Goal: Transaction & Acquisition: Purchase product/service

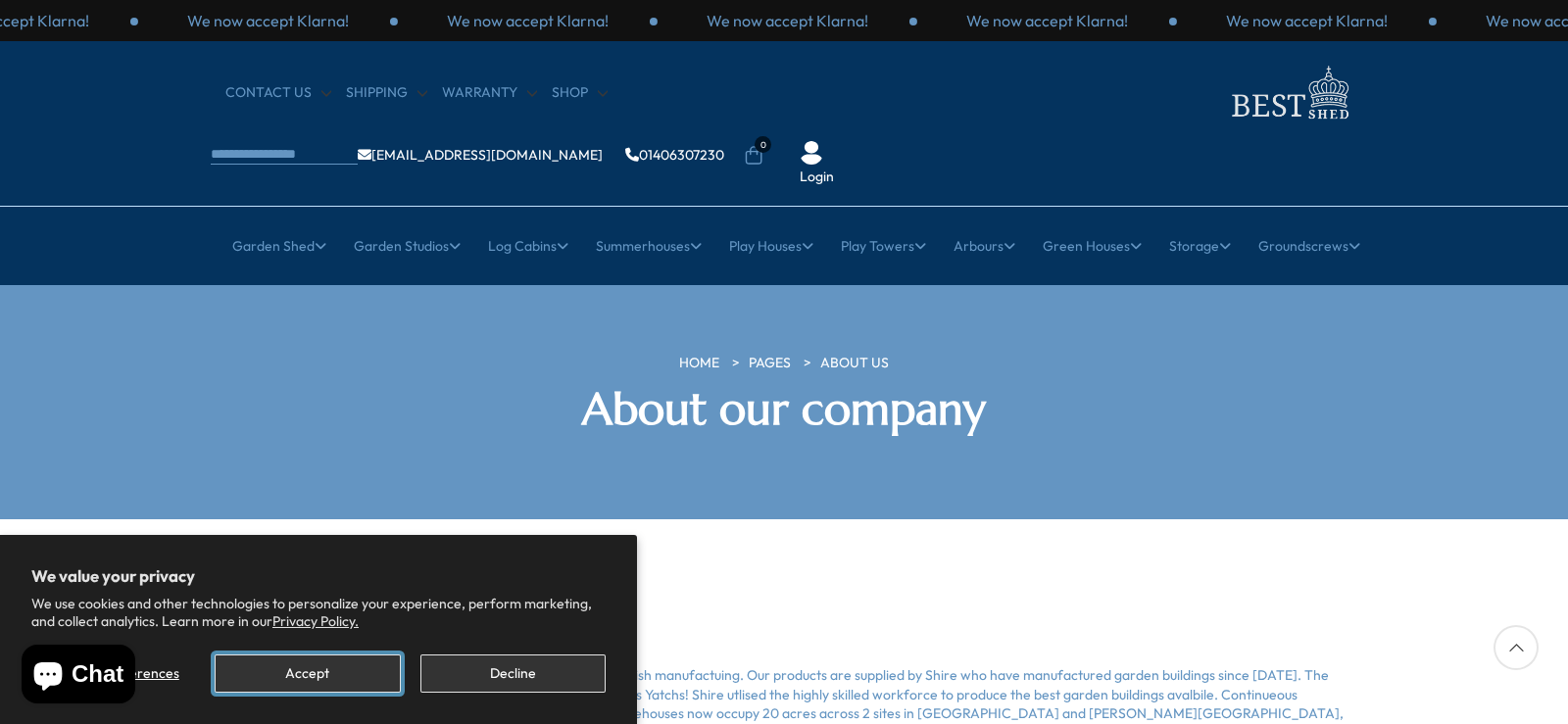
click at [314, 665] on button "Accept" at bounding box center [307, 673] width 185 height 38
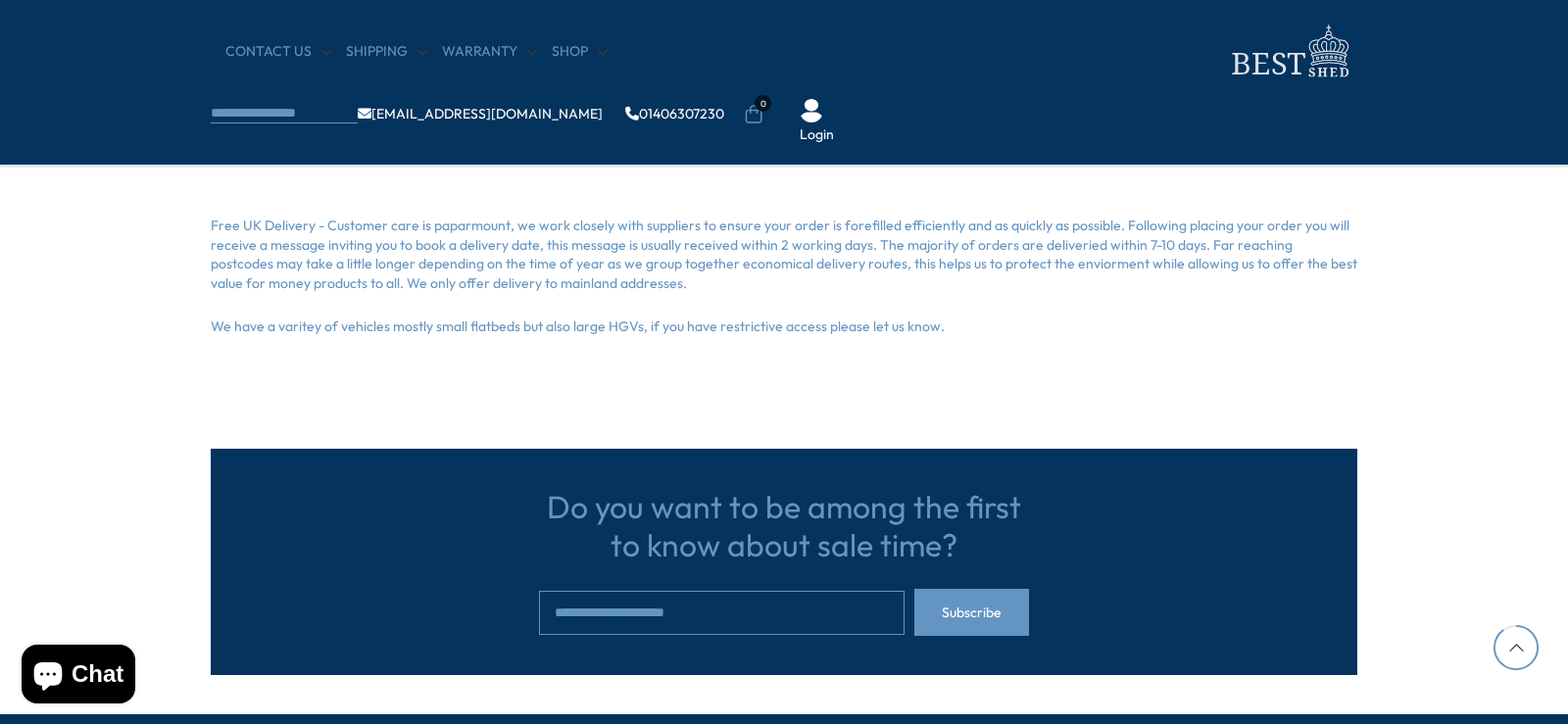
scroll to position [979, 0]
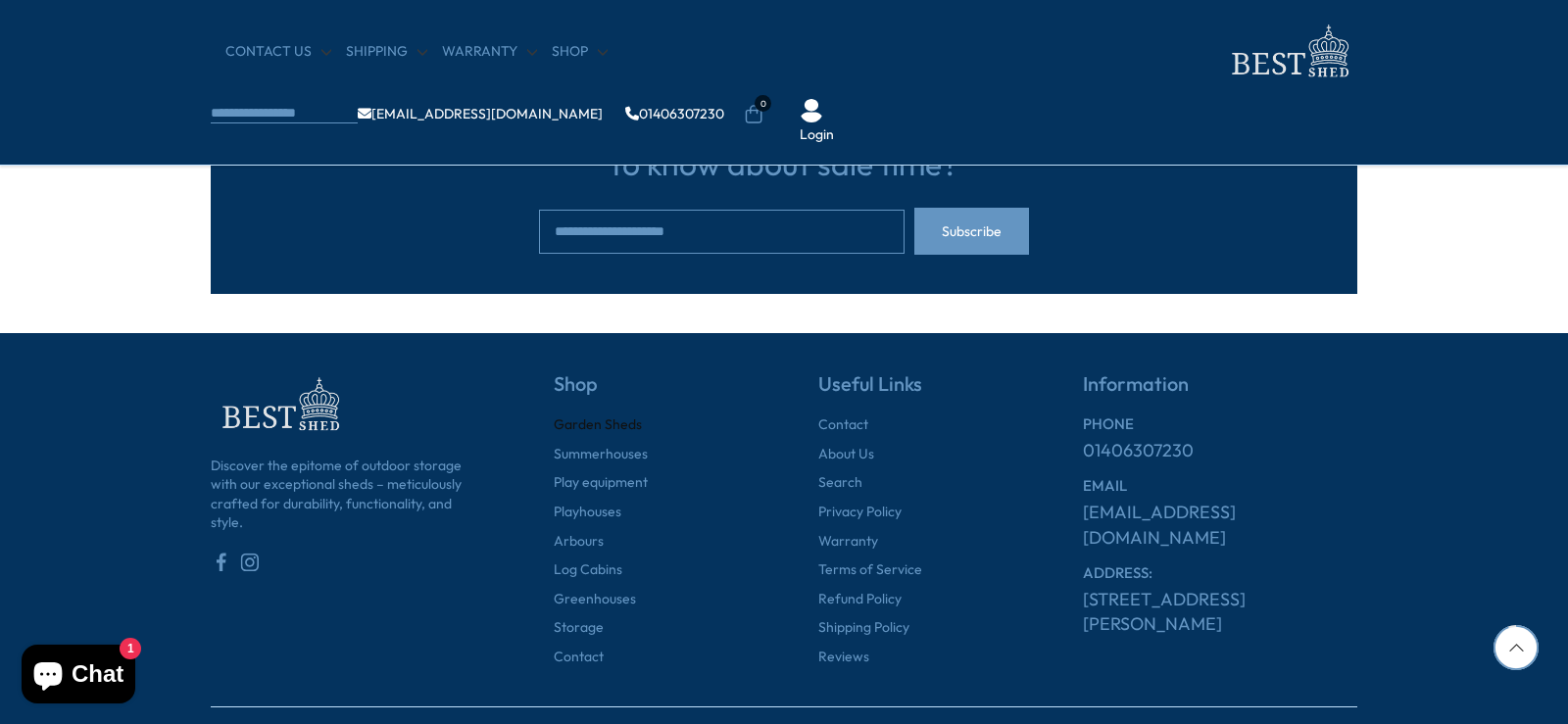
click at [620, 427] on link "Garden Sheds" at bounding box center [597, 425] width 88 height 20
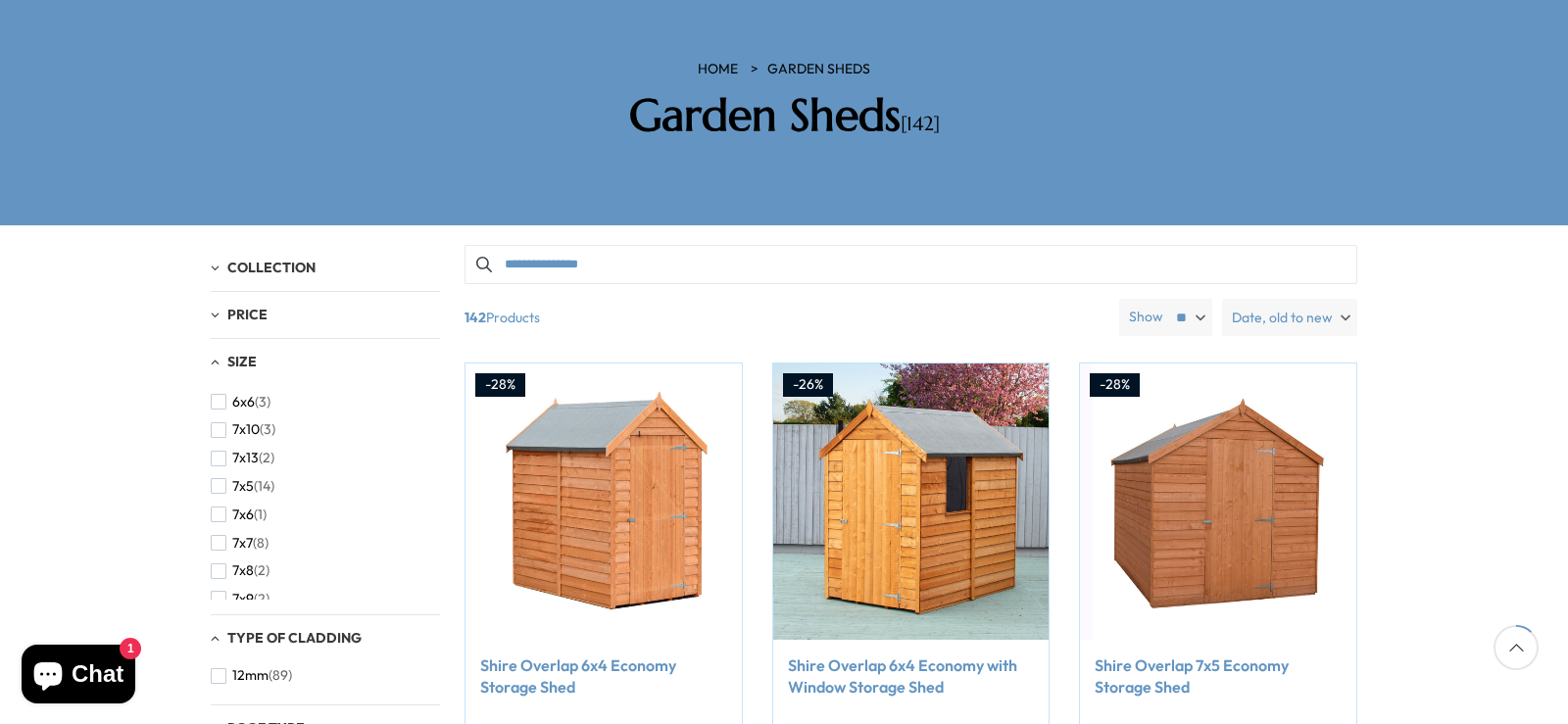
scroll to position [490, 0]
click at [225, 521] on span "button" at bounding box center [219, 529] width 16 height 16
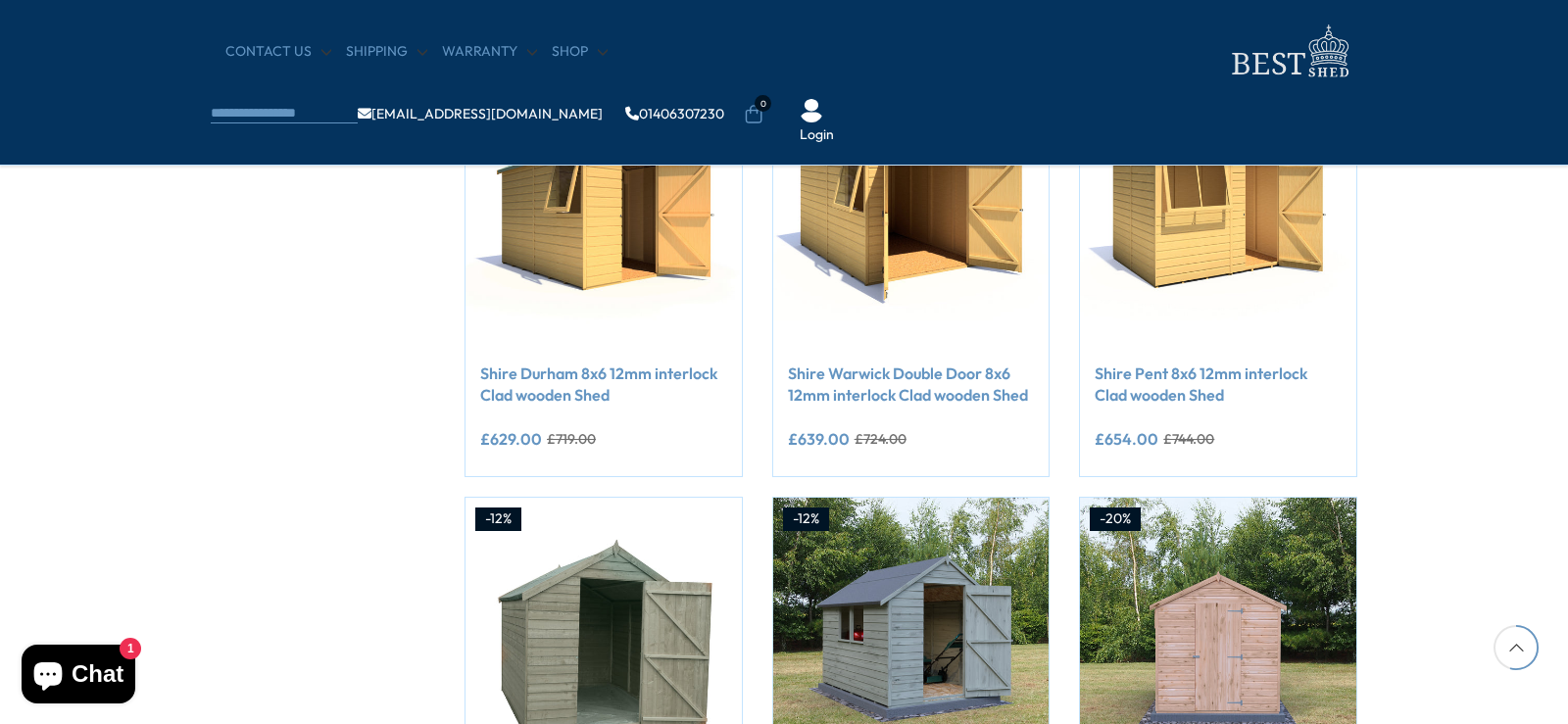
scroll to position [783, 0]
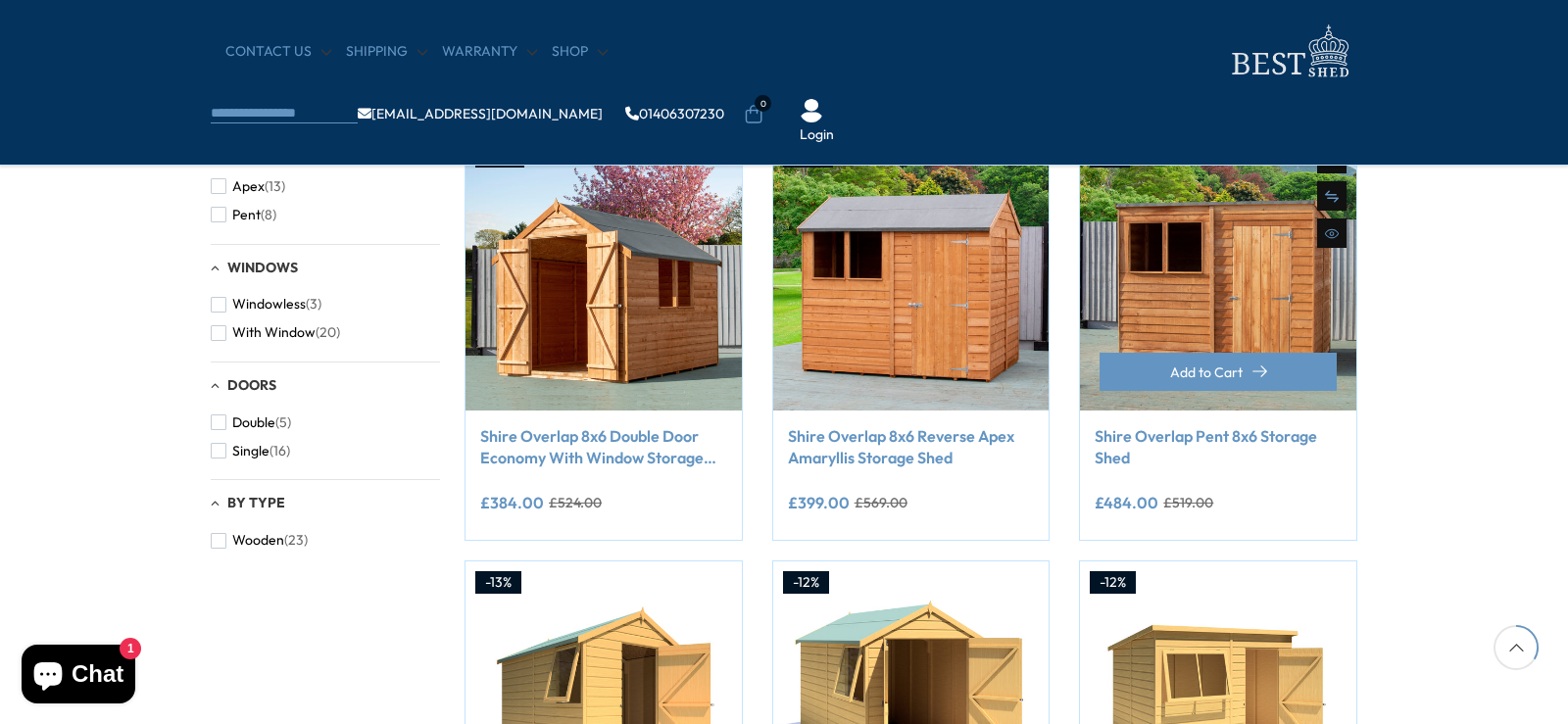
click at [1294, 433] on link "Shire Overlap Pent 8x6 Storage Shed" at bounding box center [1217, 446] width 247 height 44
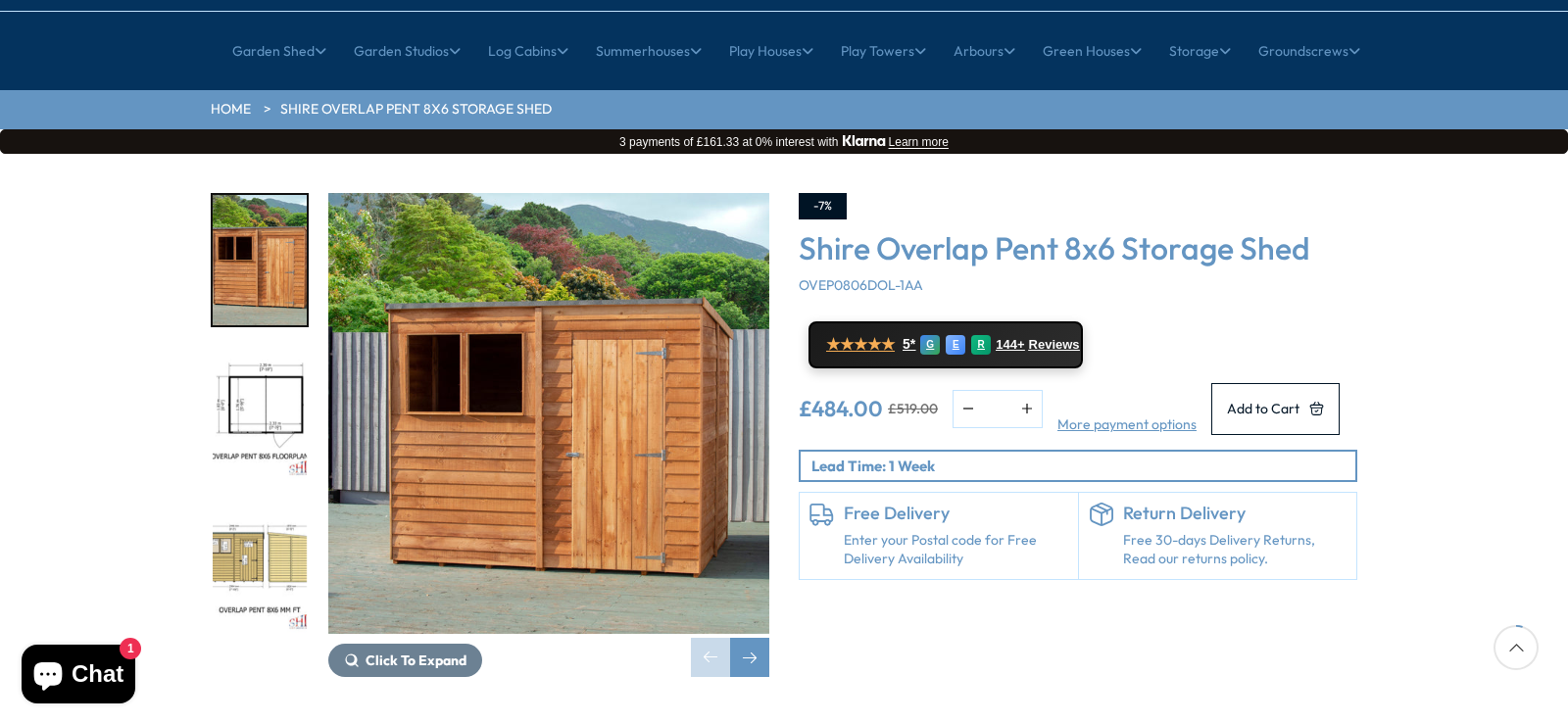
scroll to position [196, 0]
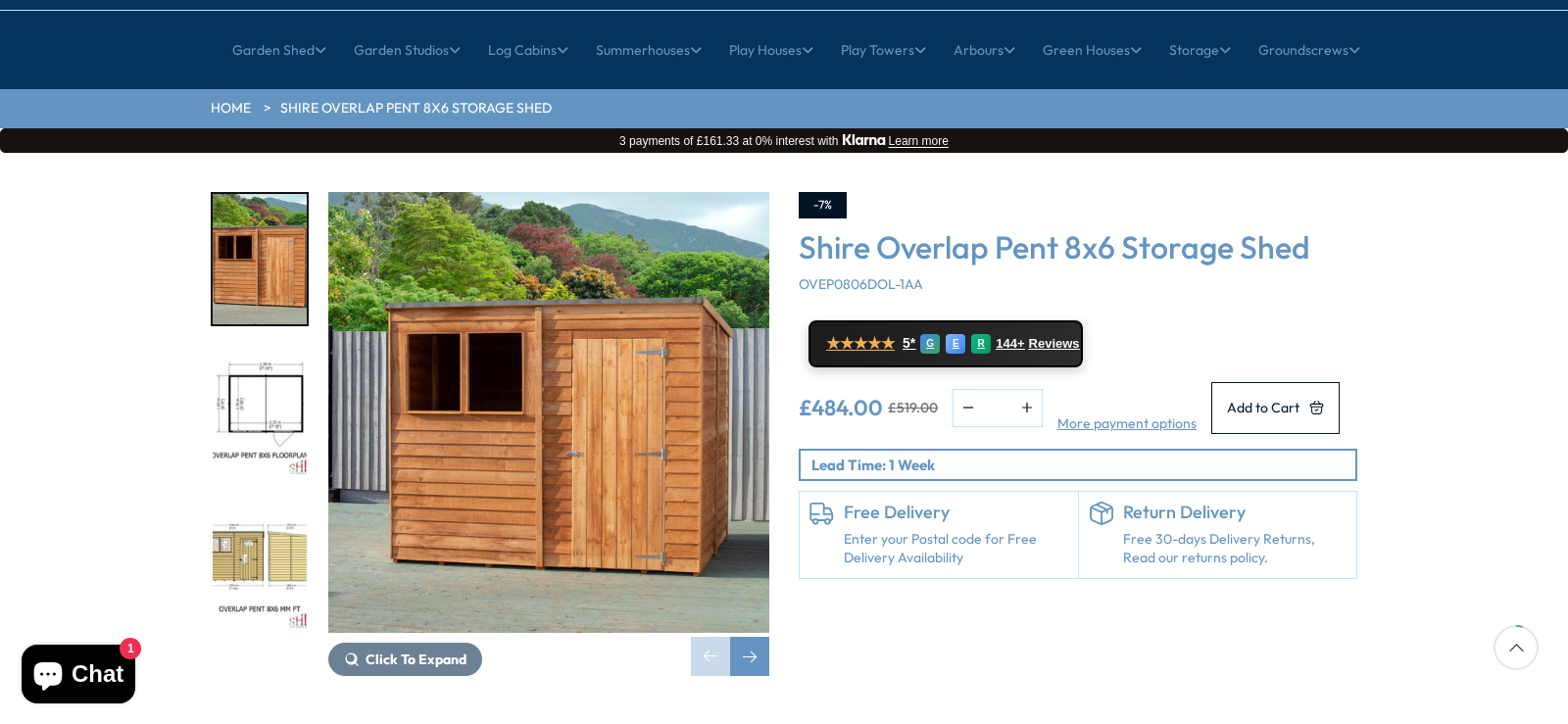
click at [876, 530] on link "Enter your Postal code for Free Delivery Availability" at bounding box center [956, 549] width 225 height 38
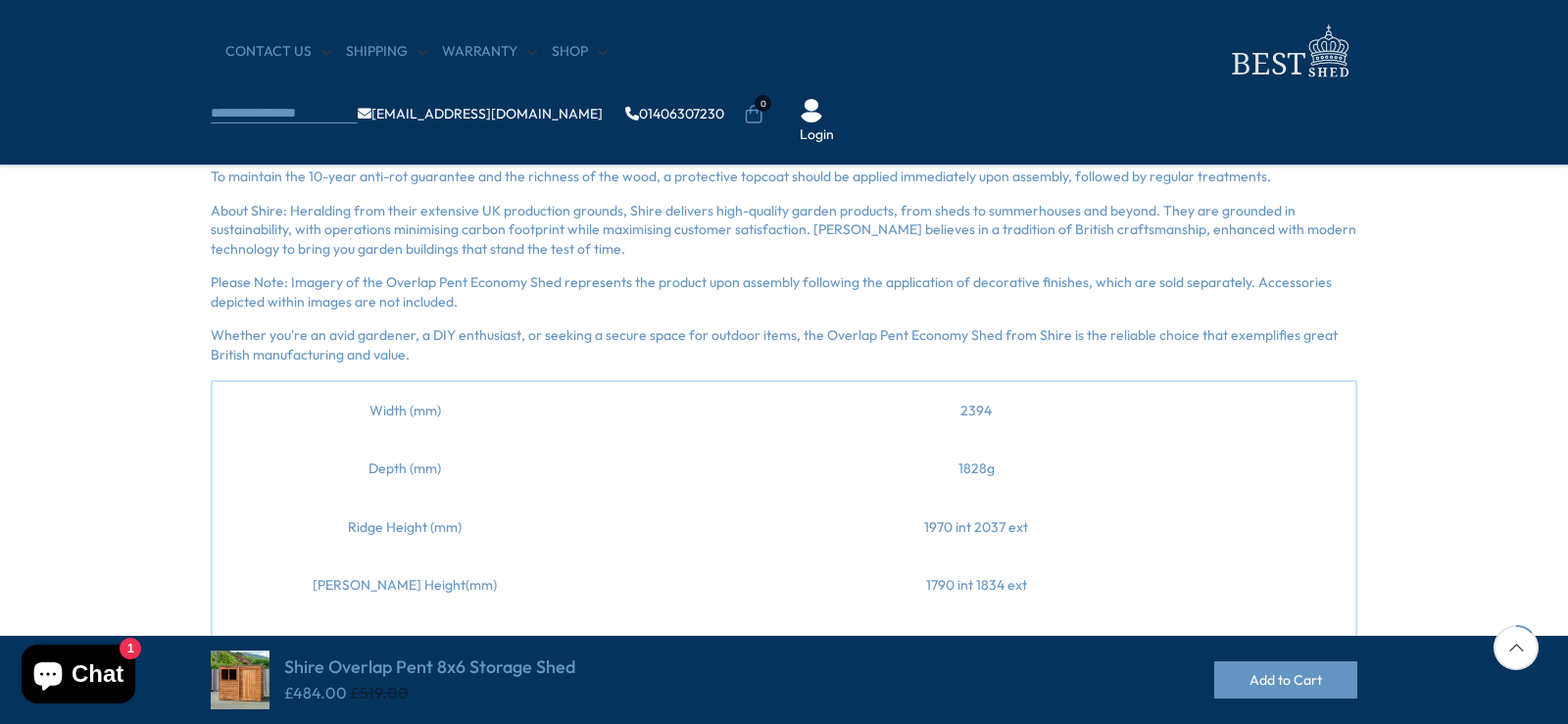
scroll to position [83, 0]
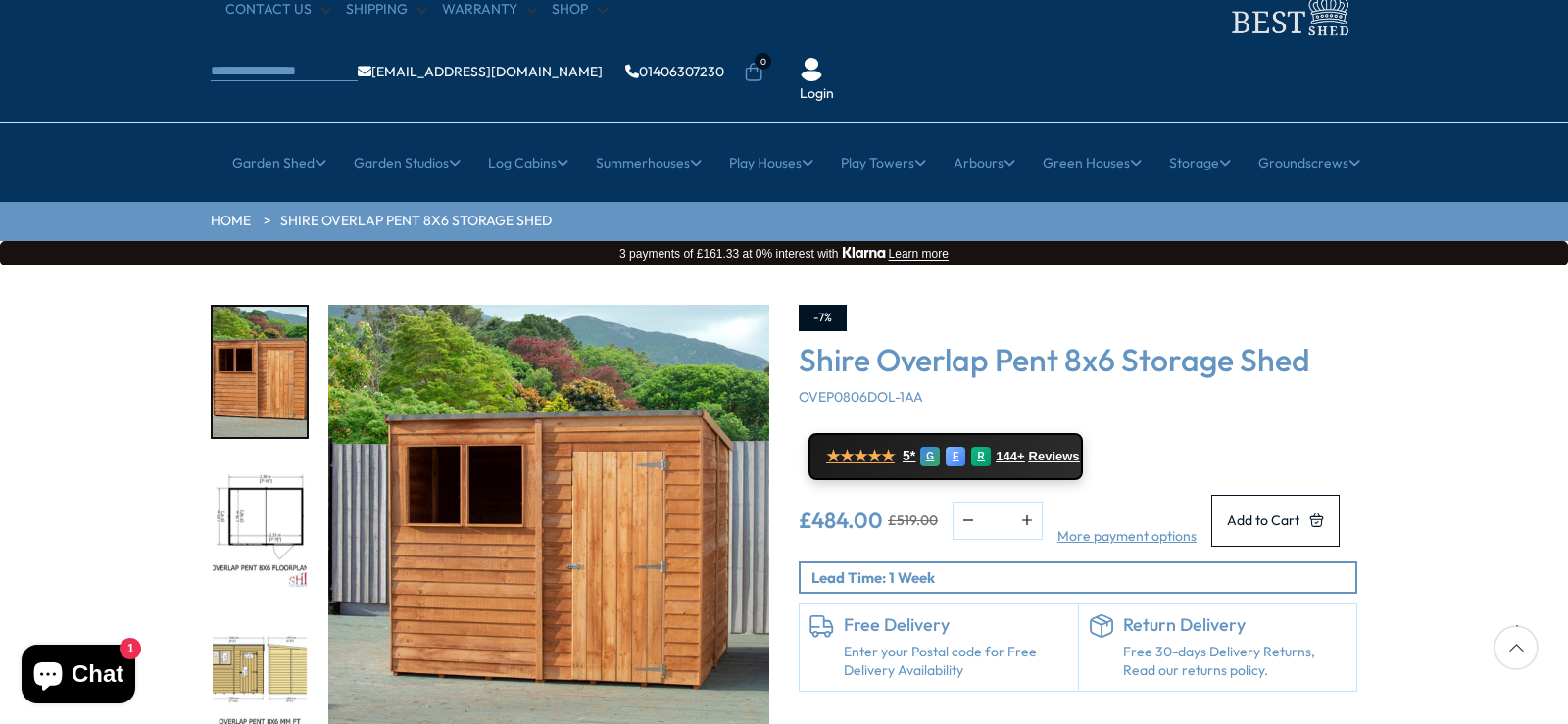
click at [715, 482] on img "1 / 9" at bounding box center [548, 524] width 441 height 440
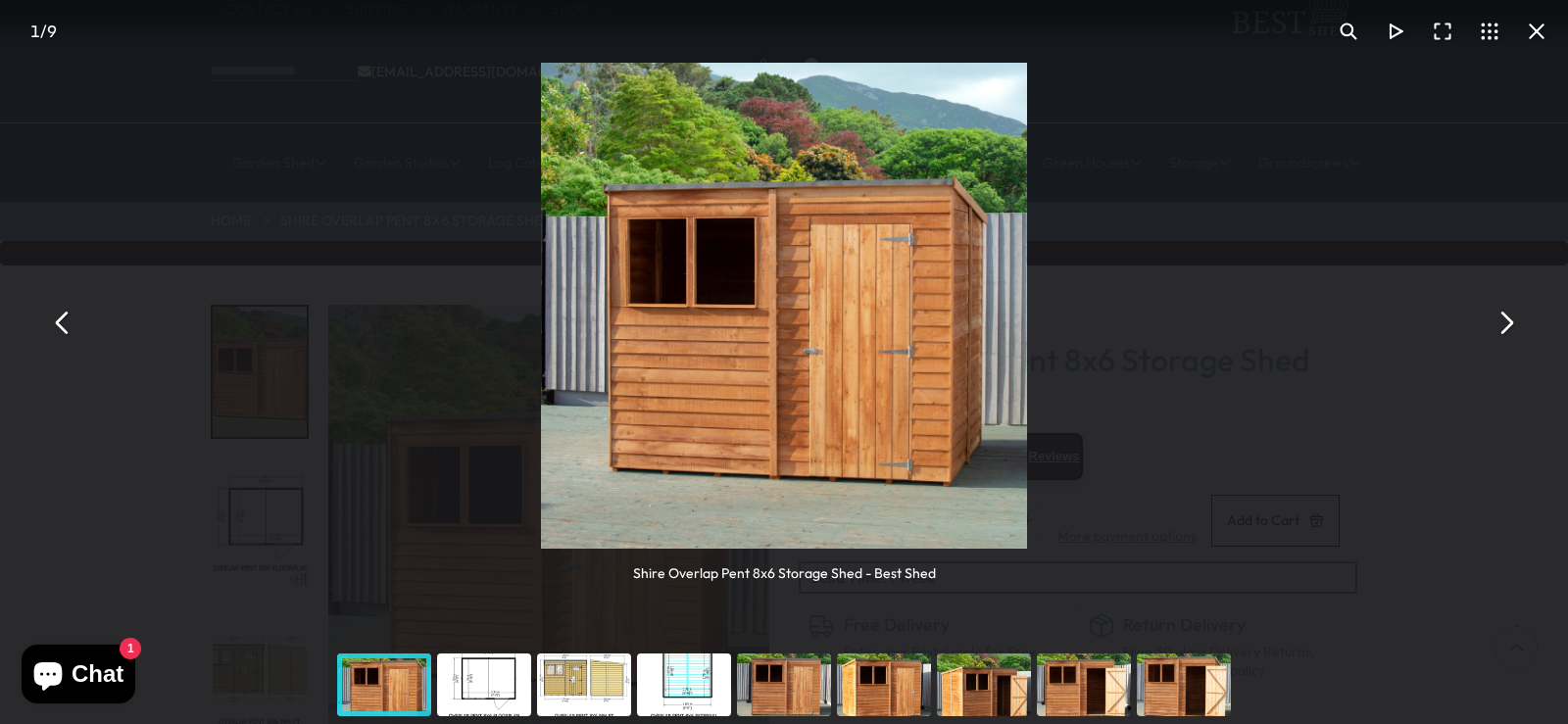
click at [1504, 324] on button "You can close this modal content with the ESC key" at bounding box center [1505, 323] width 47 height 47
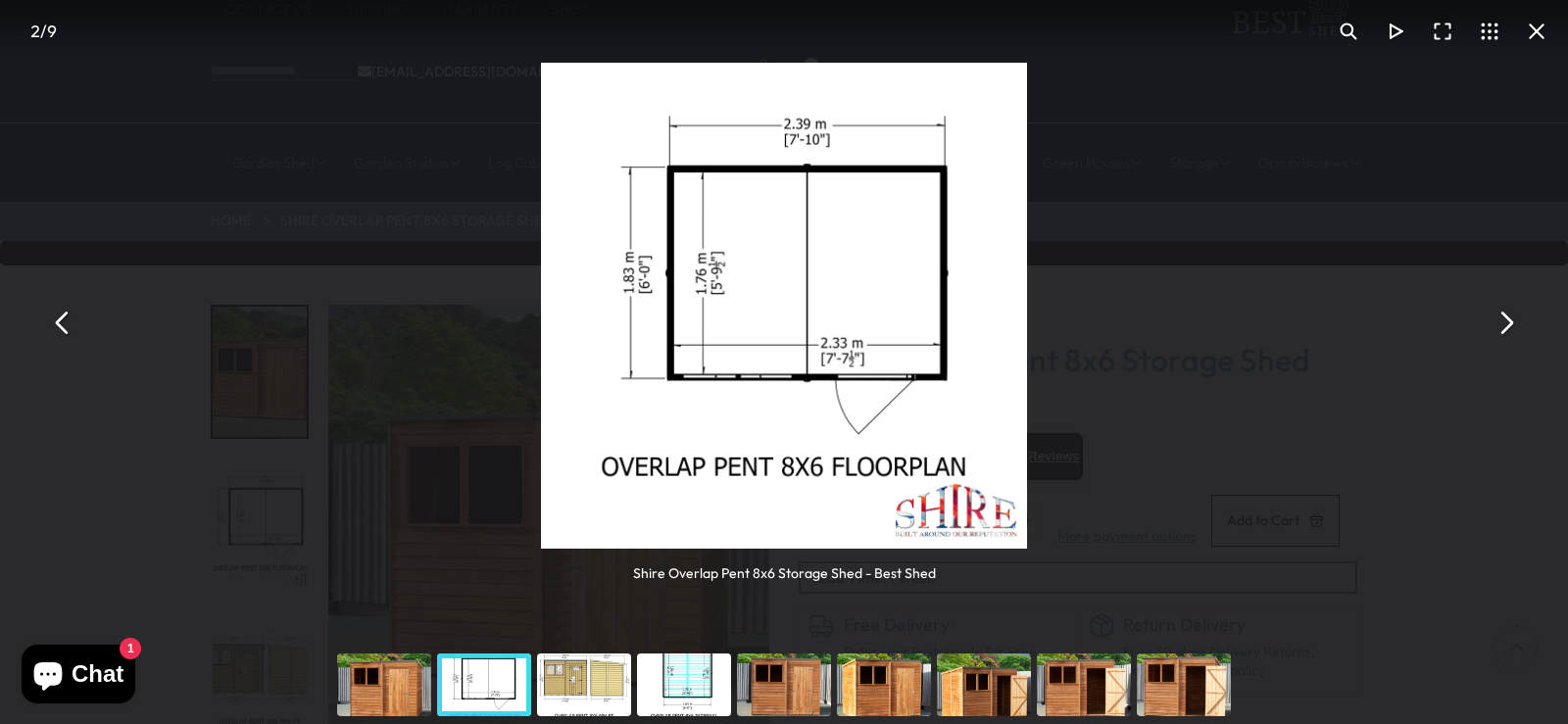
click at [1504, 324] on button "You can close this modal content with the ESC key" at bounding box center [1505, 323] width 47 height 47
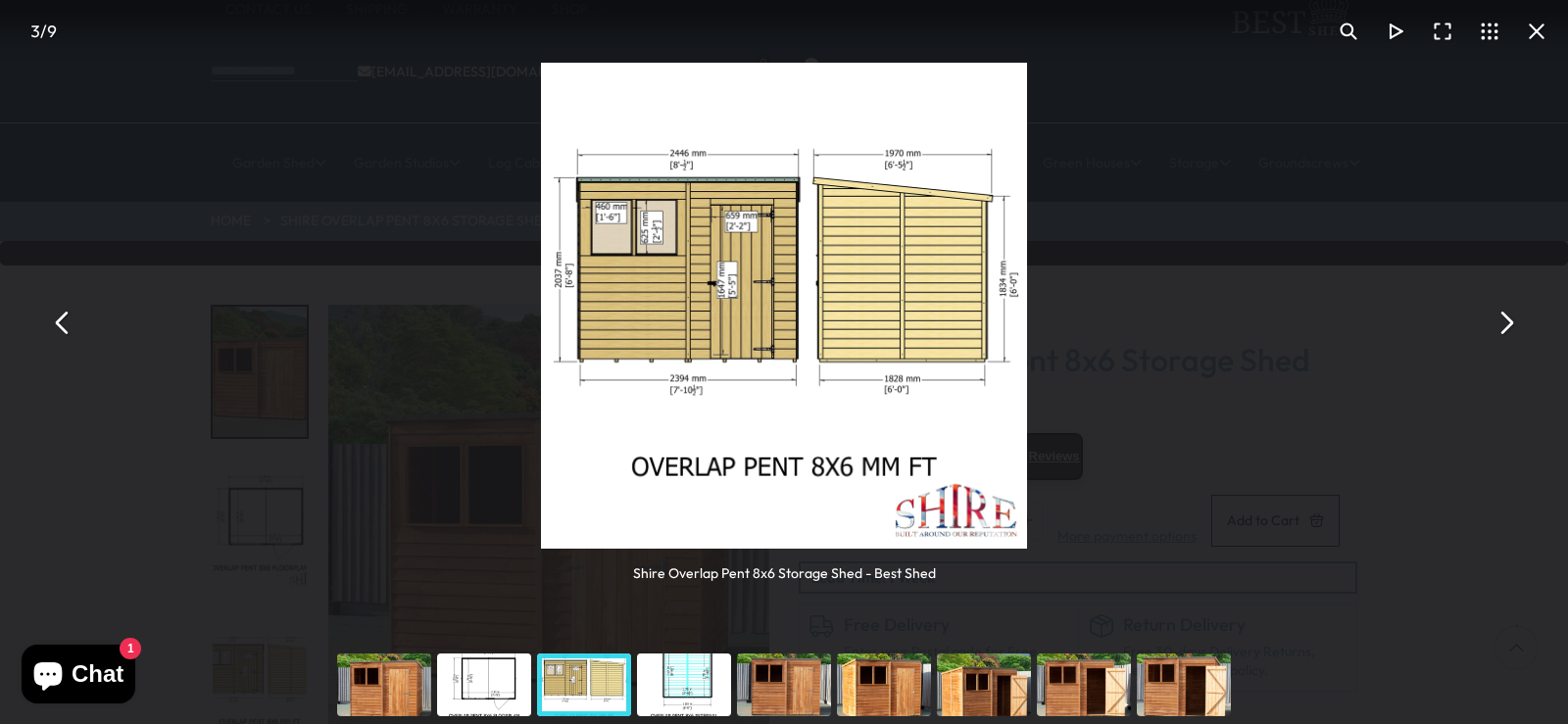
click at [1504, 324] on button "You can close this modal content with the ESC key" at bounding box center [1505, 323] width 47 height 47
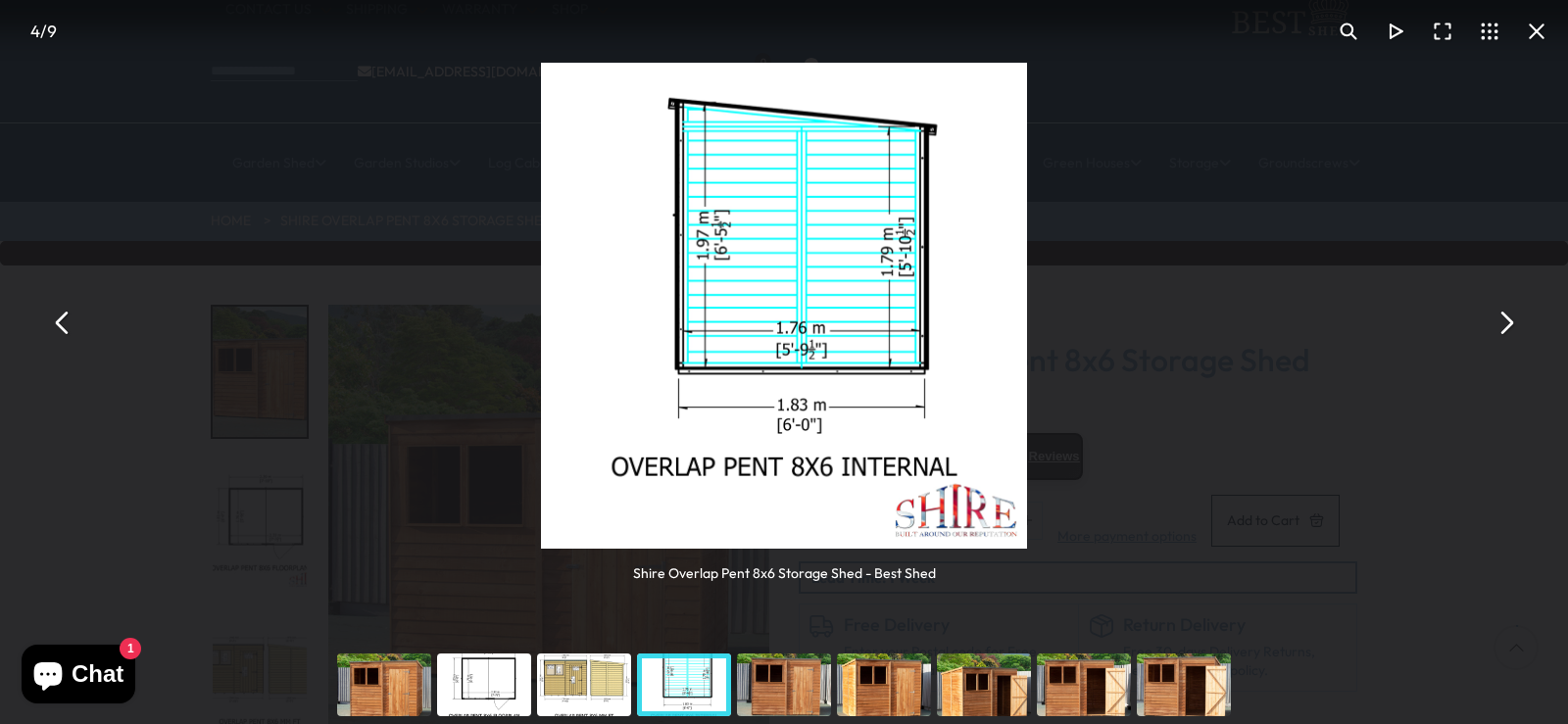
click at [1504, 324] on button "You can close this modal content with the ESC key" at bounding box center [1505, 323] width 47 height 47
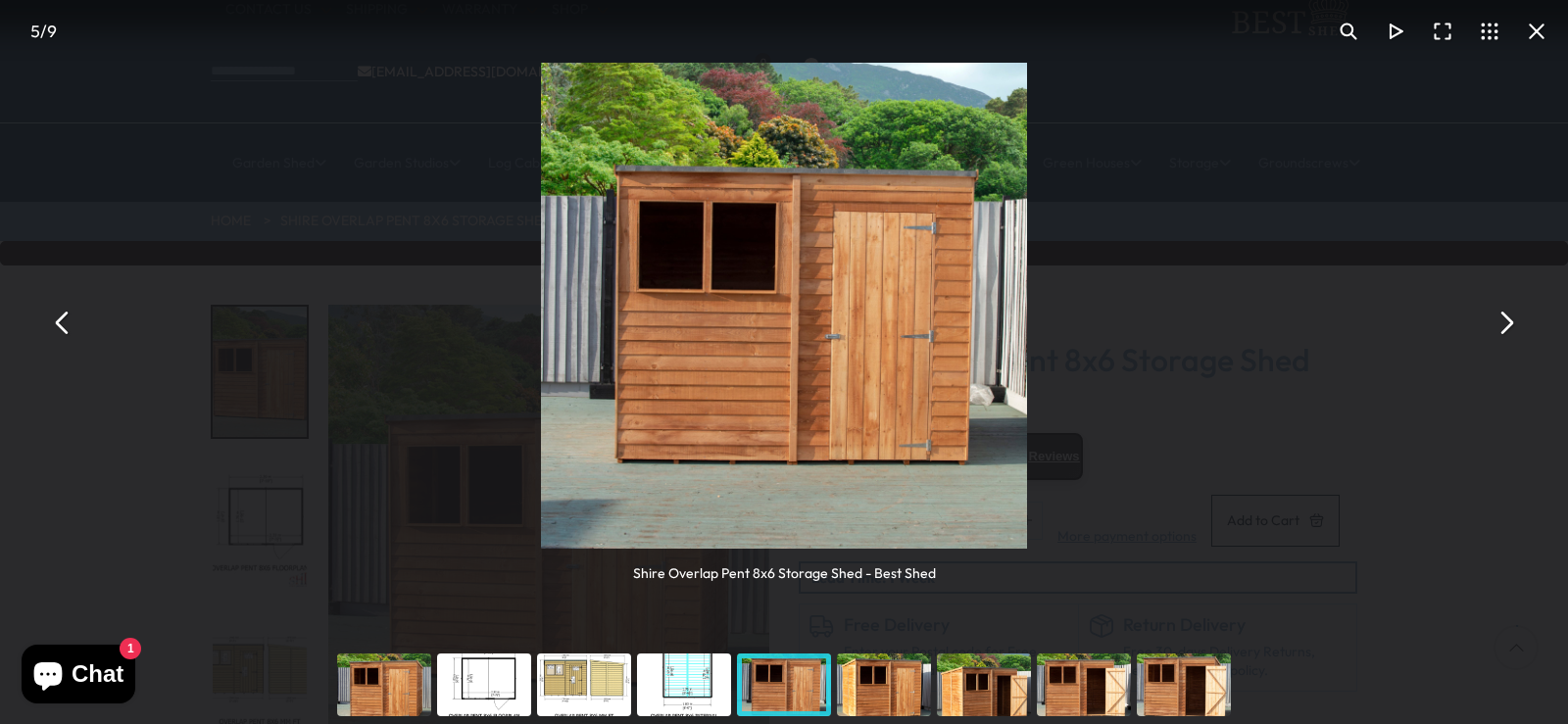
click at [1504, 324] on button "You can close this modal content with the ESC key" at bounding box center [1505, 323] width 47 height 47
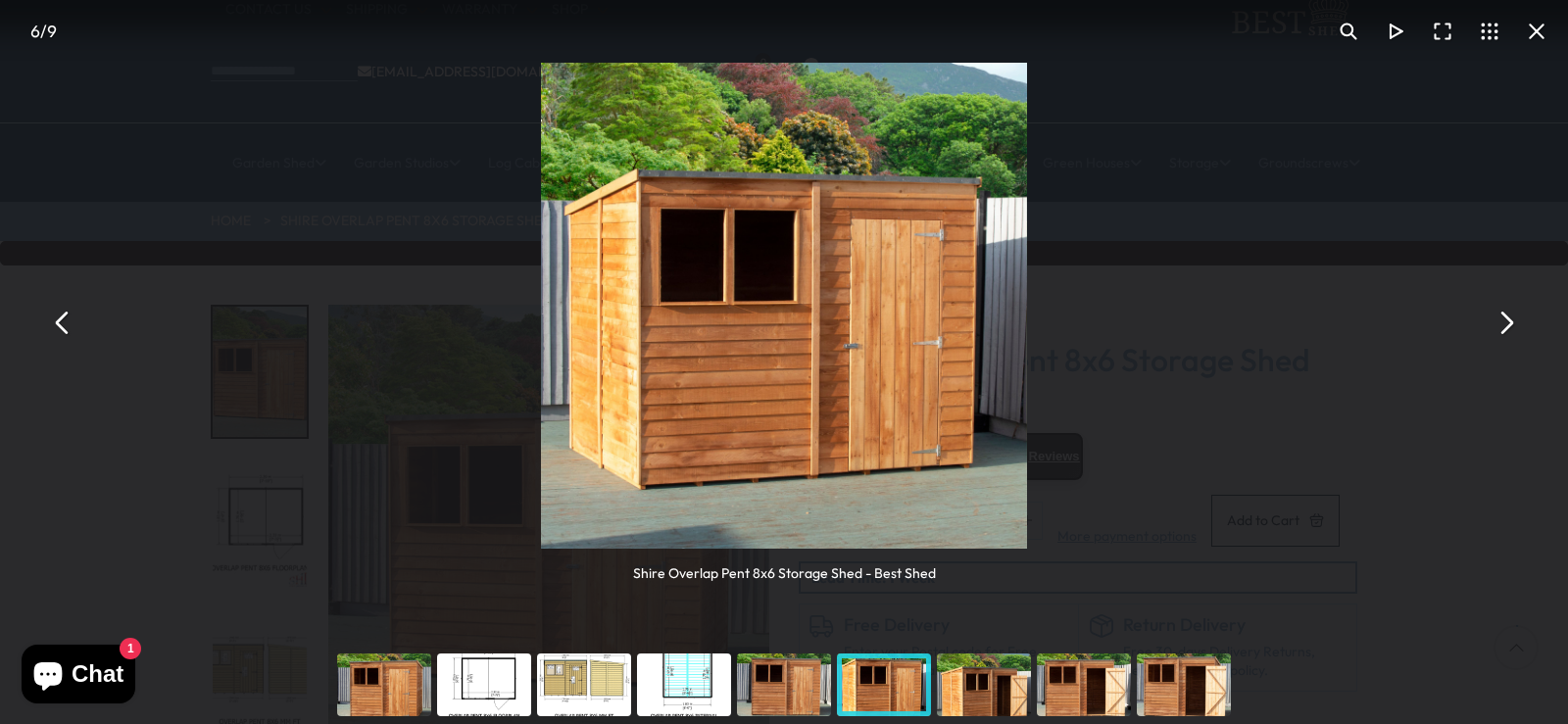
click at [1504, 324] on button "You can close this modal content with the ESC key" at bounding box center [1505, 323] width 47 height 47
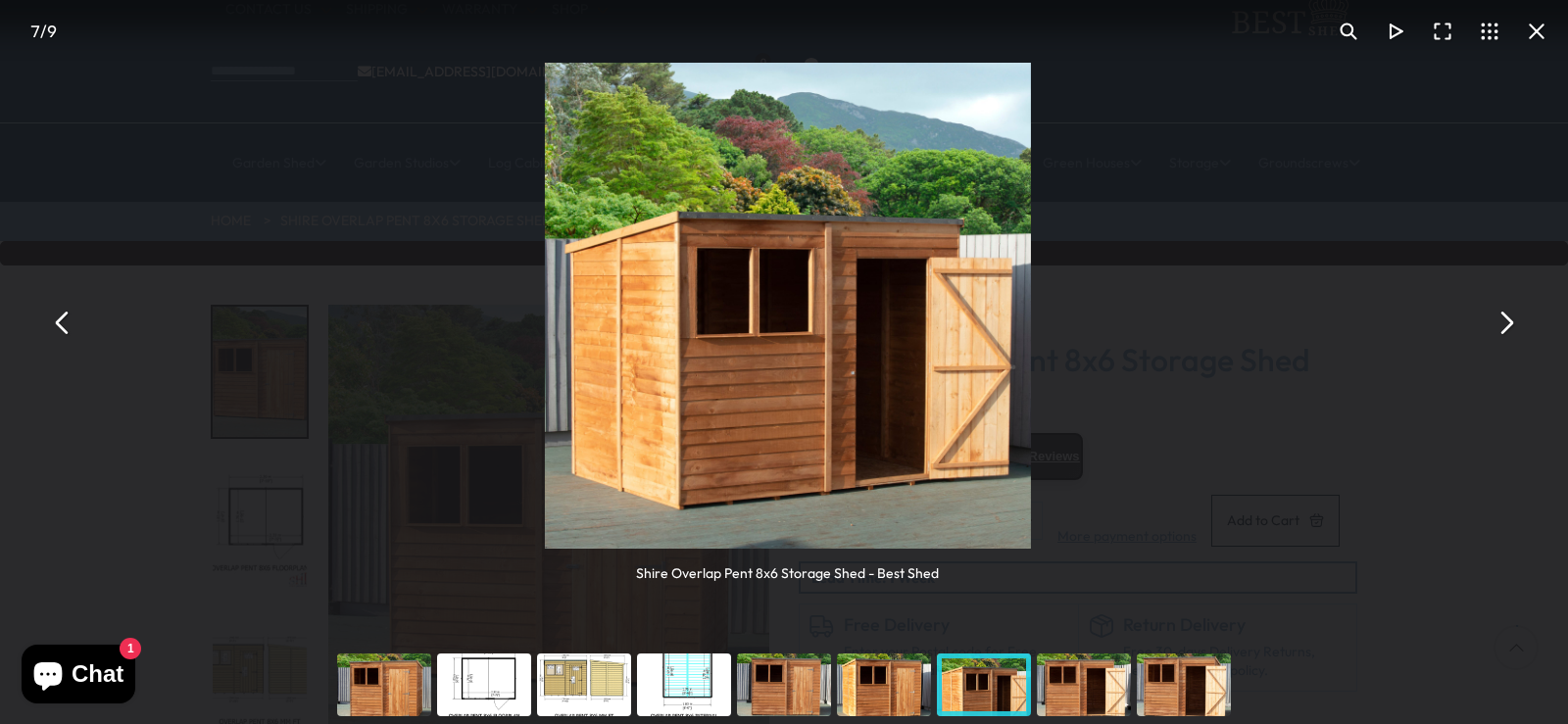
click at [1504, 324] on button "You can close this modal content with the ESC key" at bounding box center [1505, 323] width 47 height 47
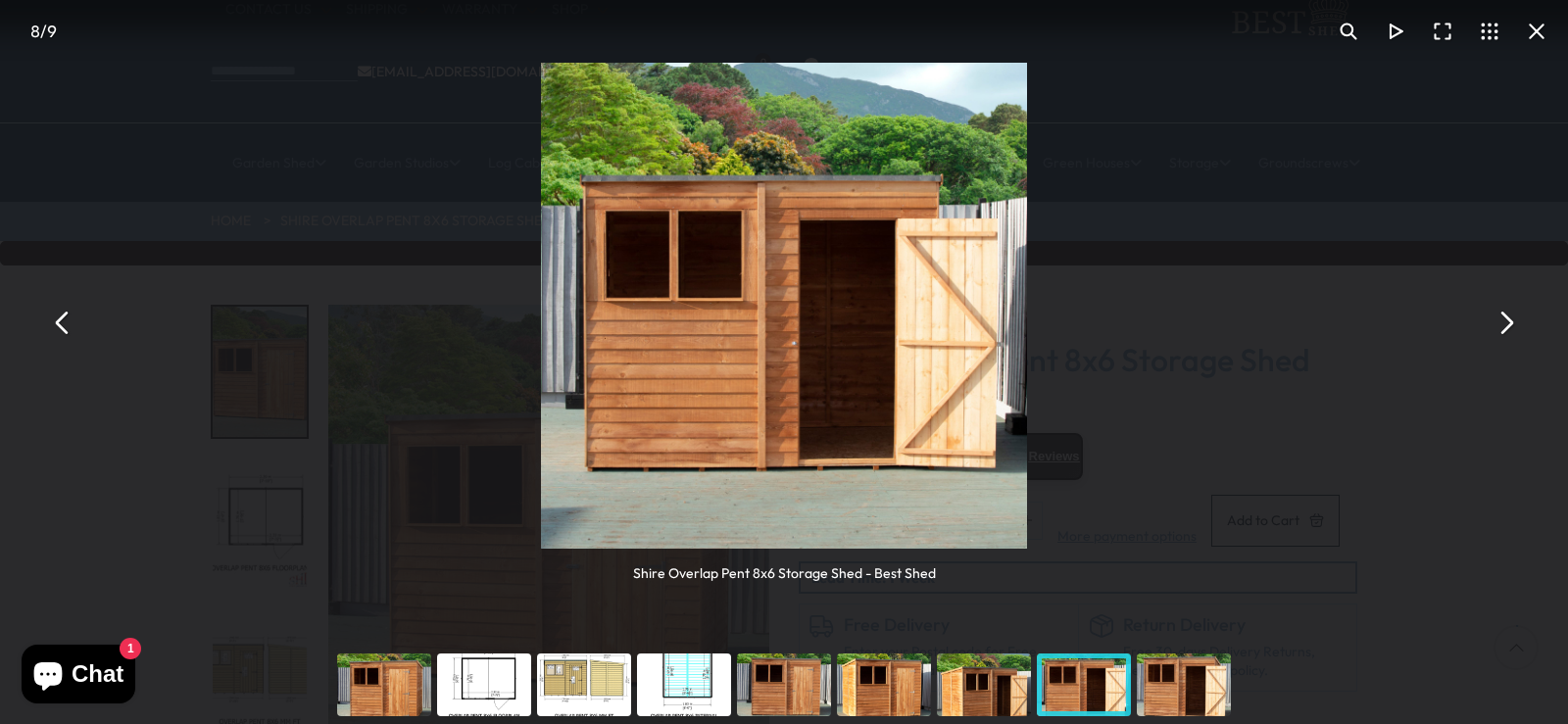
click at [1541, 23] on button "You can close this modal content with the ESC key" at bounding box center [1536, 32] width 47 height 47
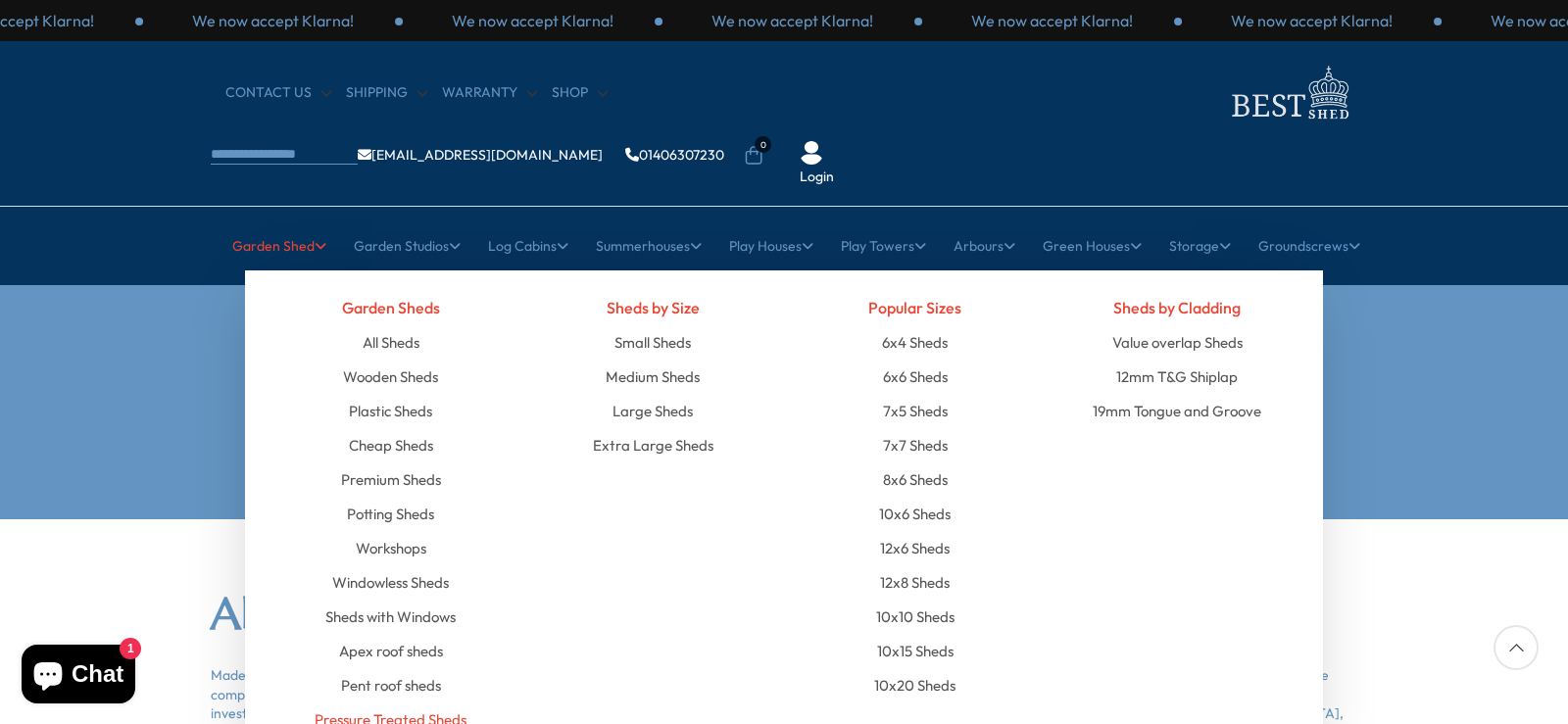
click at [438, 702] on link "Pressure Treated Sheds" at bounding box center [390, 719] width 152 height 34
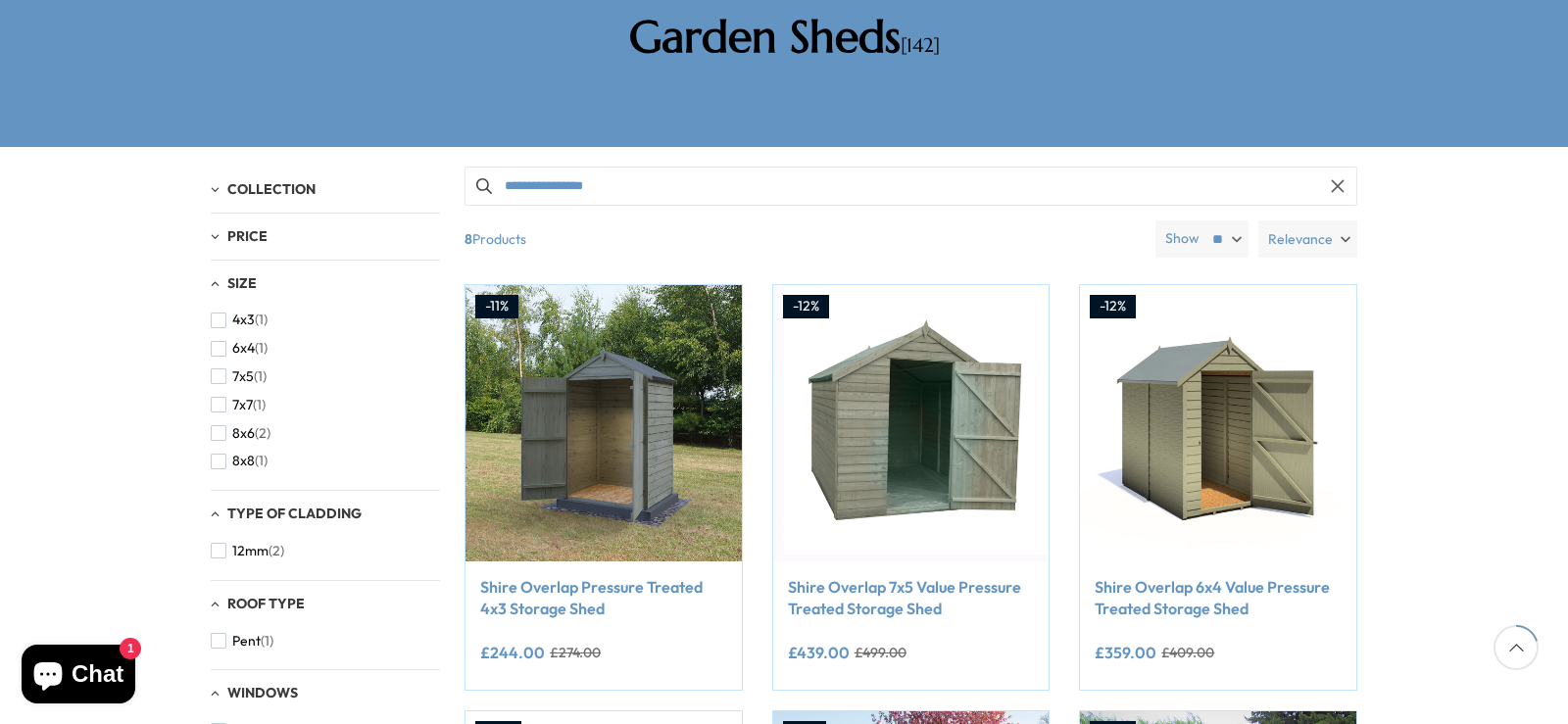
scroll to position [392, 0]
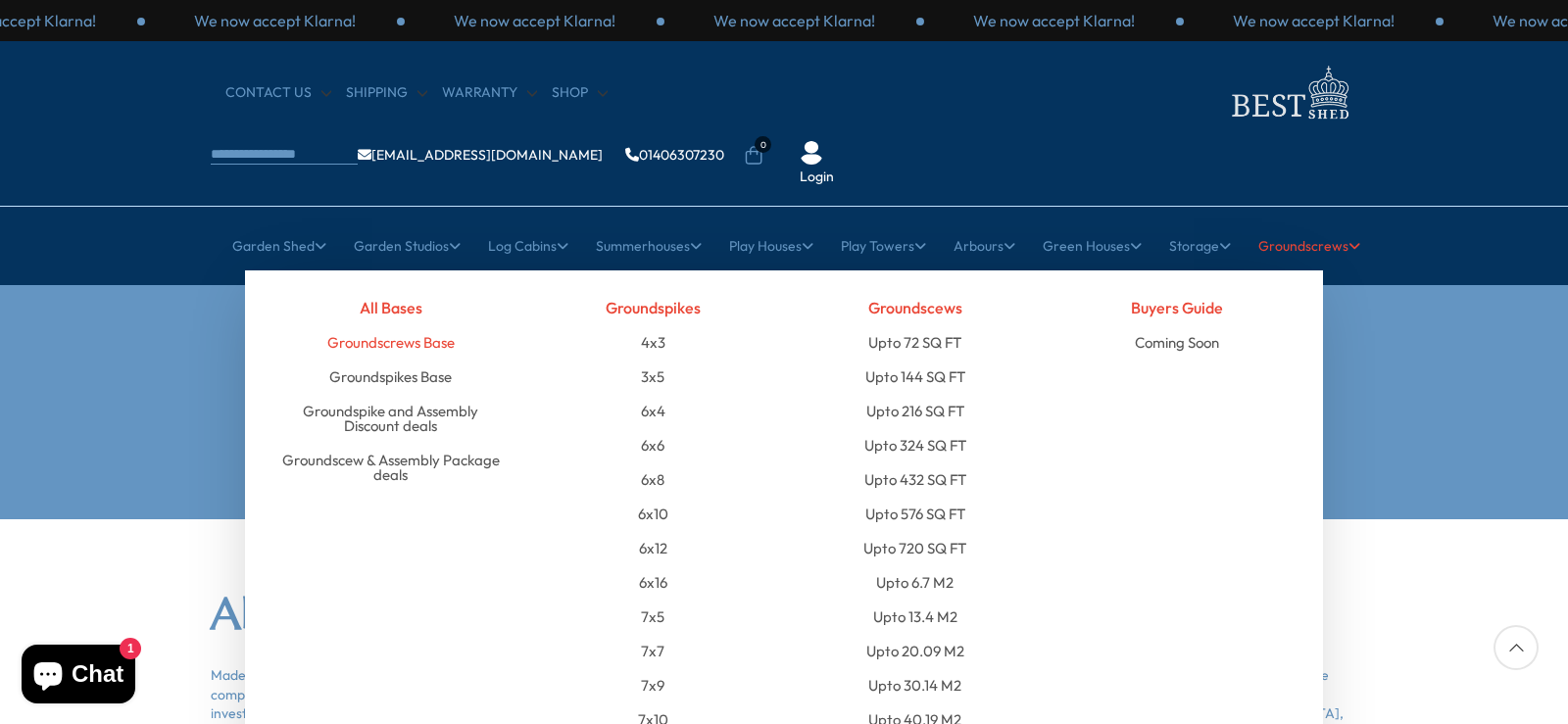
click at [370, 325] on link "Groundscrews Base" at bounding box center [390, 342] width 127 height 34
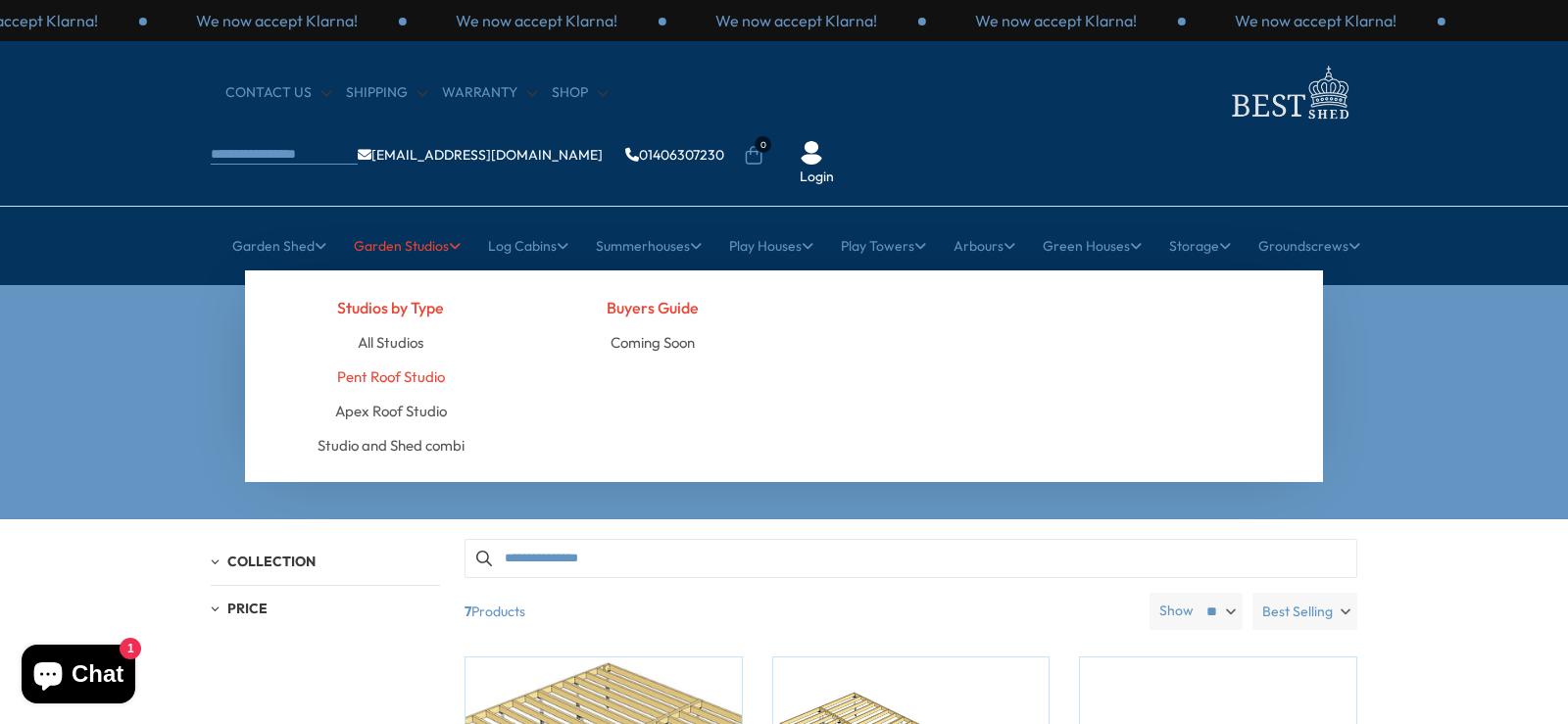
click at [398, 360] on link "Pent Roof Studio" at bounding box center [390, 376] width 107 height 34
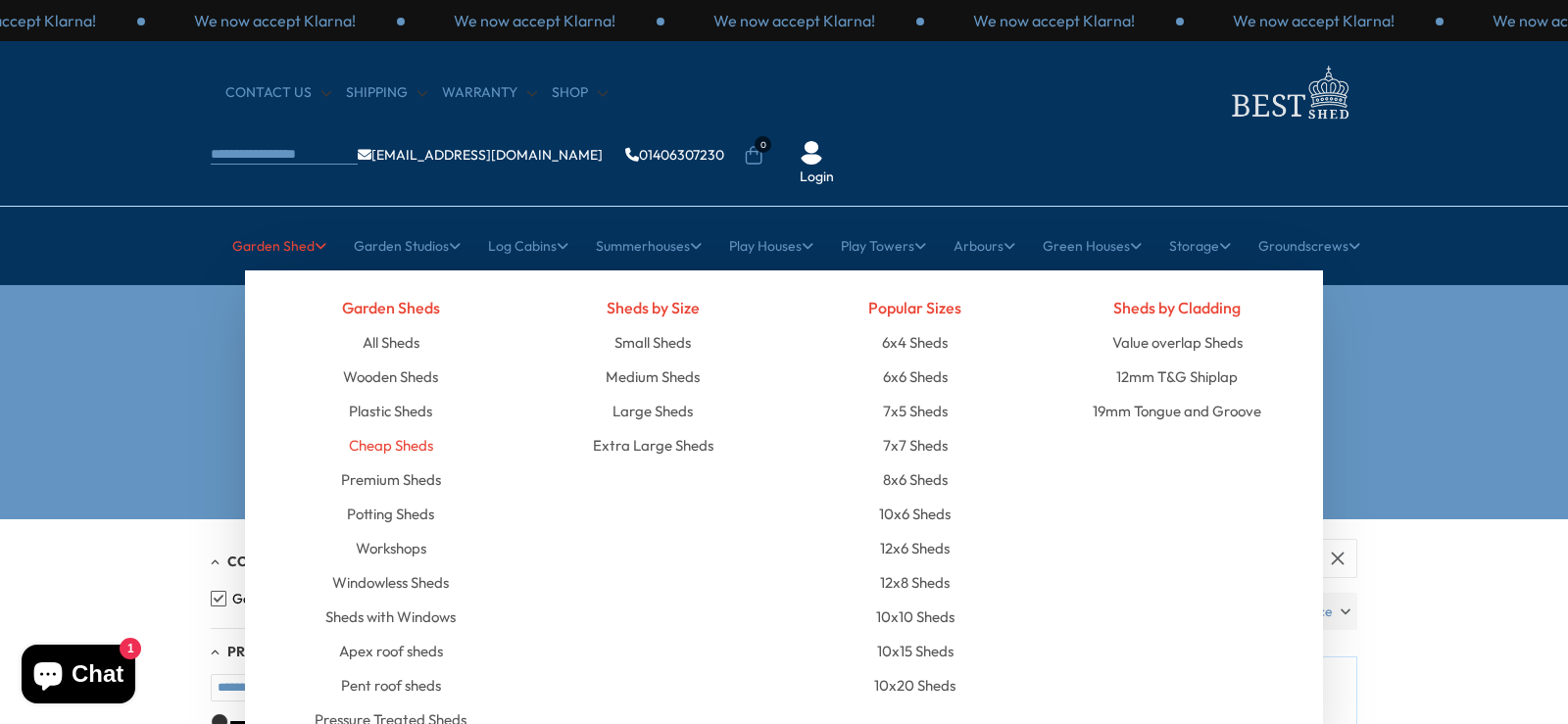
click at [403, 428] on link "Cheap Sheds" at bounding box center [390, 444] width 84 height 34
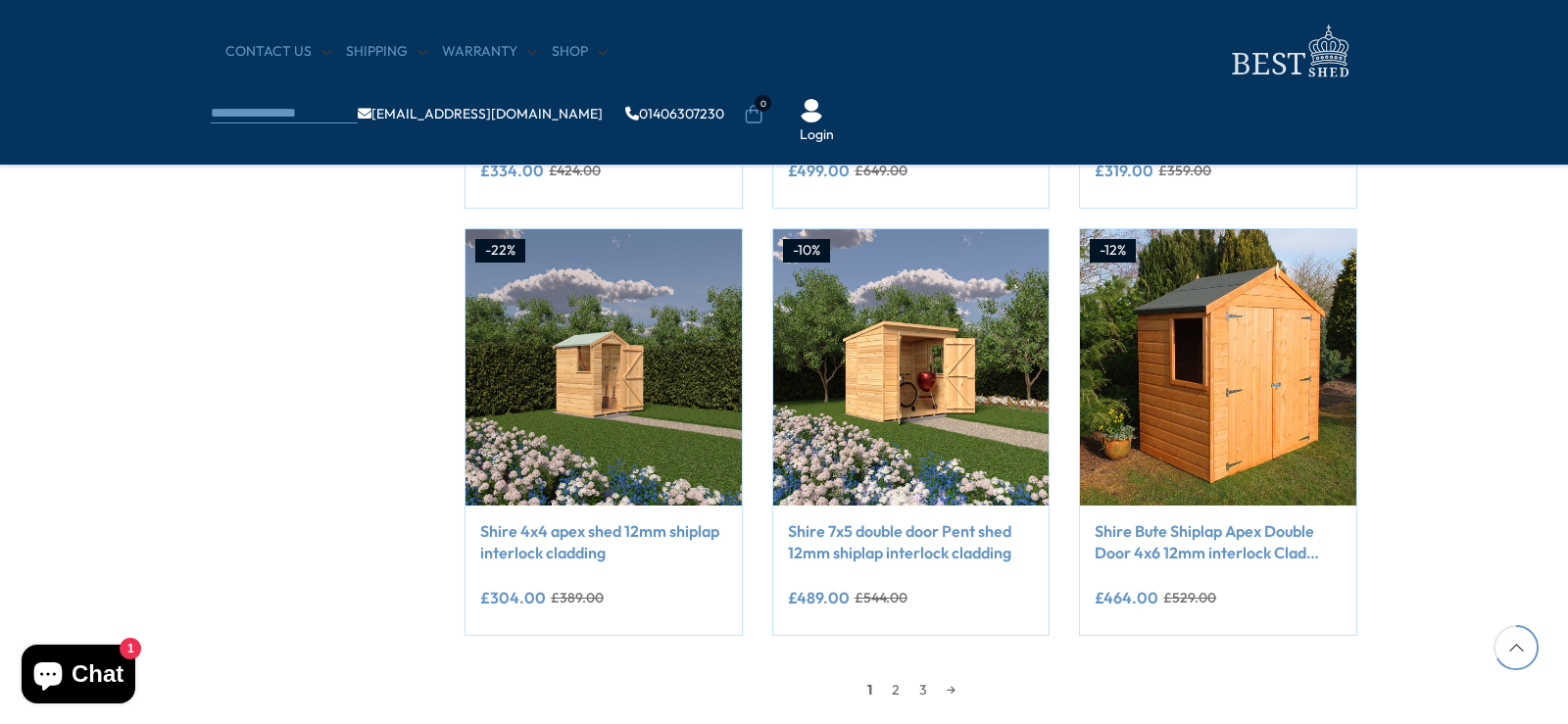
scroll to position [1567, 0]
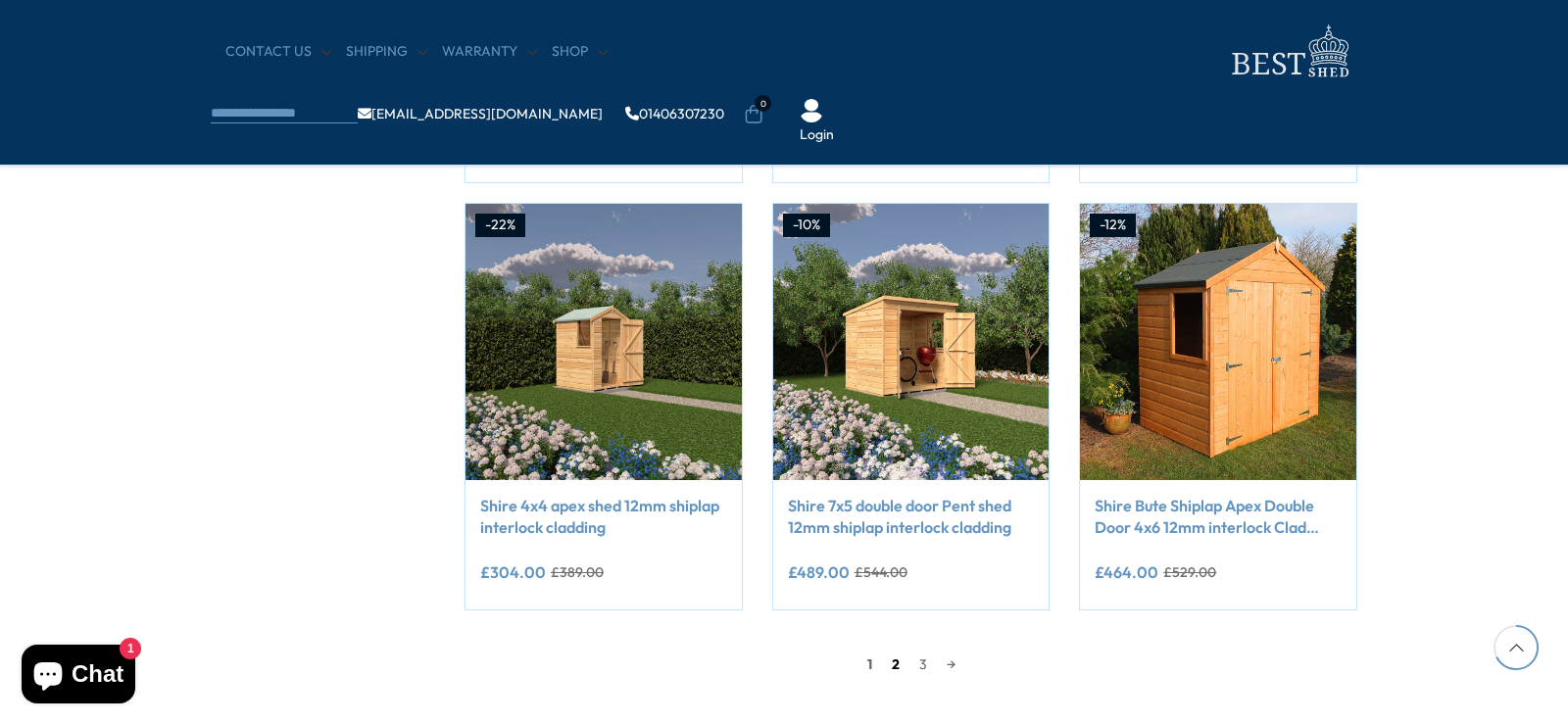
click at [890, 666] on link "2" at bounding box center [896, 664] width 28 height 30
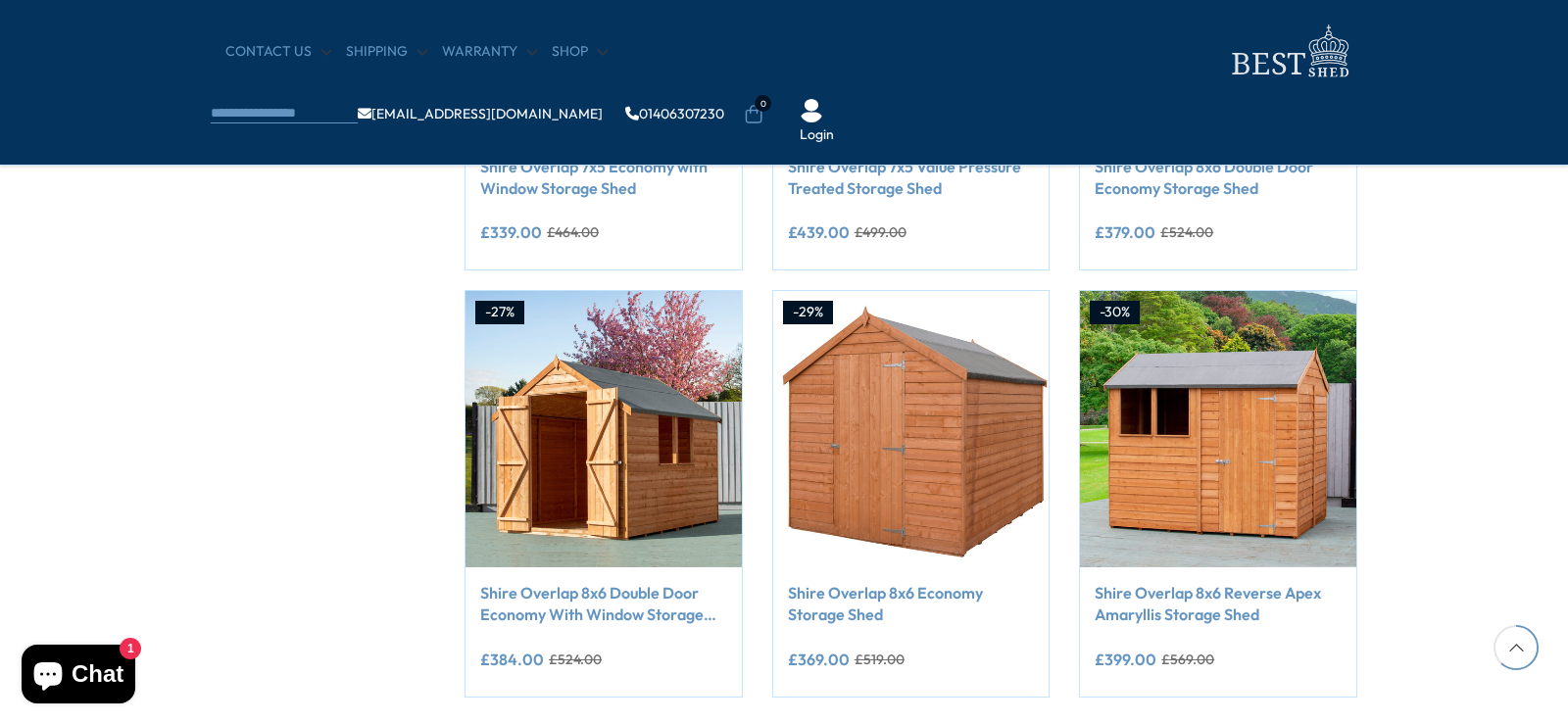
scroll to position [1548, 0]
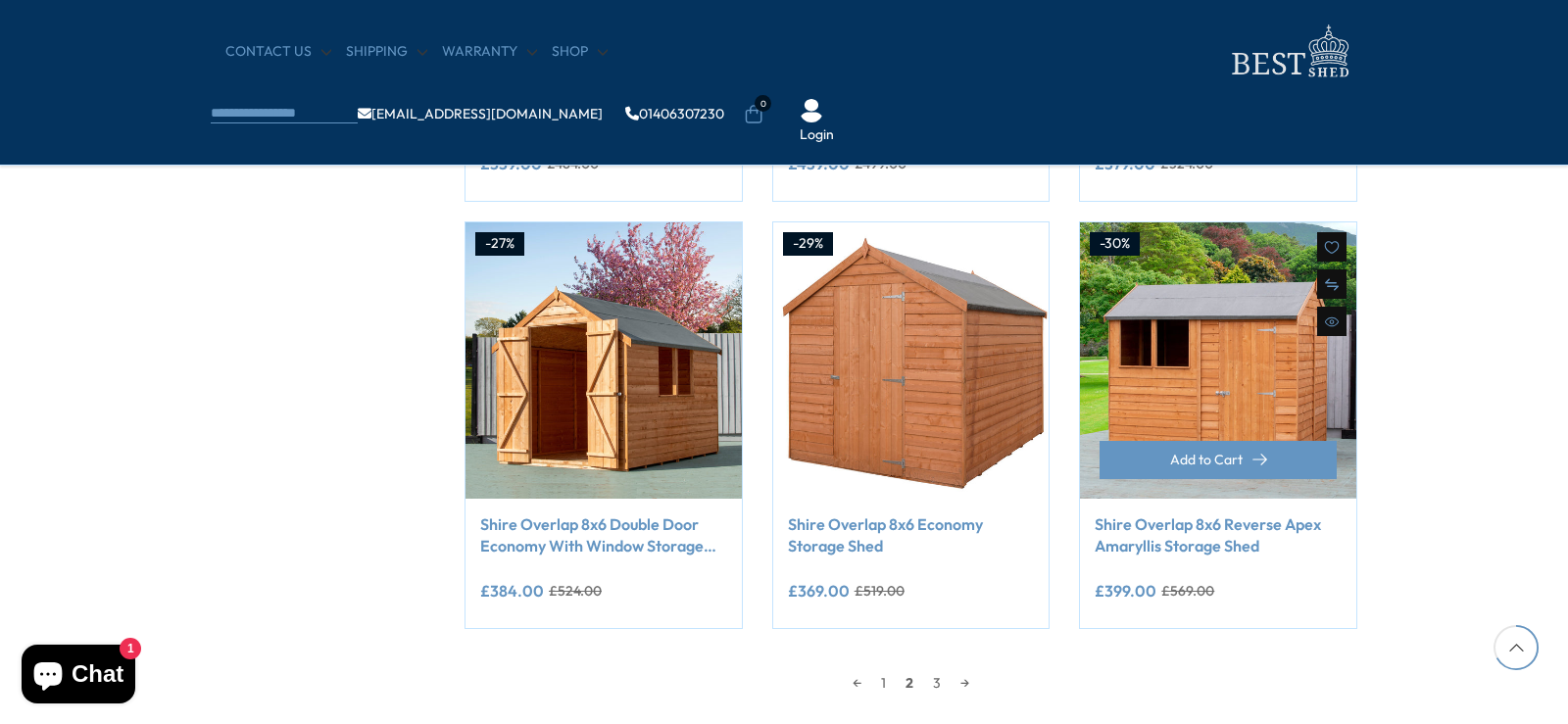
click at [1221, 544] on link "Shire Overlap 8x6 Reverse Apex Amaryllis Storage Shed" at bounding box center [1217, 535] width 247 height 44
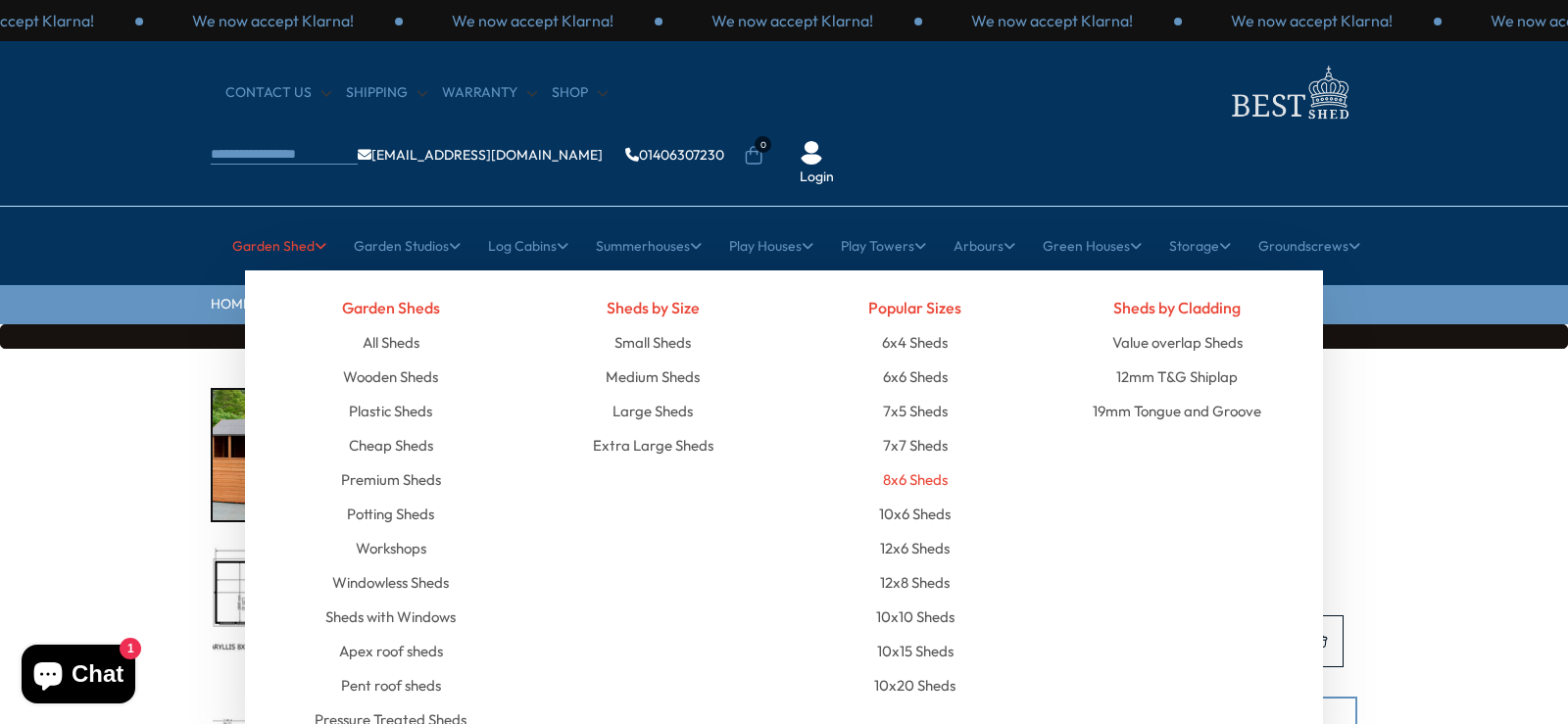
click at [904, 462] on link "8x6 Sheds" at bounding box center [916, 479] width 65 height 34
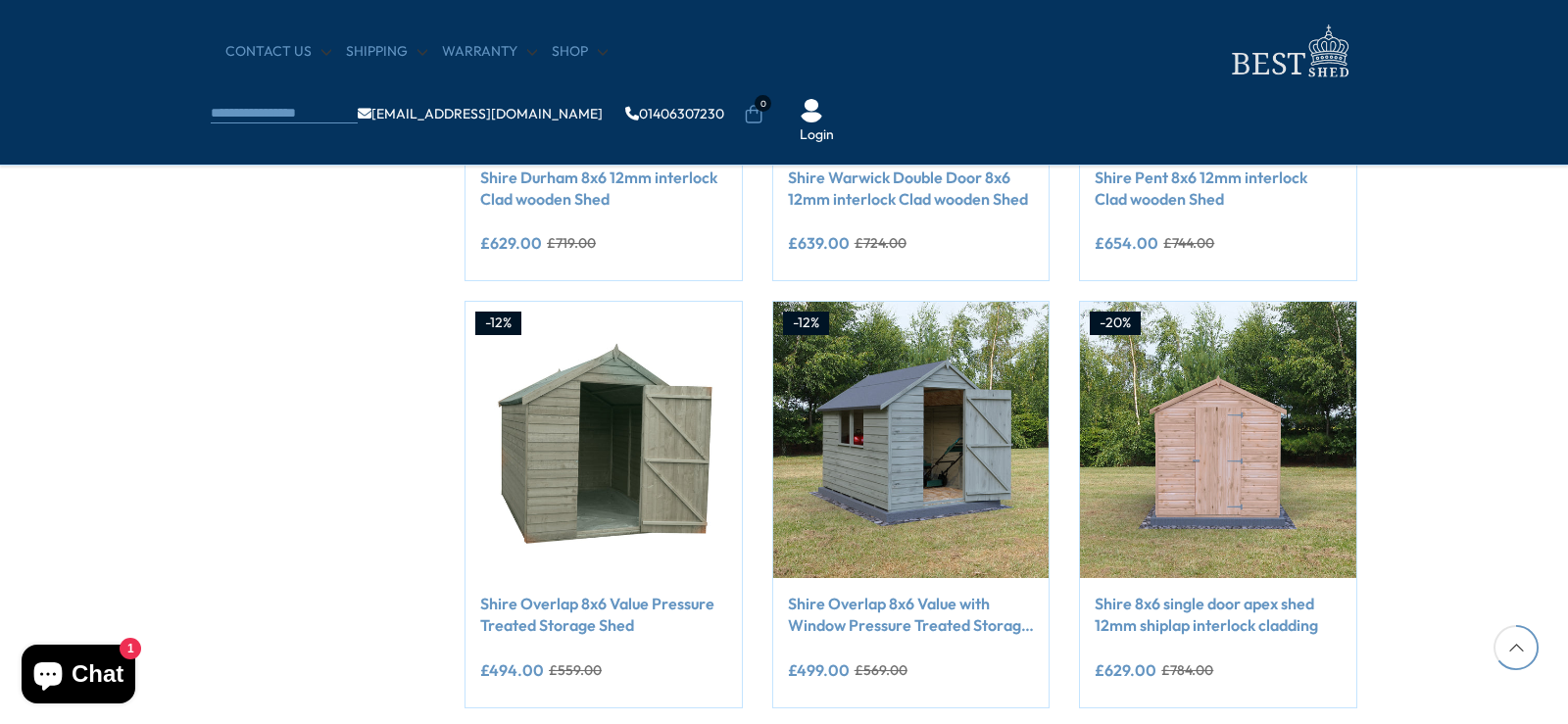
scroll to position [1567, 0]
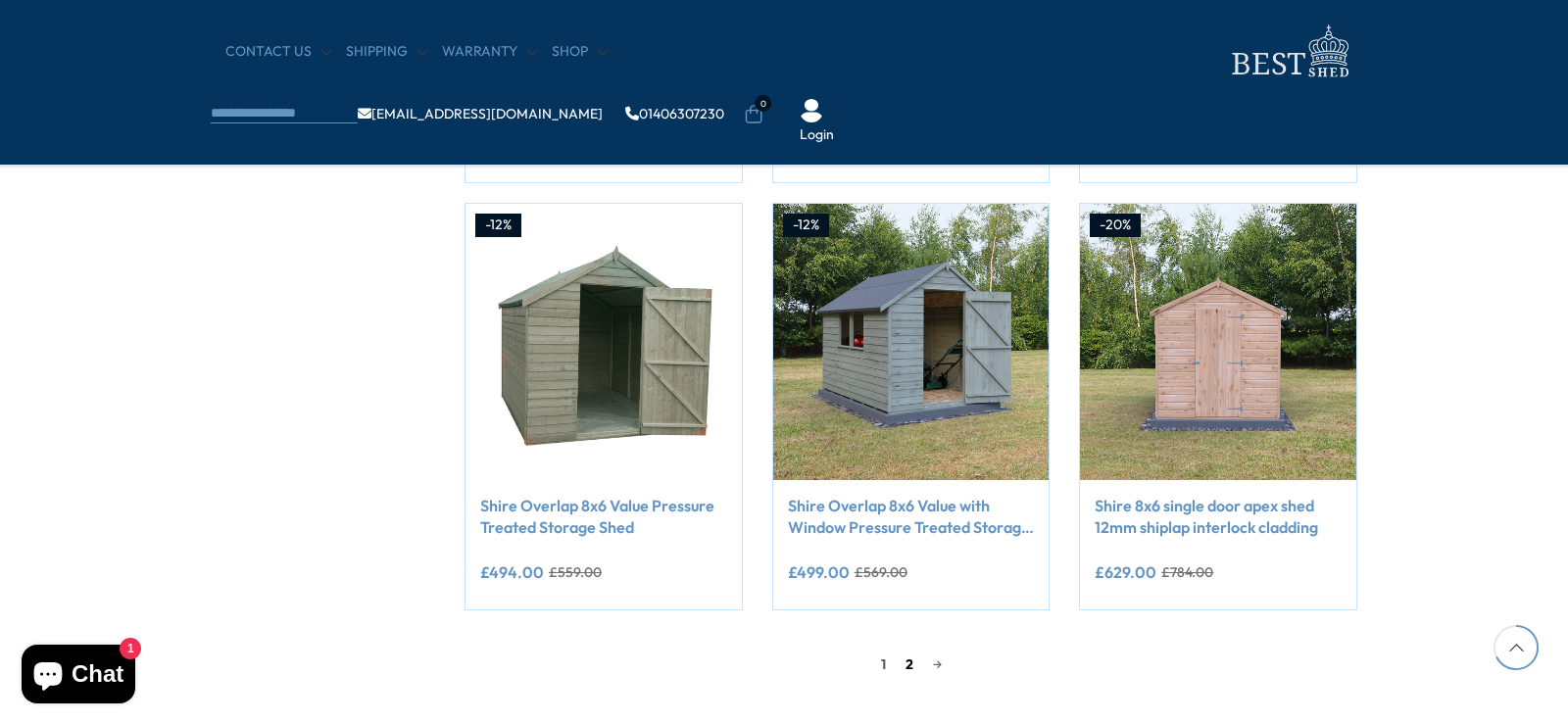
click at [909, 661] on link "2" at bounding box center [910, 664] width 28 height 30
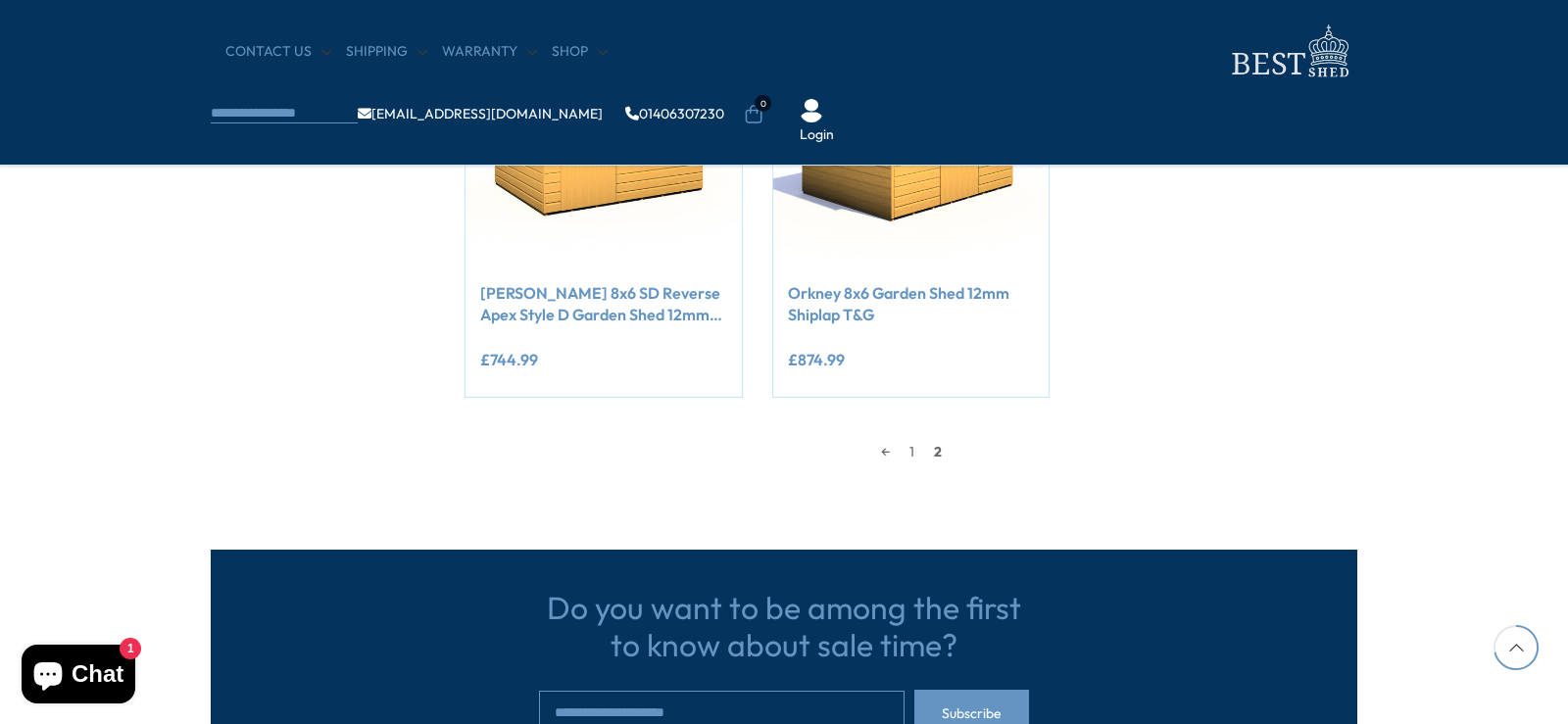
scroll to position [1861, 0]
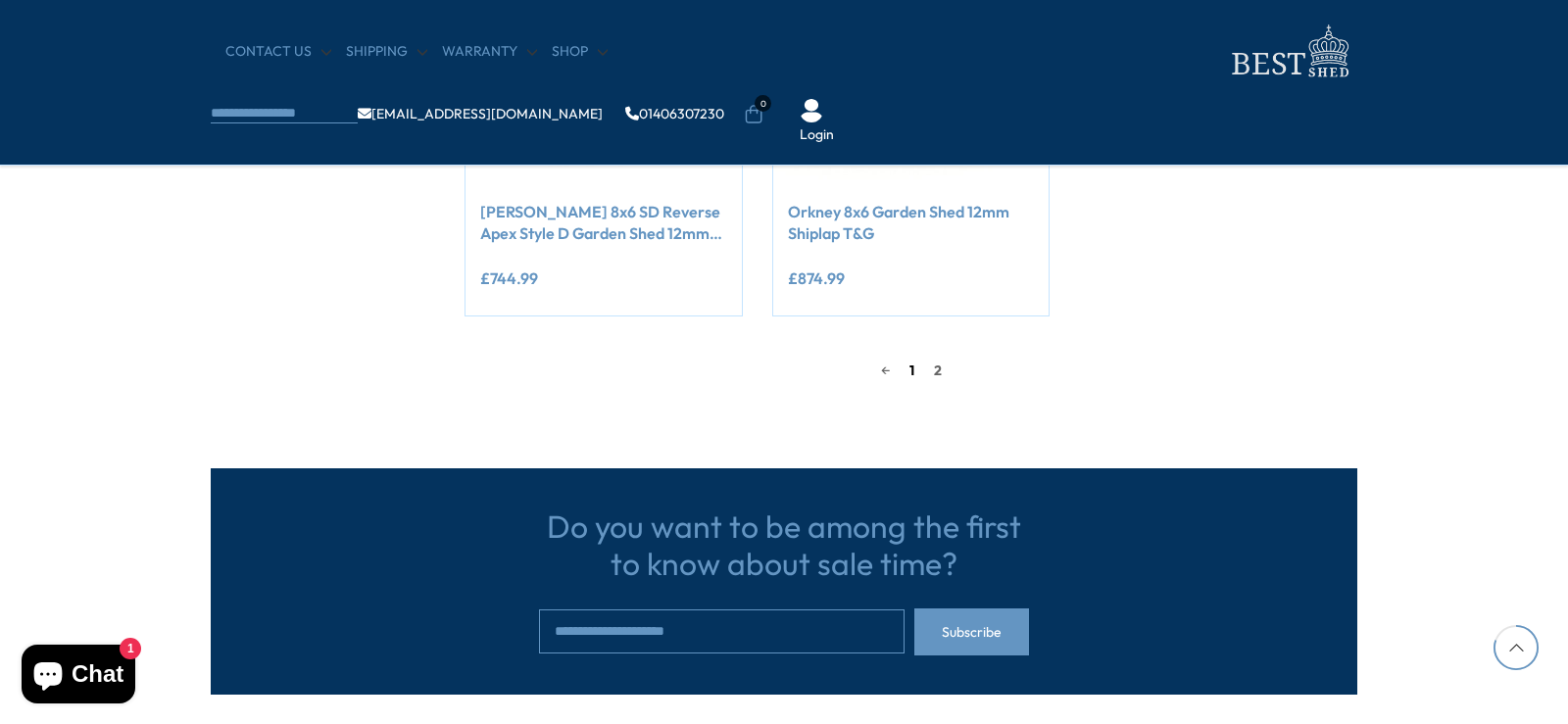
click at [916, 370] on link "1" at bounding box center [912, 370] width 25 height 30
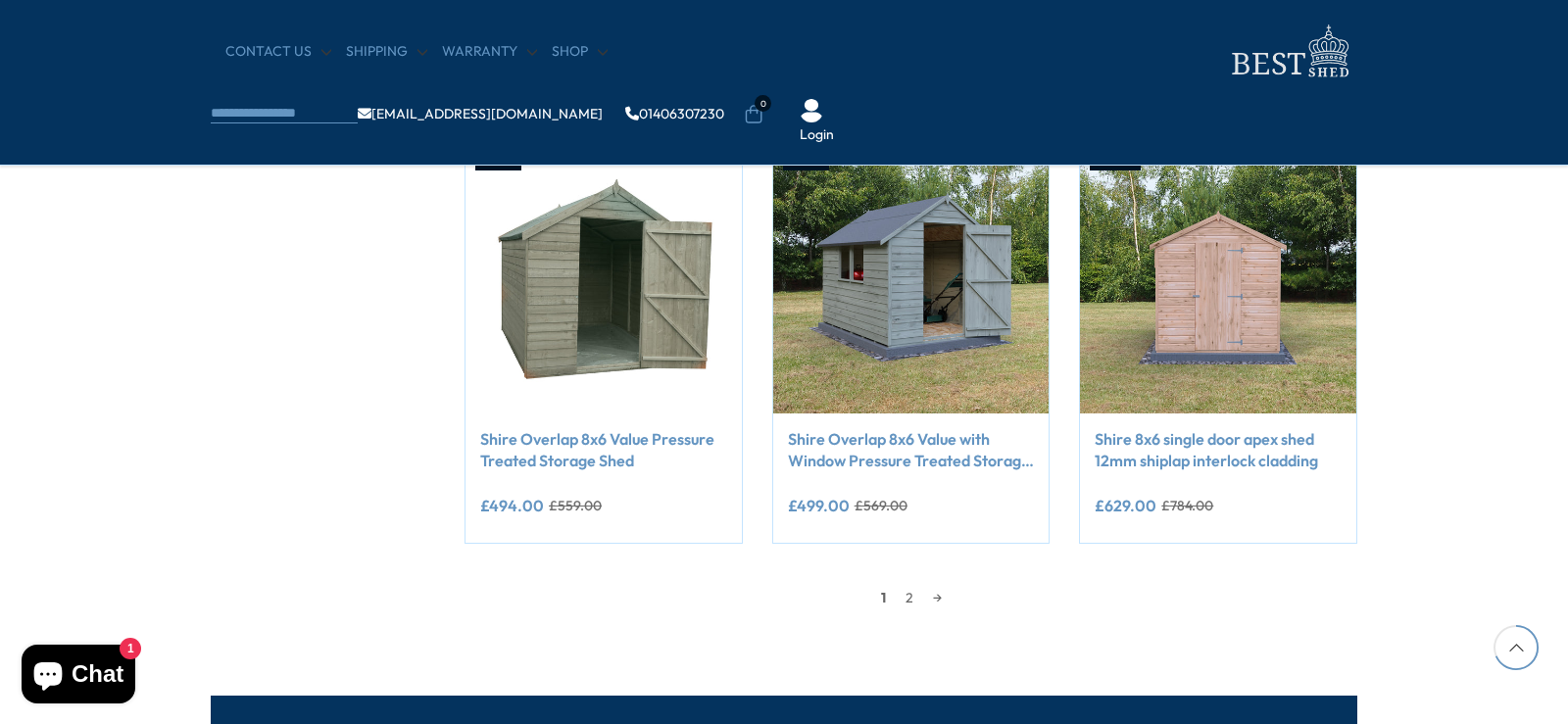
scroll to position [1646, 0]
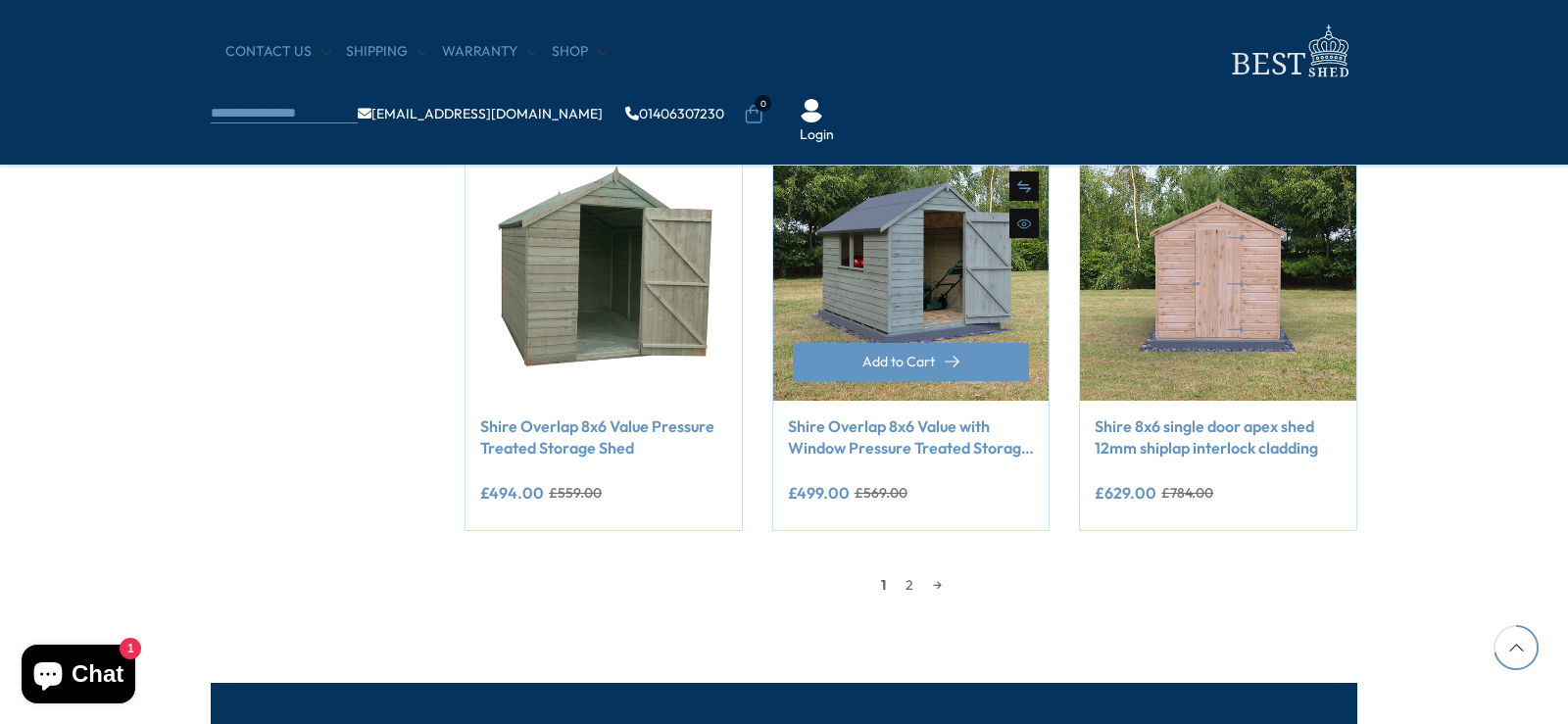
click at [856, 436] on link "Shire Overlap 8x6 Value with Window Pressure Treated Storage Shed" at bounding box center [911, 436] width 247 height 44
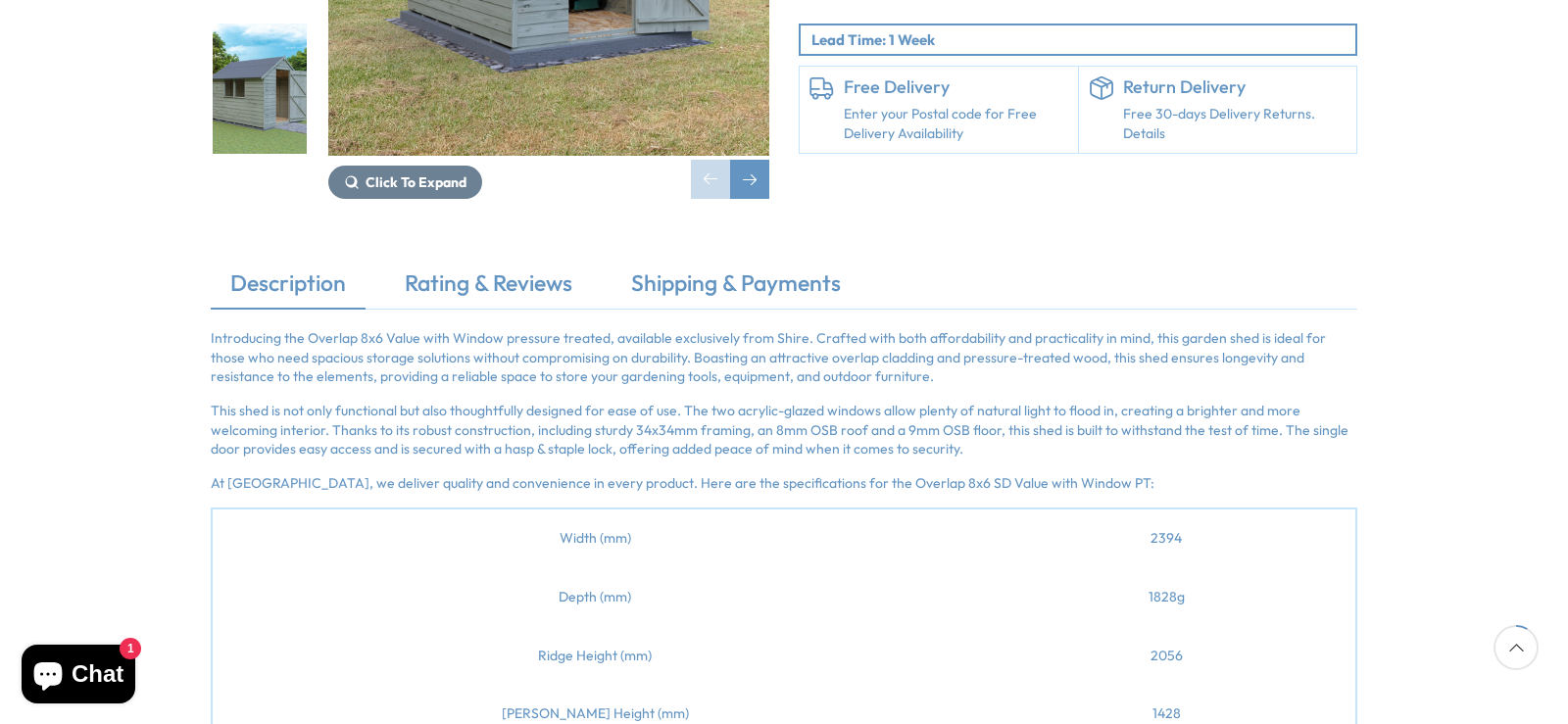
scroll to position [392, 0]
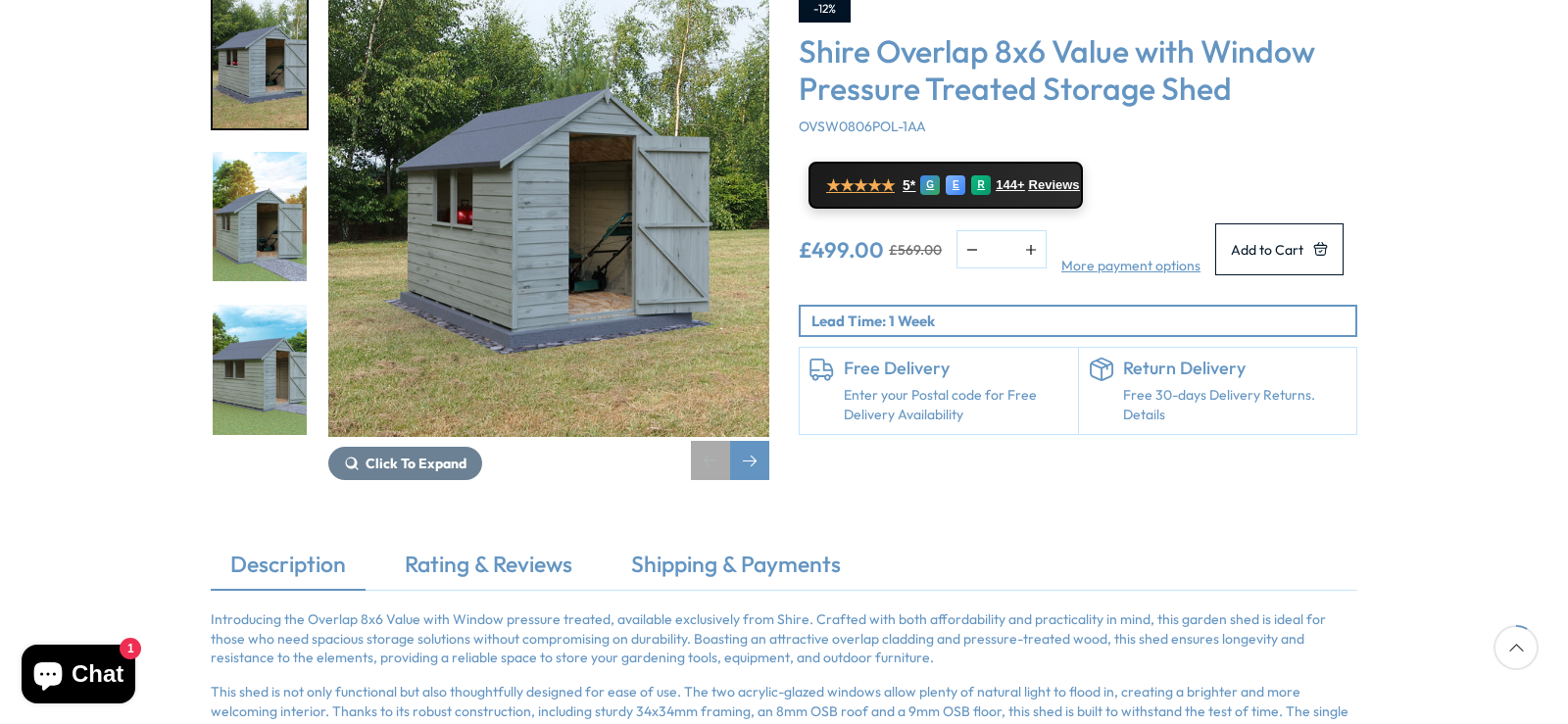
click at [718, 440] on div "Previous slide" at bounding box center [711, 460] width 39 height 39
click at [283, 166] on img "2 / 21" at bounding box center [259, 217] width 94 height 130
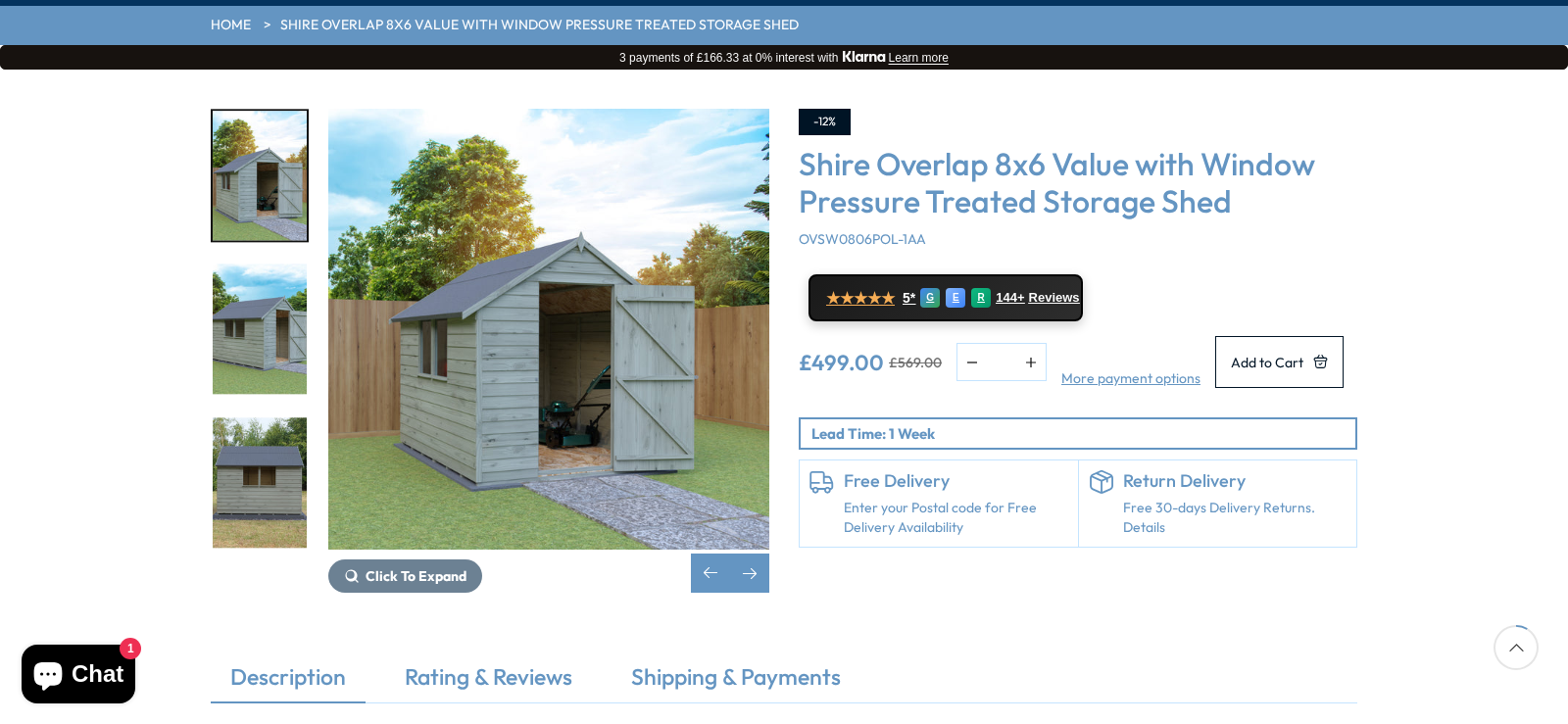
scroll to position [0, 0]
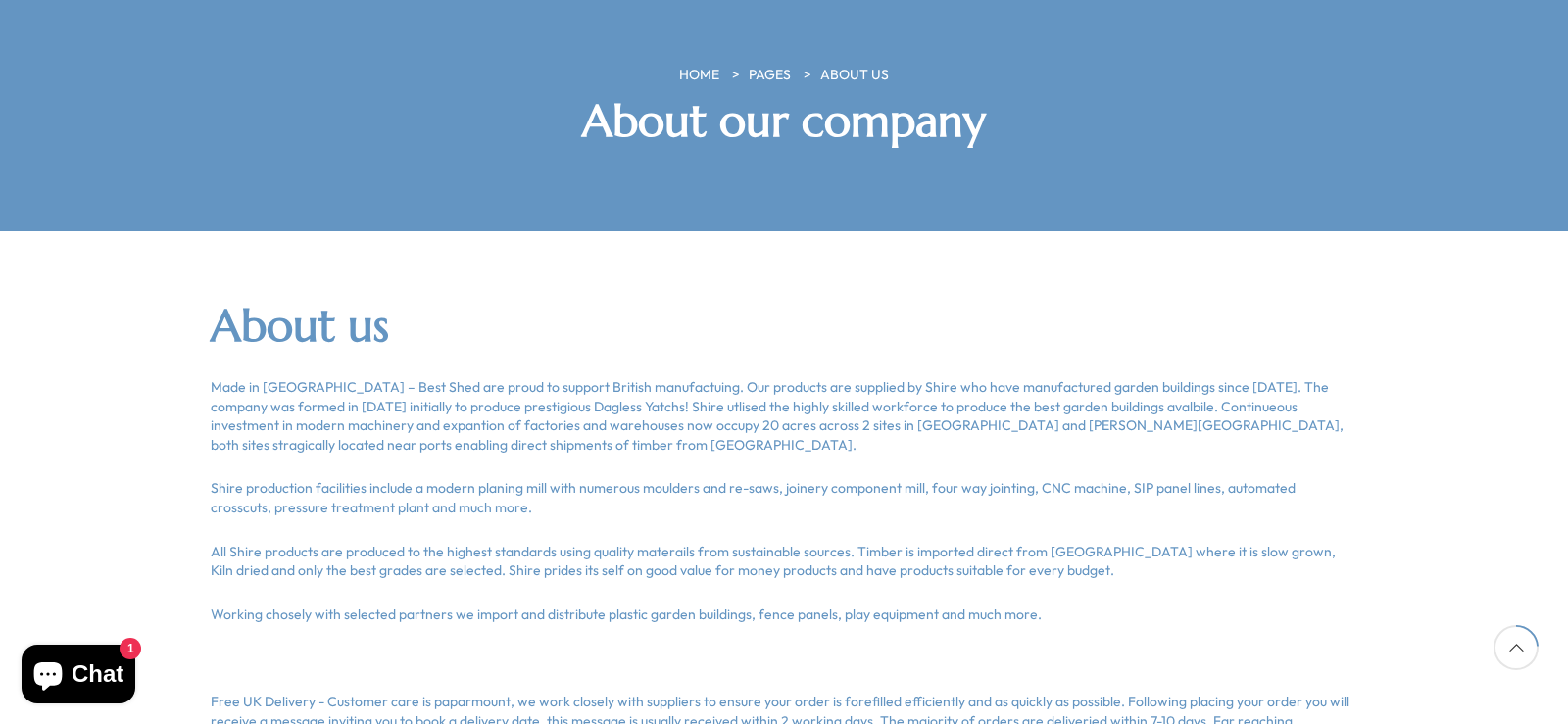
scroll to position [294, 0]
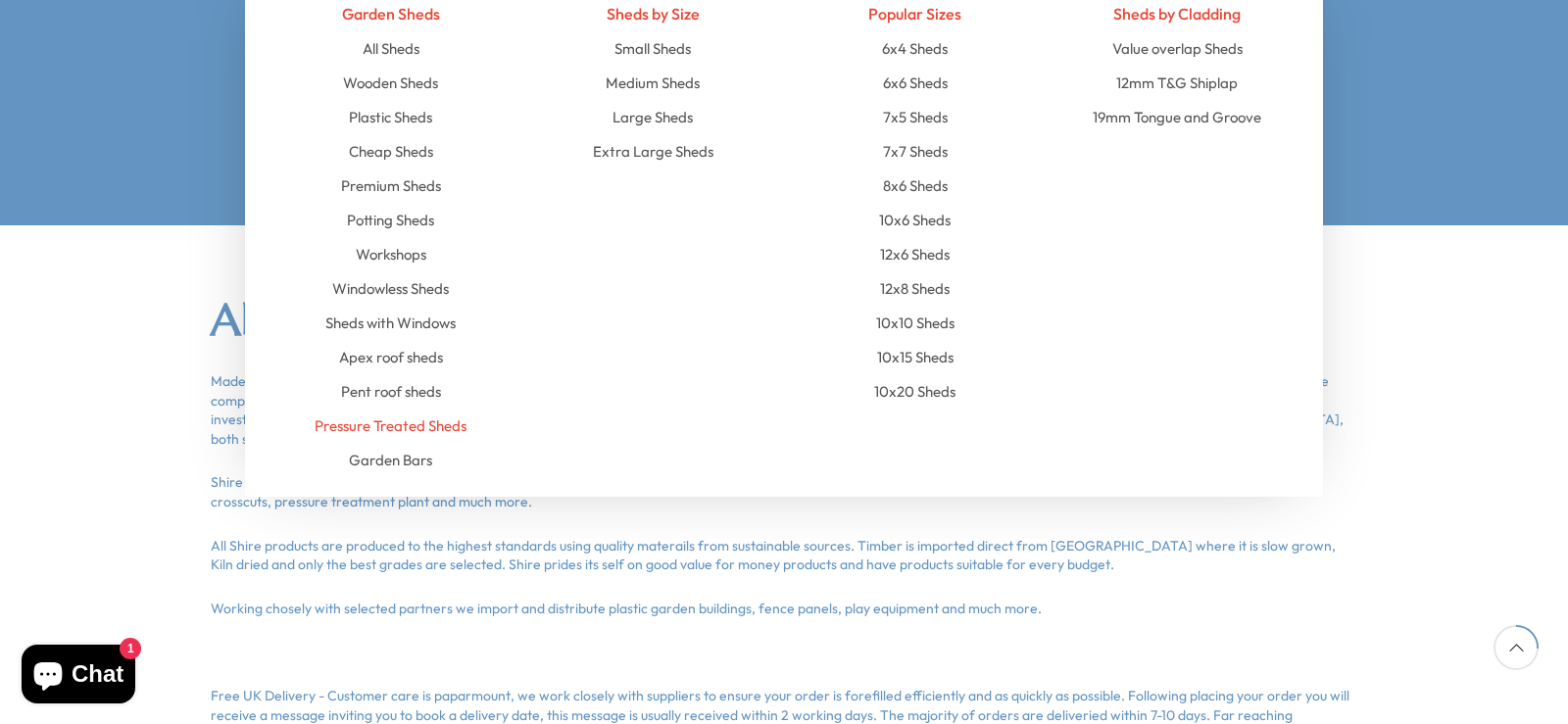
click at [421, 409] on link "Pressure Treated Sheds" at bounding box center [390, 426] width 152 height 34
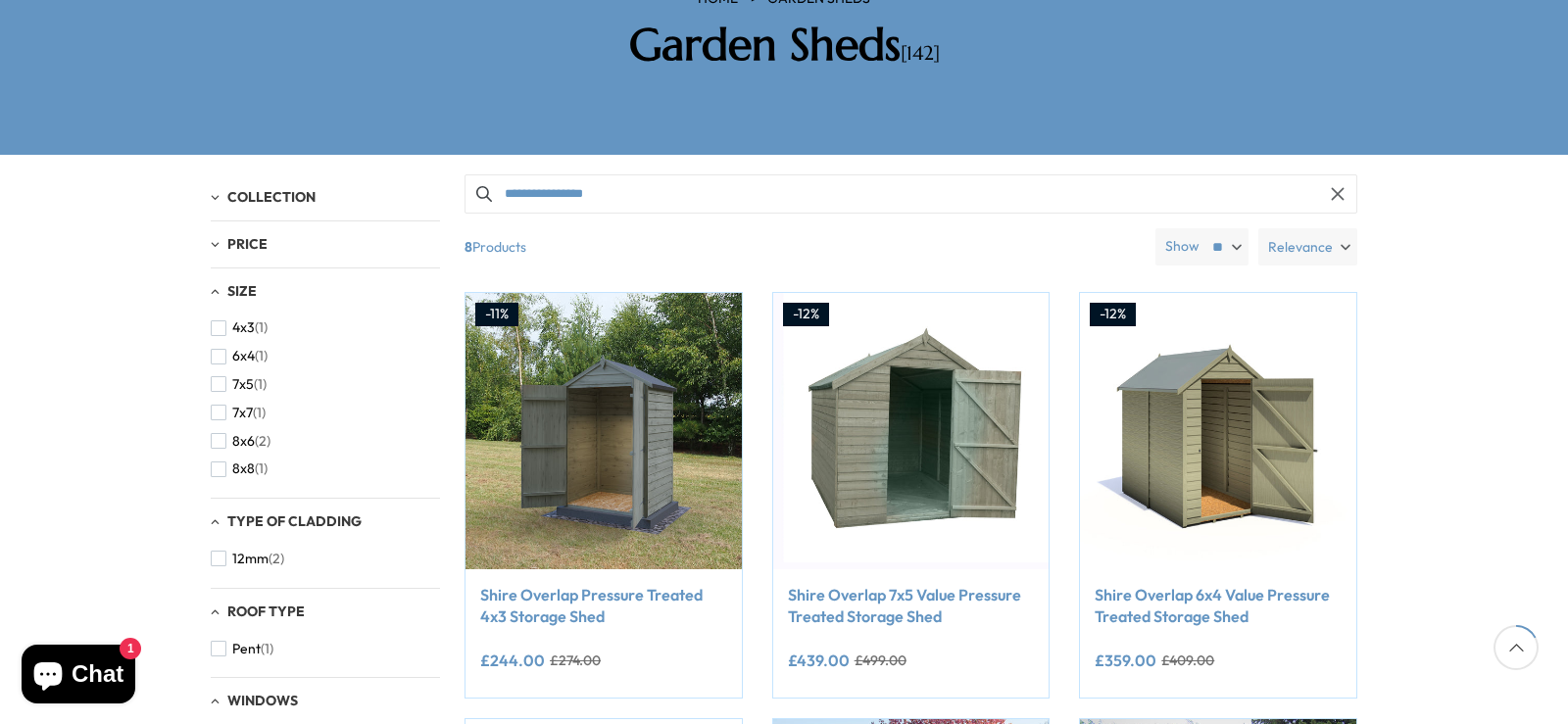
scroll to position [392, 0]
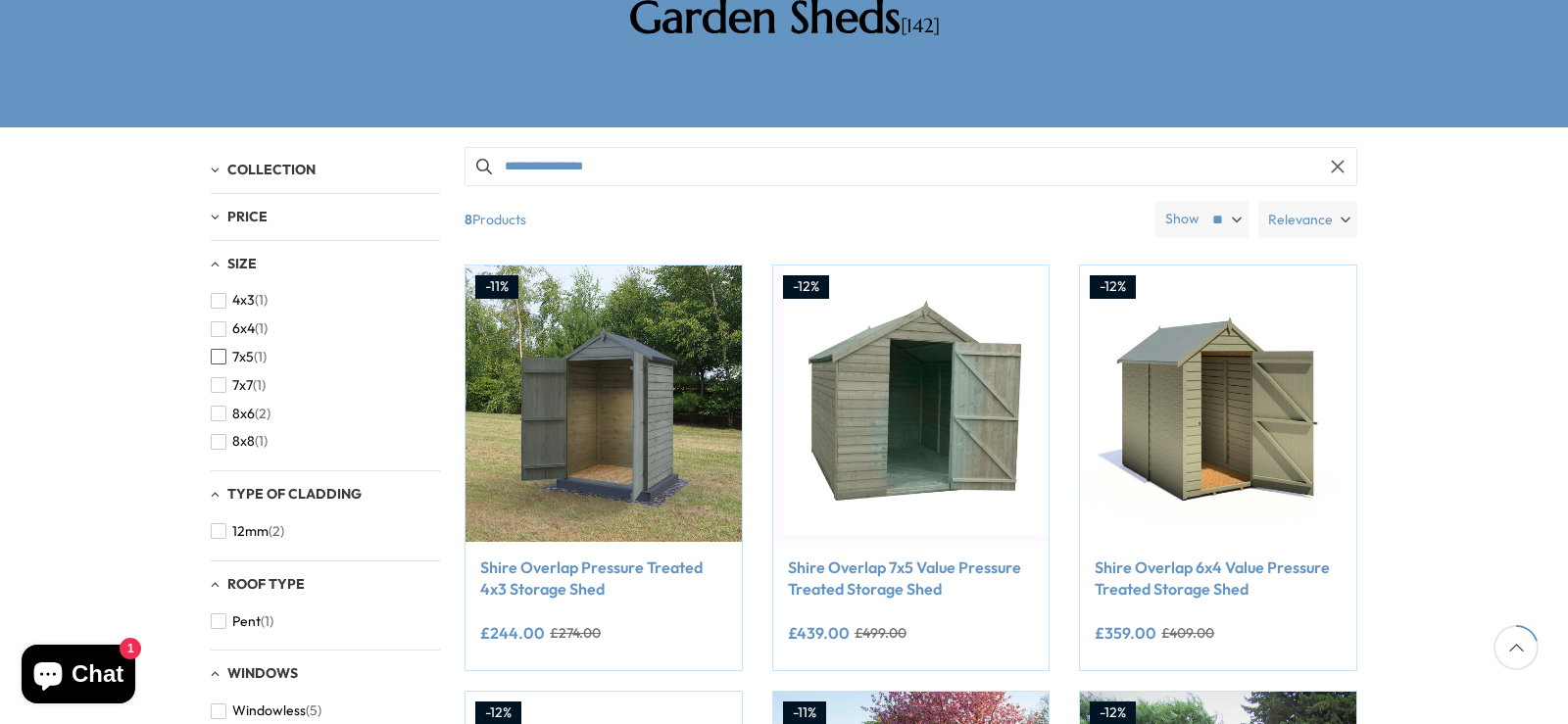
click at [221, 349] on span "button" at bounding box center [219, 357] width 16 height 16
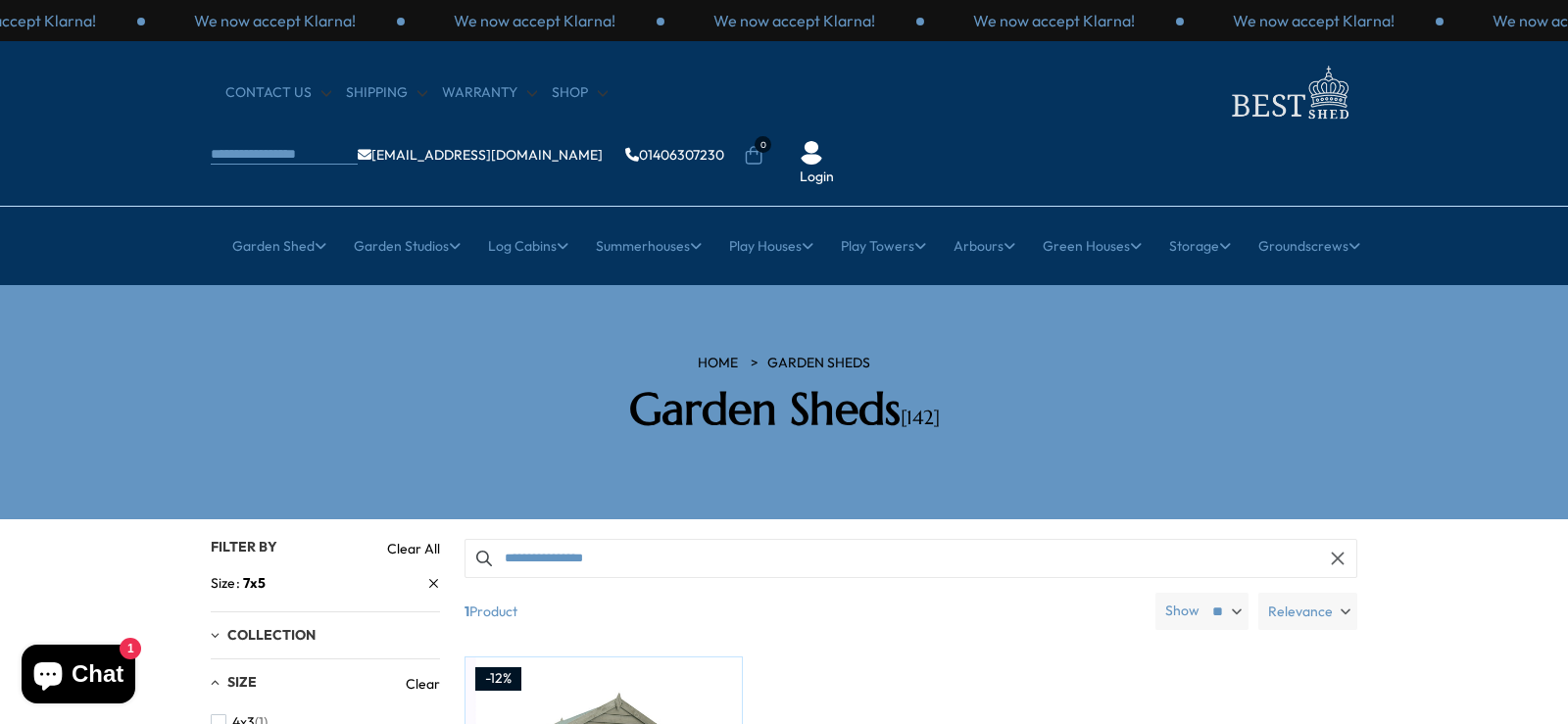
click at [1337, 551] on icon "button" at bounding box center [1337, 559] width 16 height 16
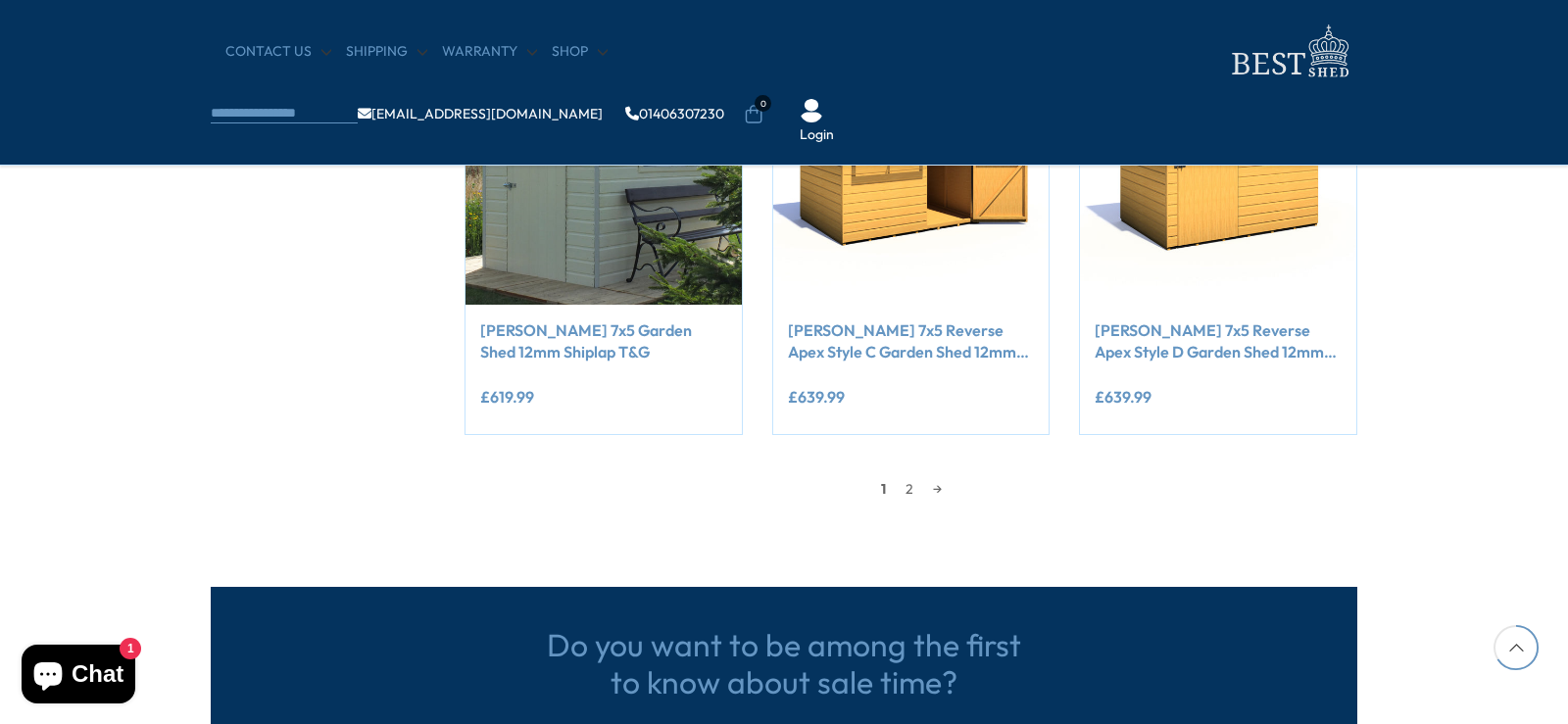
scroll to position [1762, 0]
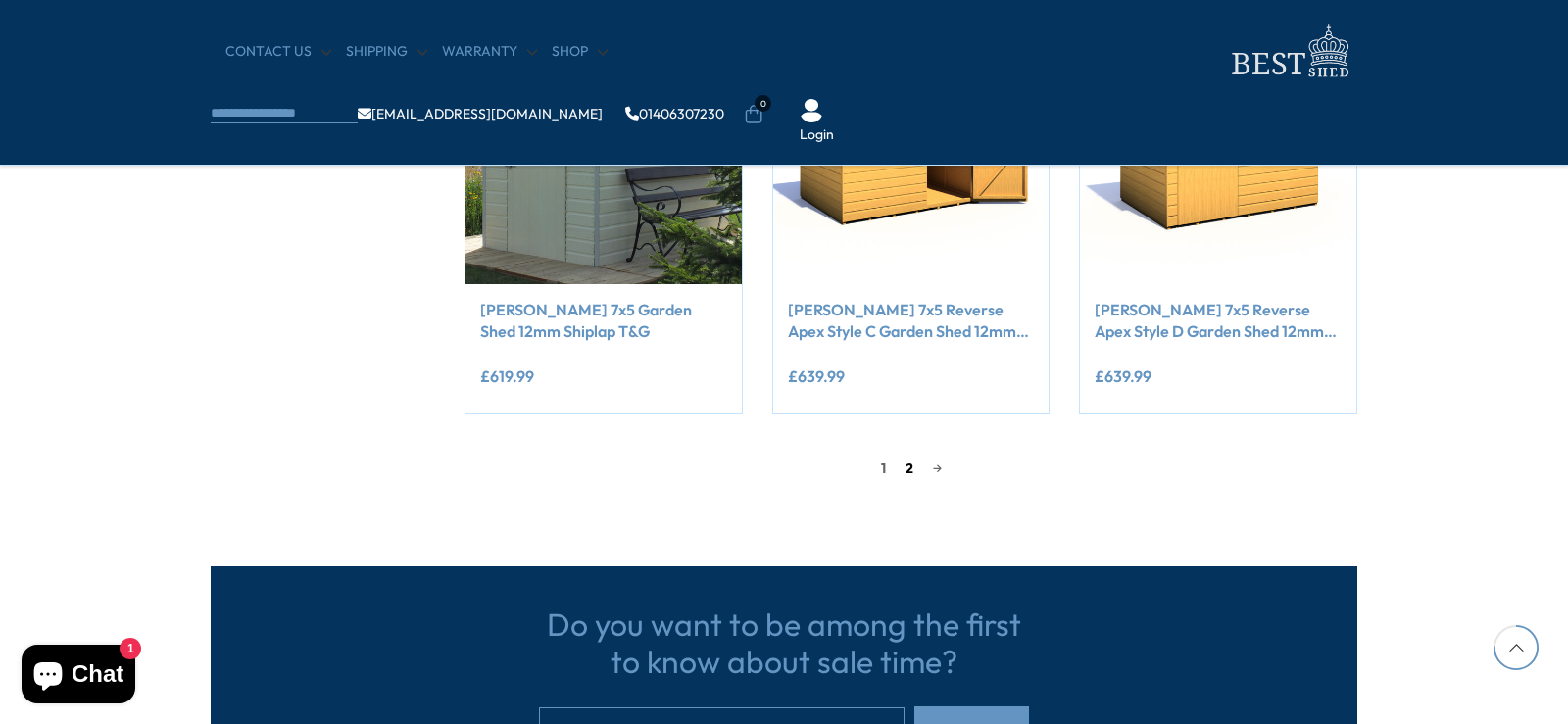
click at [906, 467] on link "2" at bounding box center [910, 468] width 28 height 30
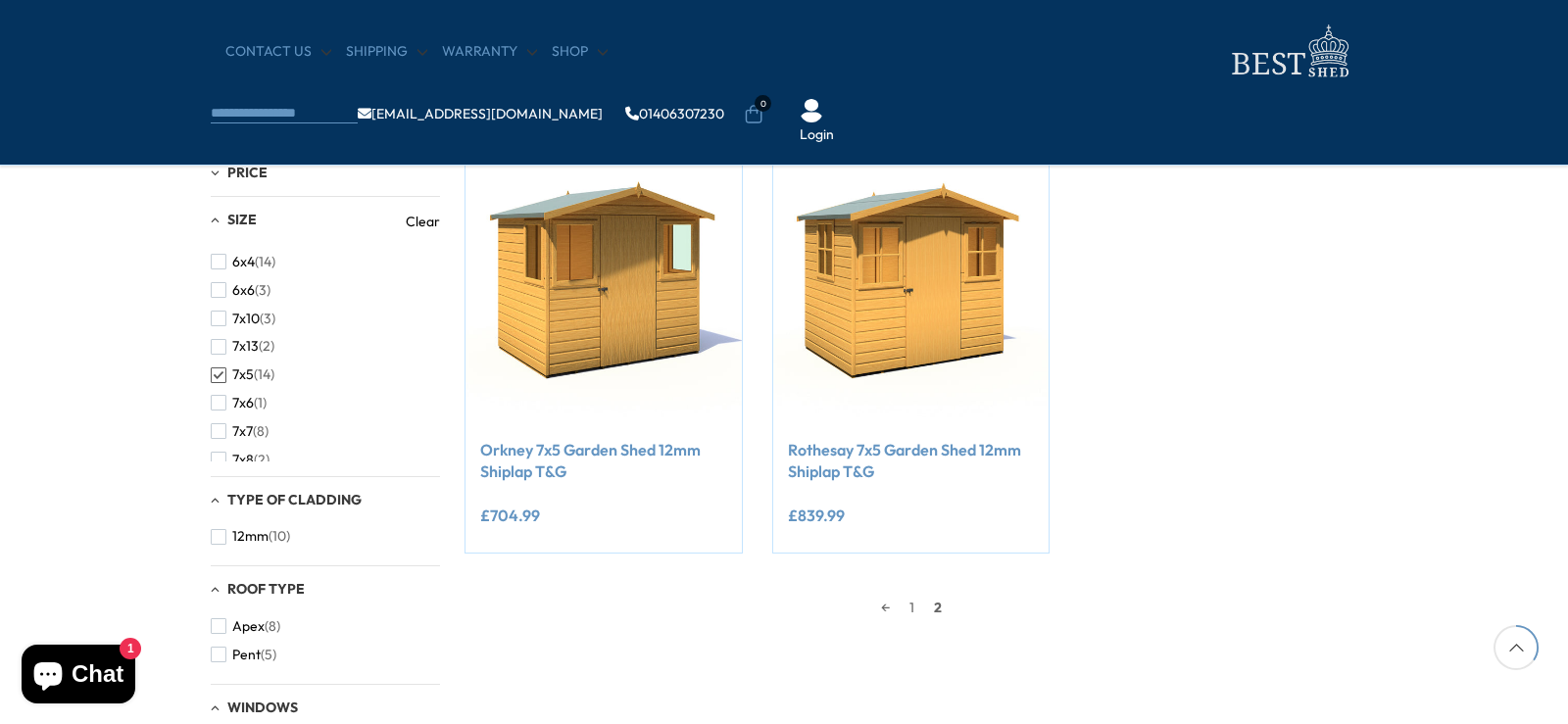
scroll to position [490, 0]
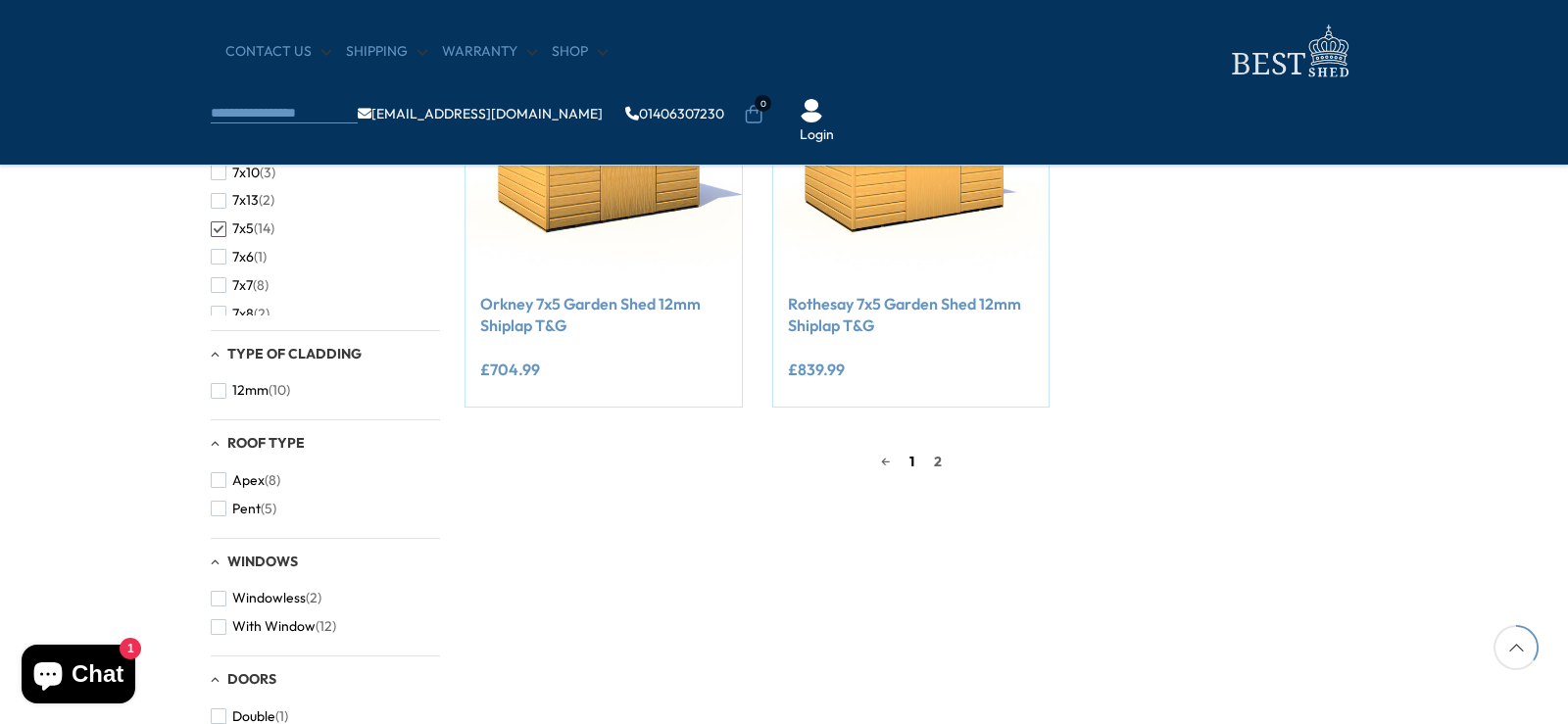
click at [912, 458] on link "1" at bounding box center [912, 461] width 25 height 30
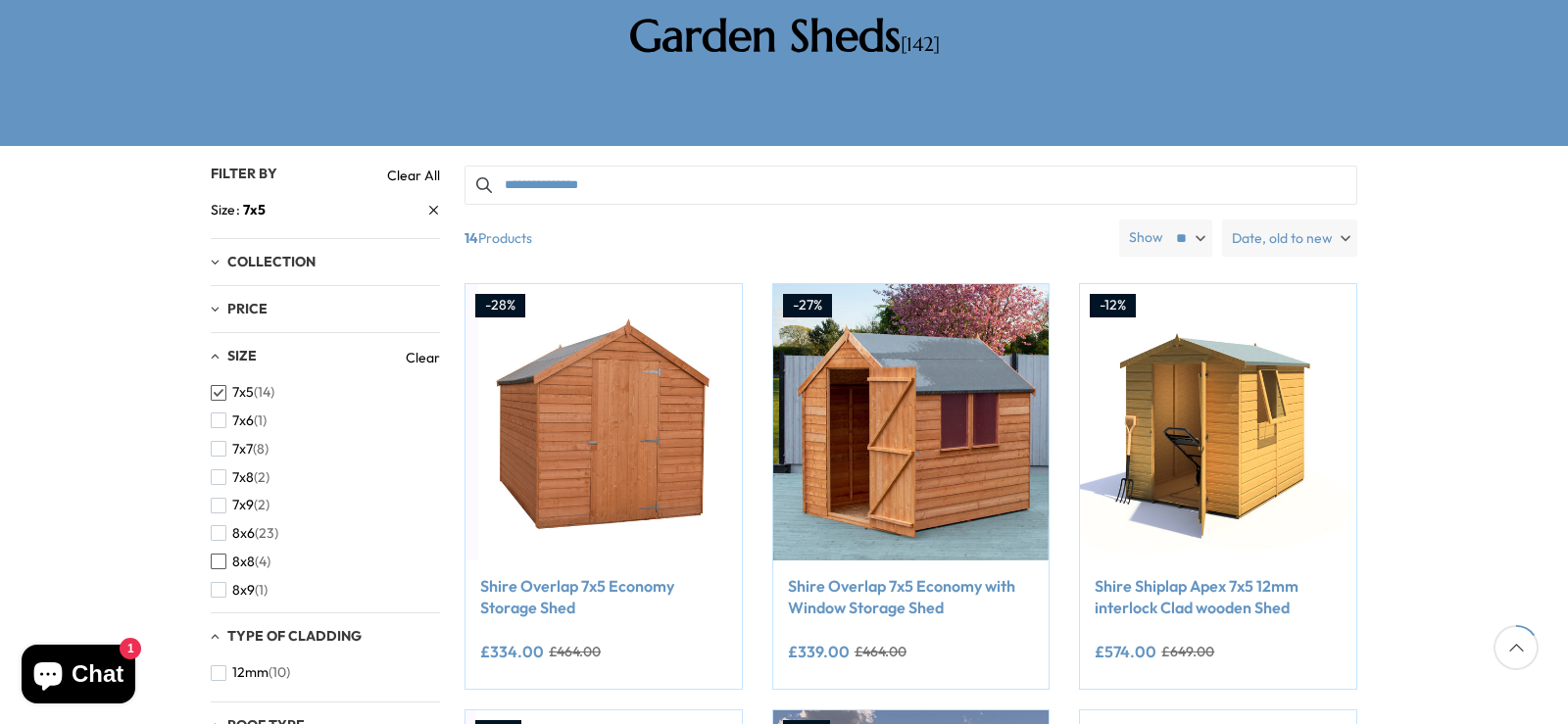
scroll to position [490, 0]
click at [223, 518] on span "button" at bounding box center [219, 526] width 16 height 16
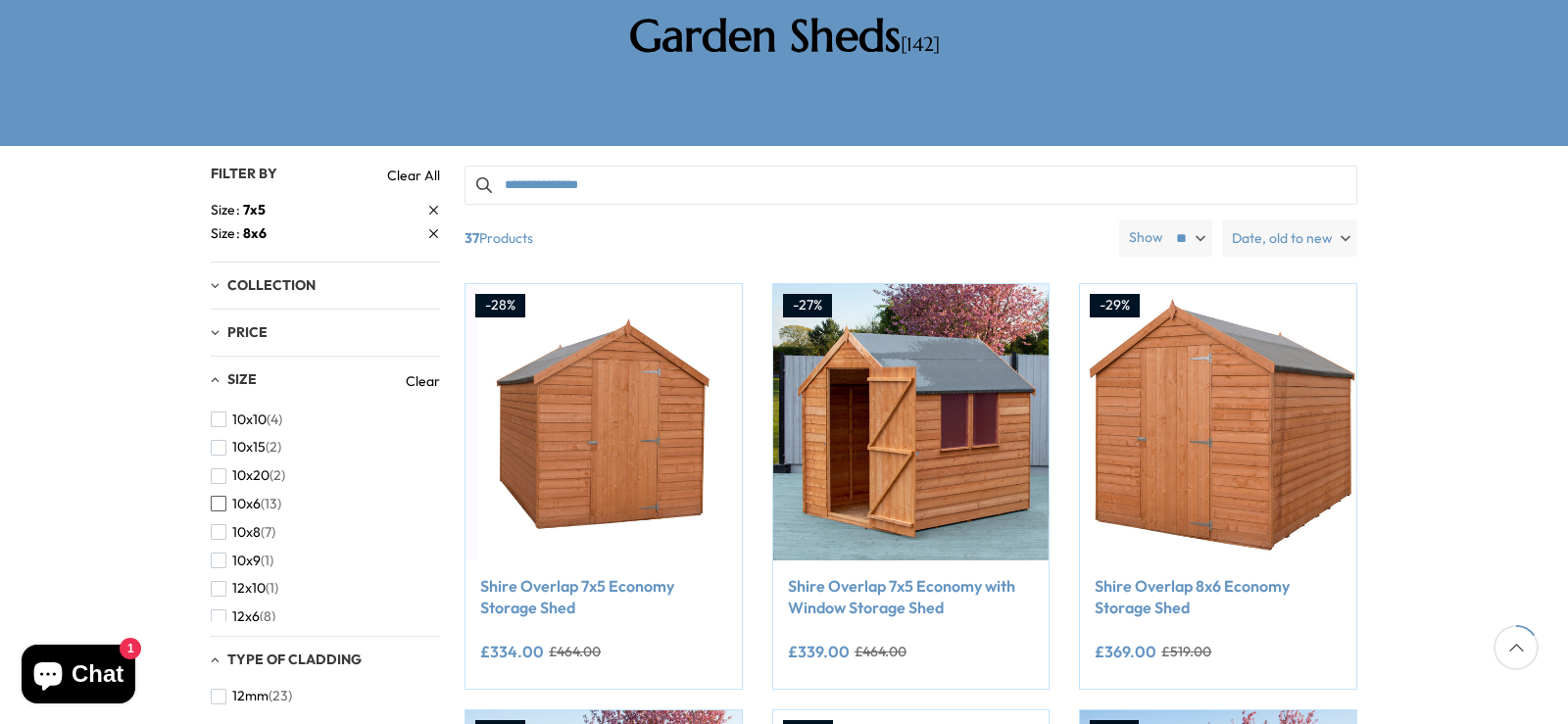
scroll to position [392, 0]
click at [221, 493] on button "7x5 (14)" at bounding box center [242, 506] width 64 height 29
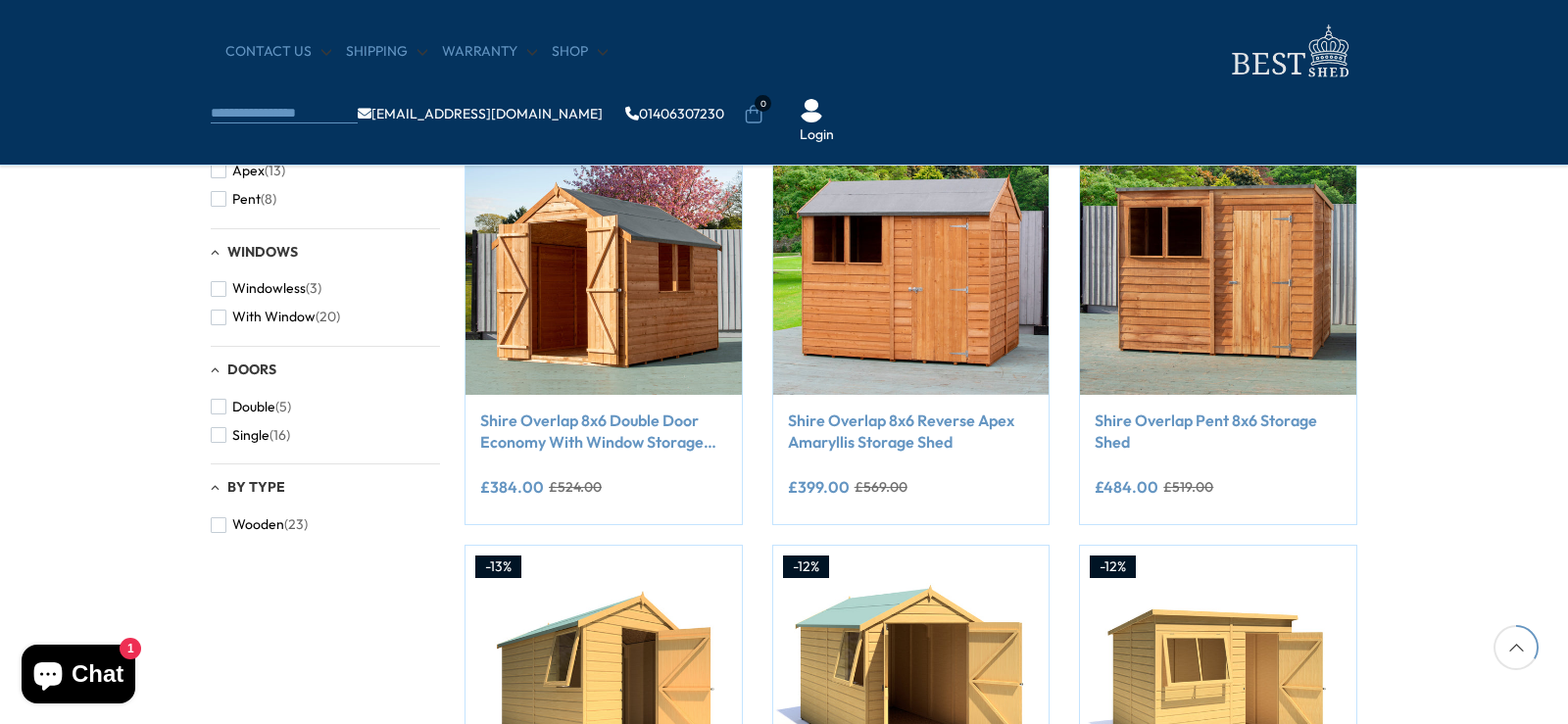
scroll to position [764, 0]
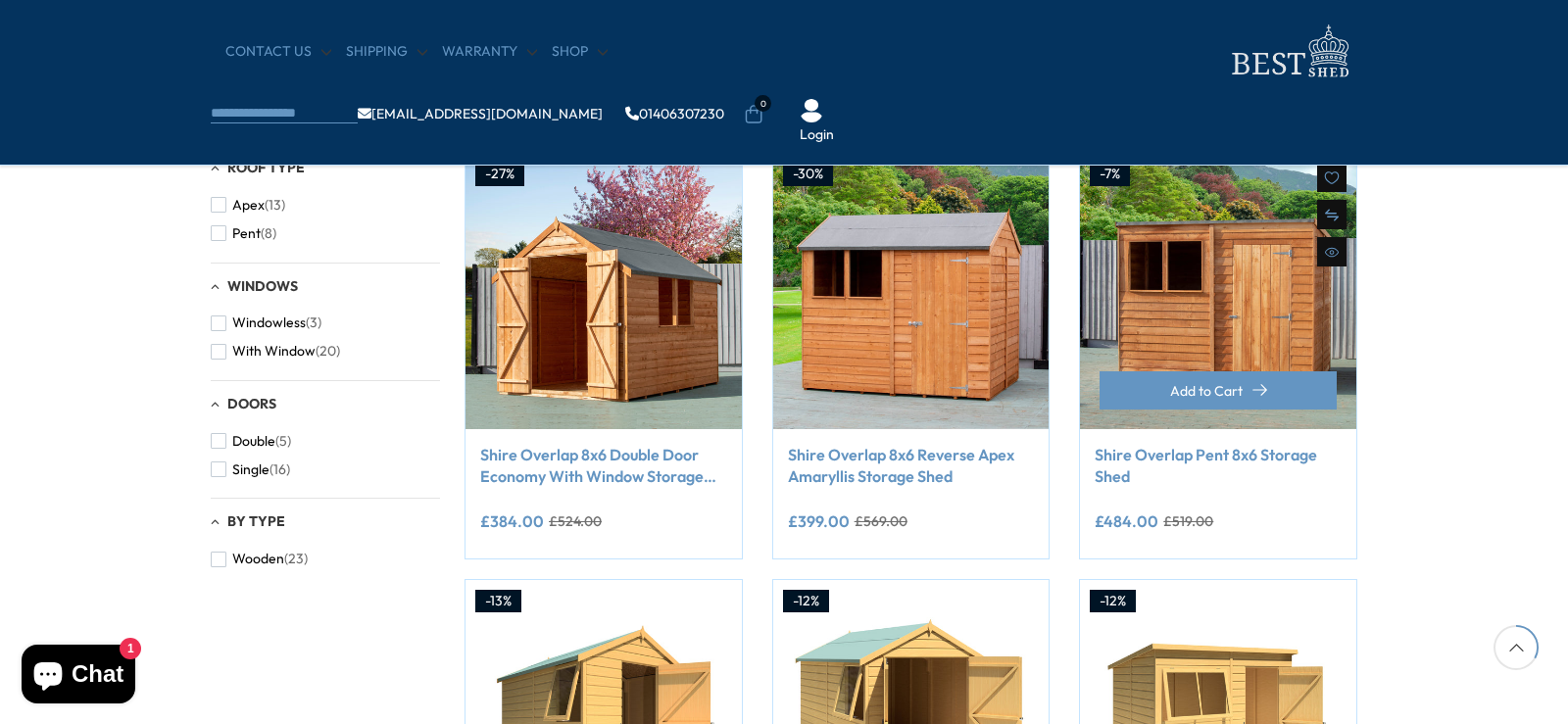
click at [1263, 455] on link "Shire Overlap Pent 8x6 Storage Shed" at bounding box center [1217, 465] width 247 height 44
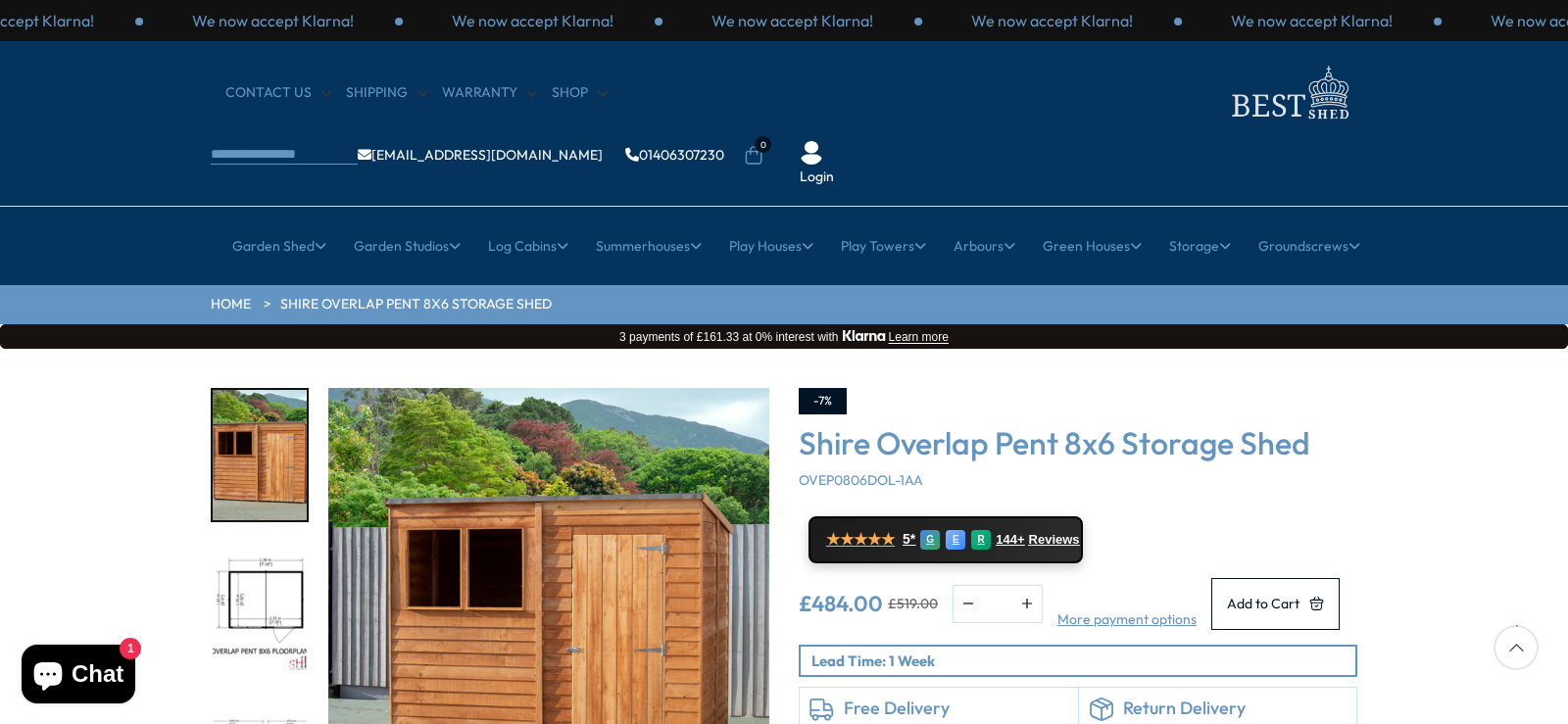
scroll to position [196, 0]
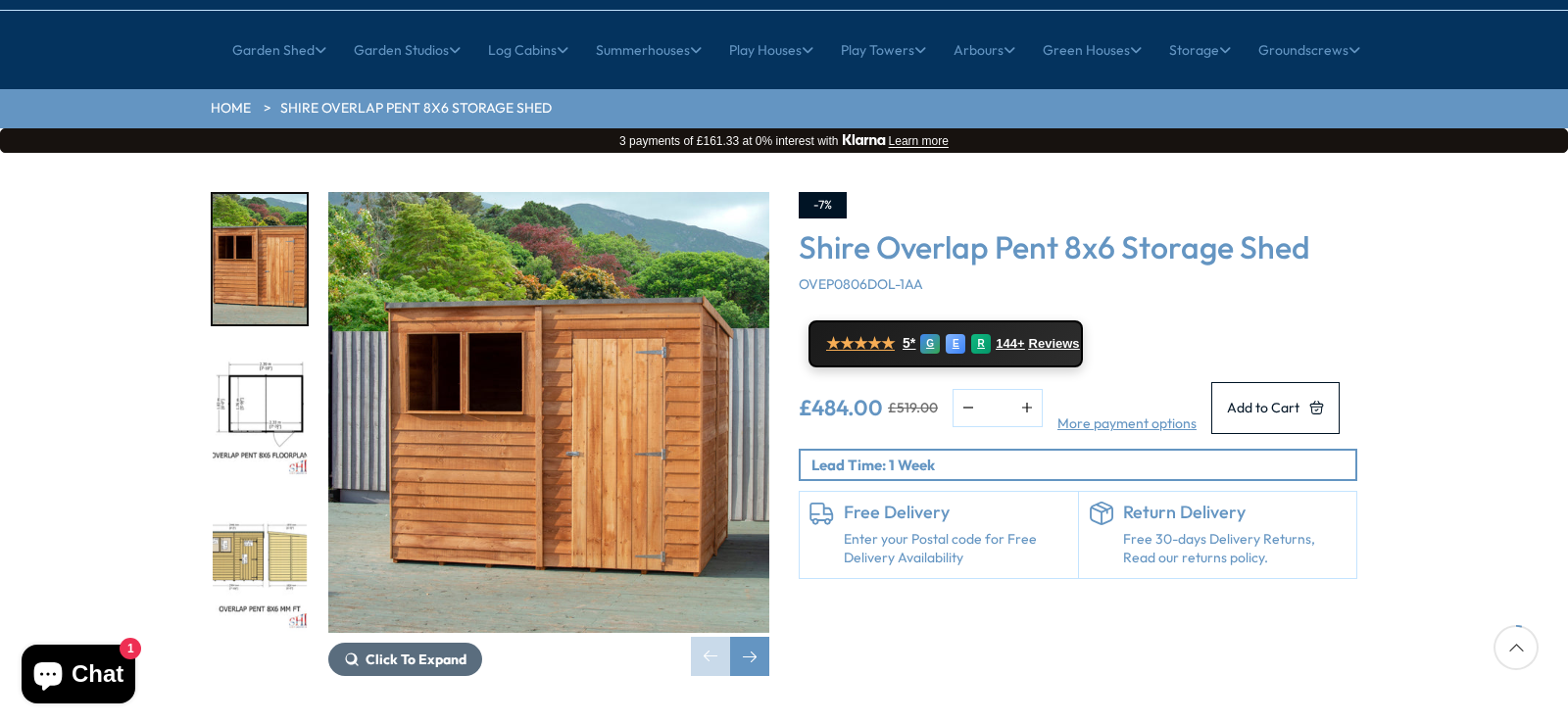
click at [430, 650] on span "Click To Expand" at bounding box center [416, 659] width 101 height 18
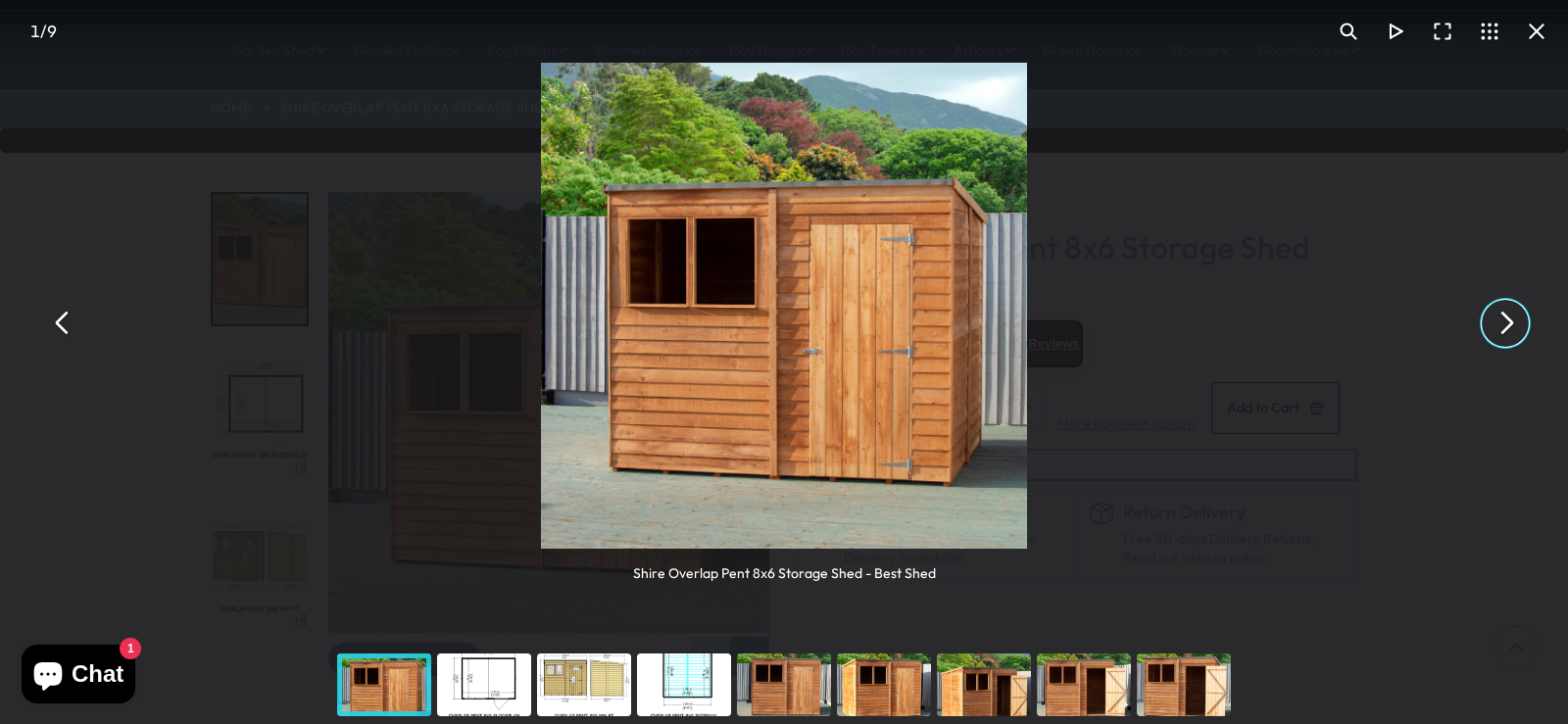
click at [1509, 332] on button "You can close this modal content with the ESC key" at bounding box center [1505, 323] width 47 height 47
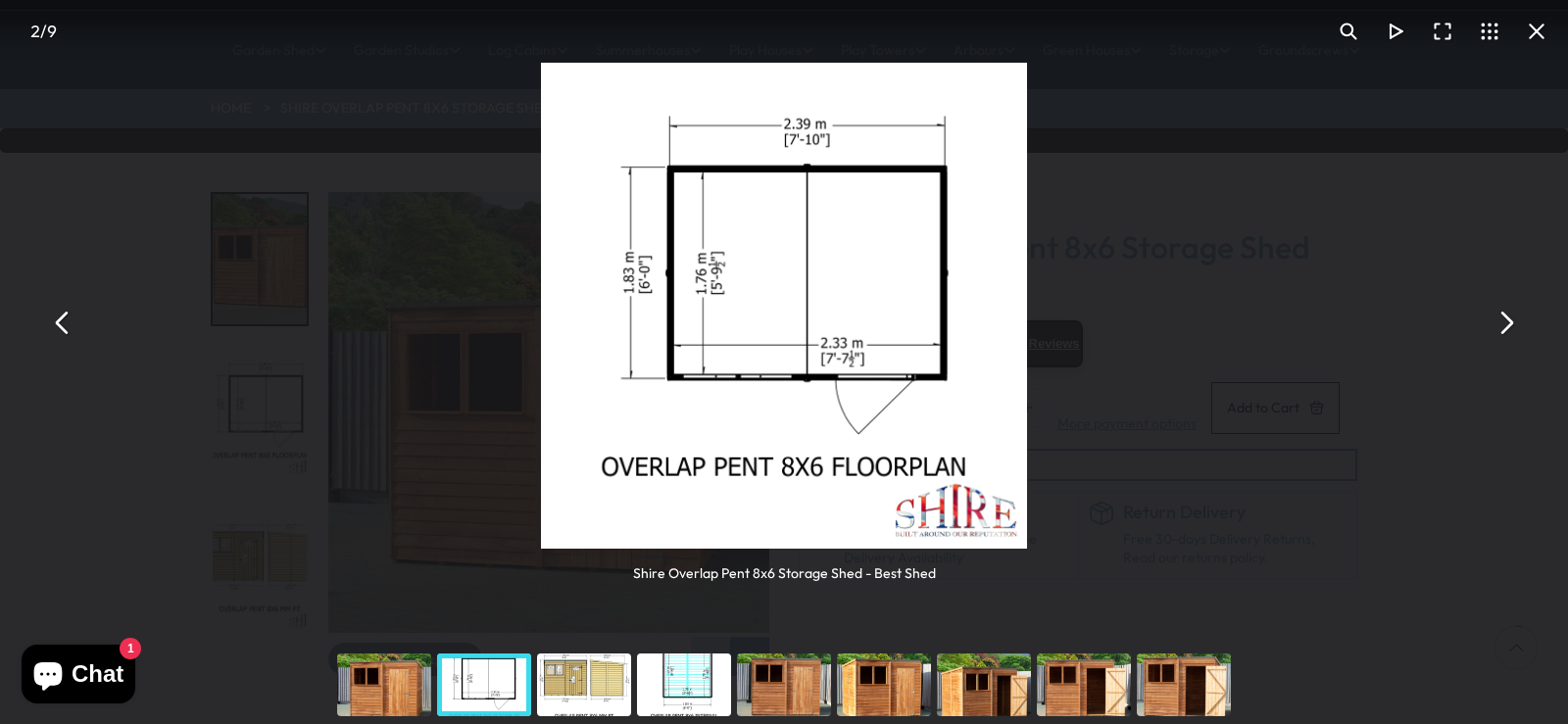
click at [1509, 332] on button "You can close this modal content with the ESC key" at bounding box center [1505, 323] width 47 height 47
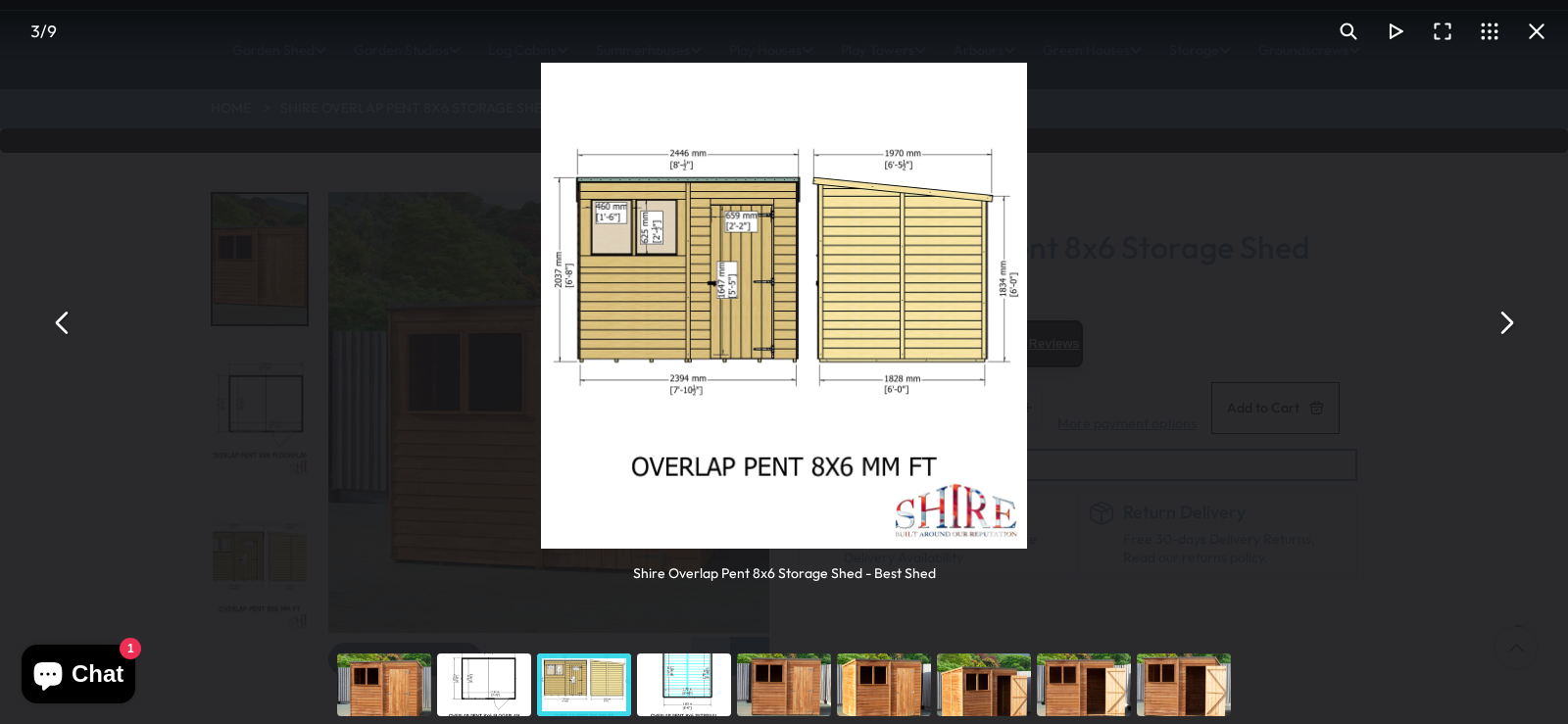
click at [1509, 332] on button "You can close this modal content with the ESC key" at bounding box center [1505, 323] width 47 height 47
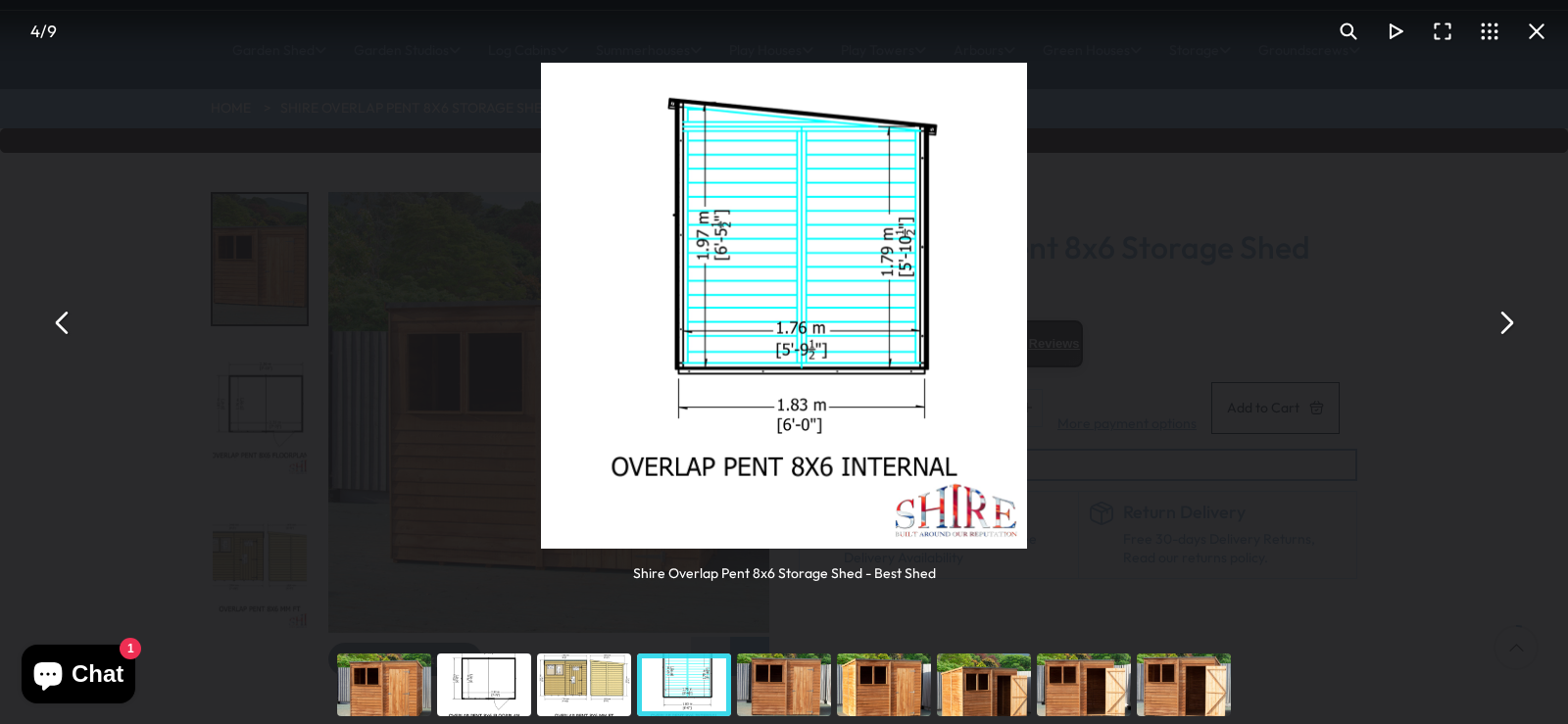
click at [1509, 332] on button "You can close this modal content with the ESC key" at bounding box center [1505, 323] width 47 height 47
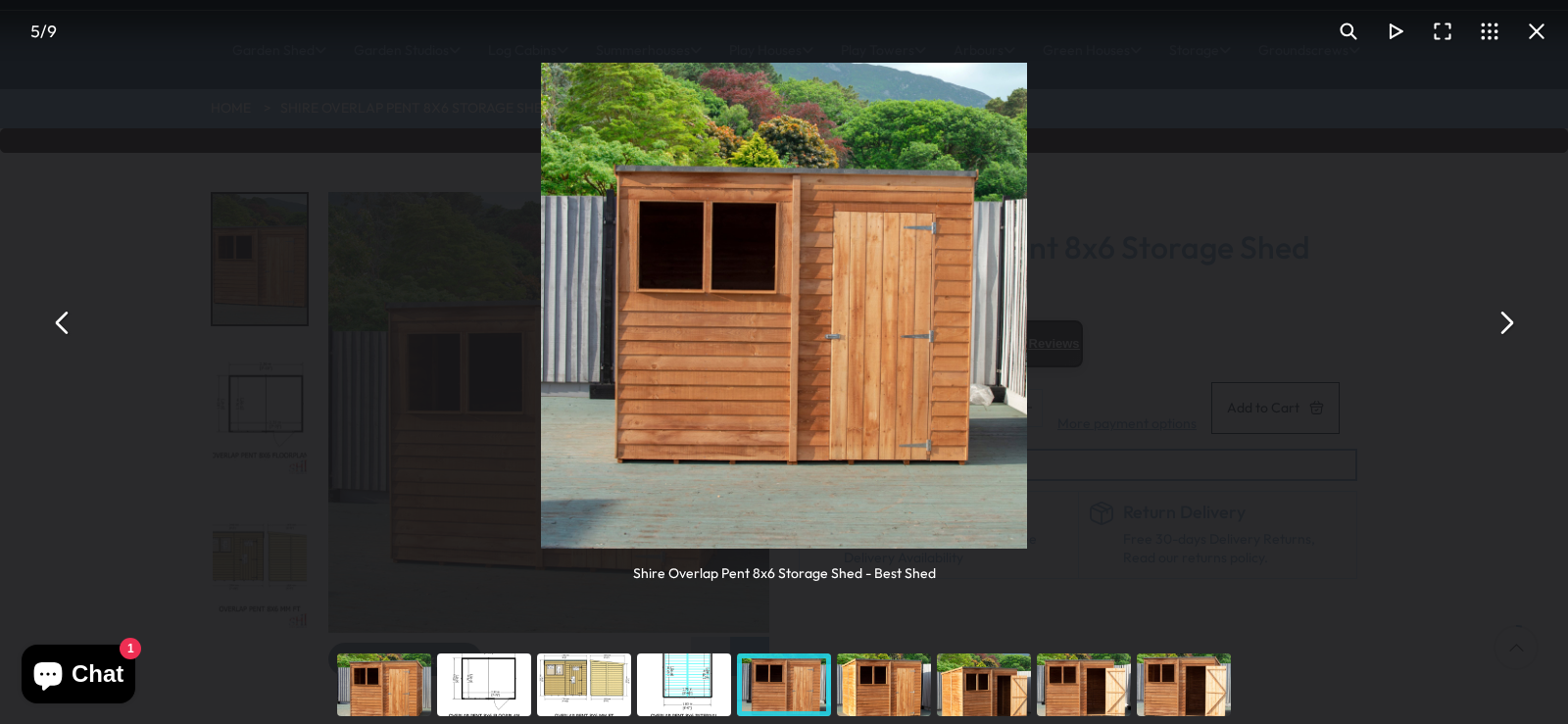
click at [1509, 332] on button "You can close this modal content with the ESC key" at bounding box center [1505, 323] width 47 height 47
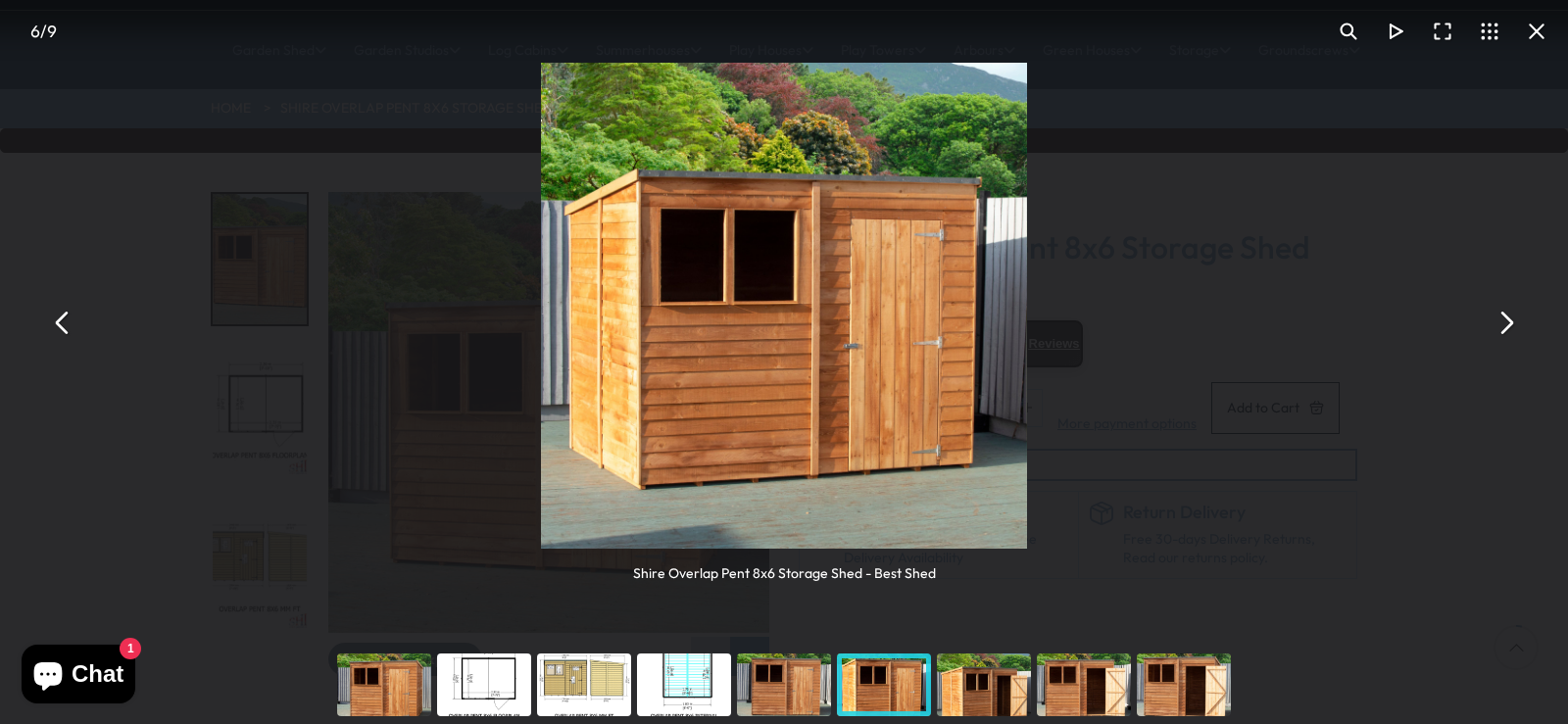
click at [1538, 33] on button "You can close this modal content with the ESC key" at bounding box center [1536, 32] width 47 height 47
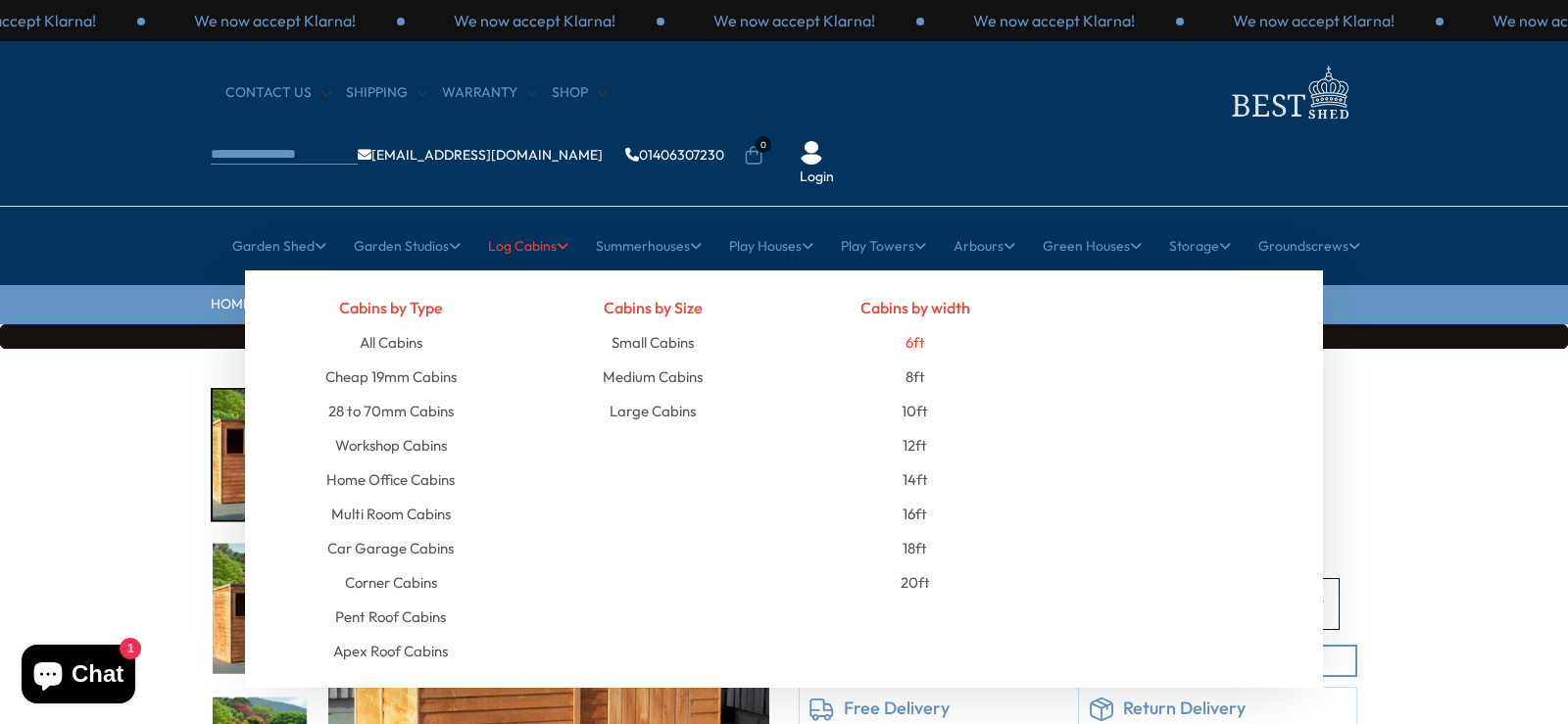
click at [918, 325] on link "6ft" at bounding box center [916, 342] width 20 height 34
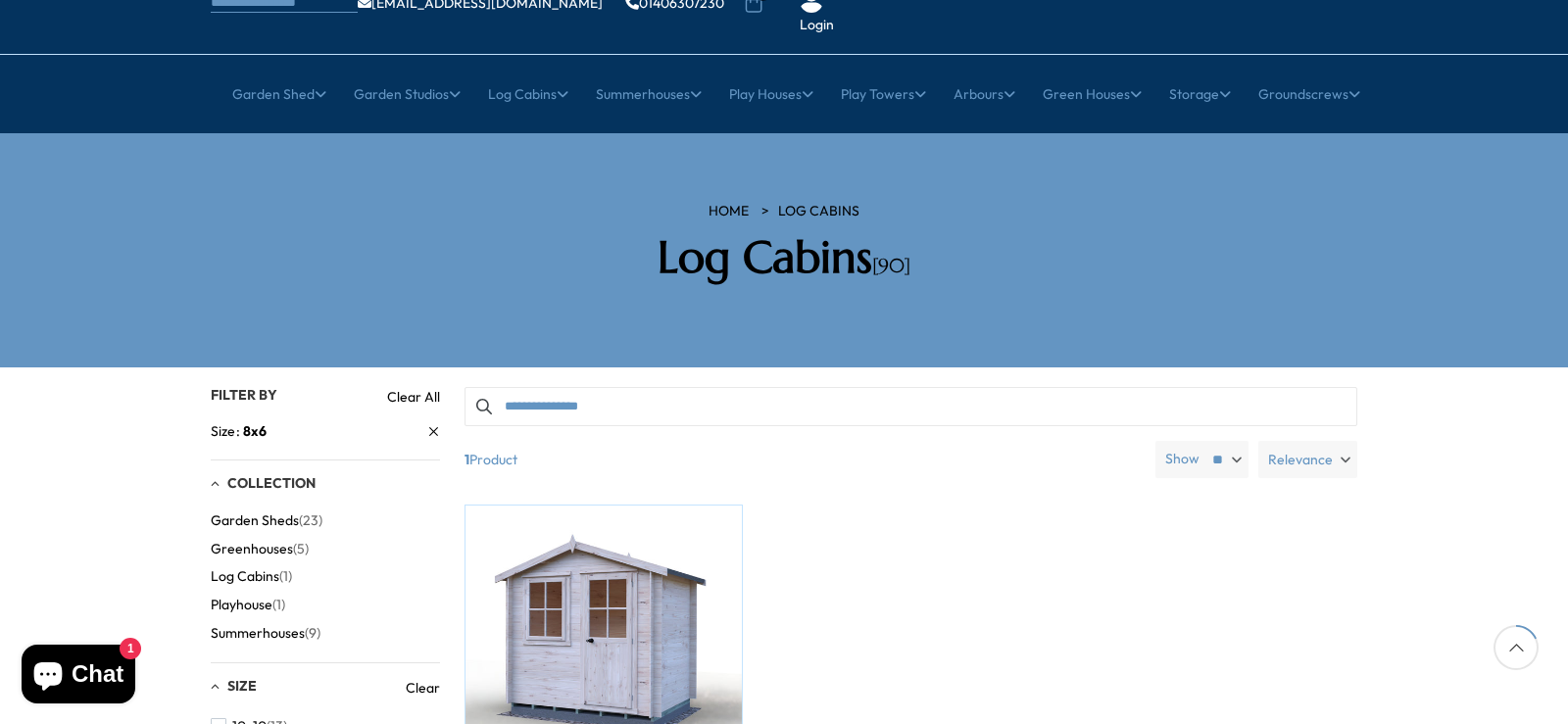
scroll to position [98, 0]
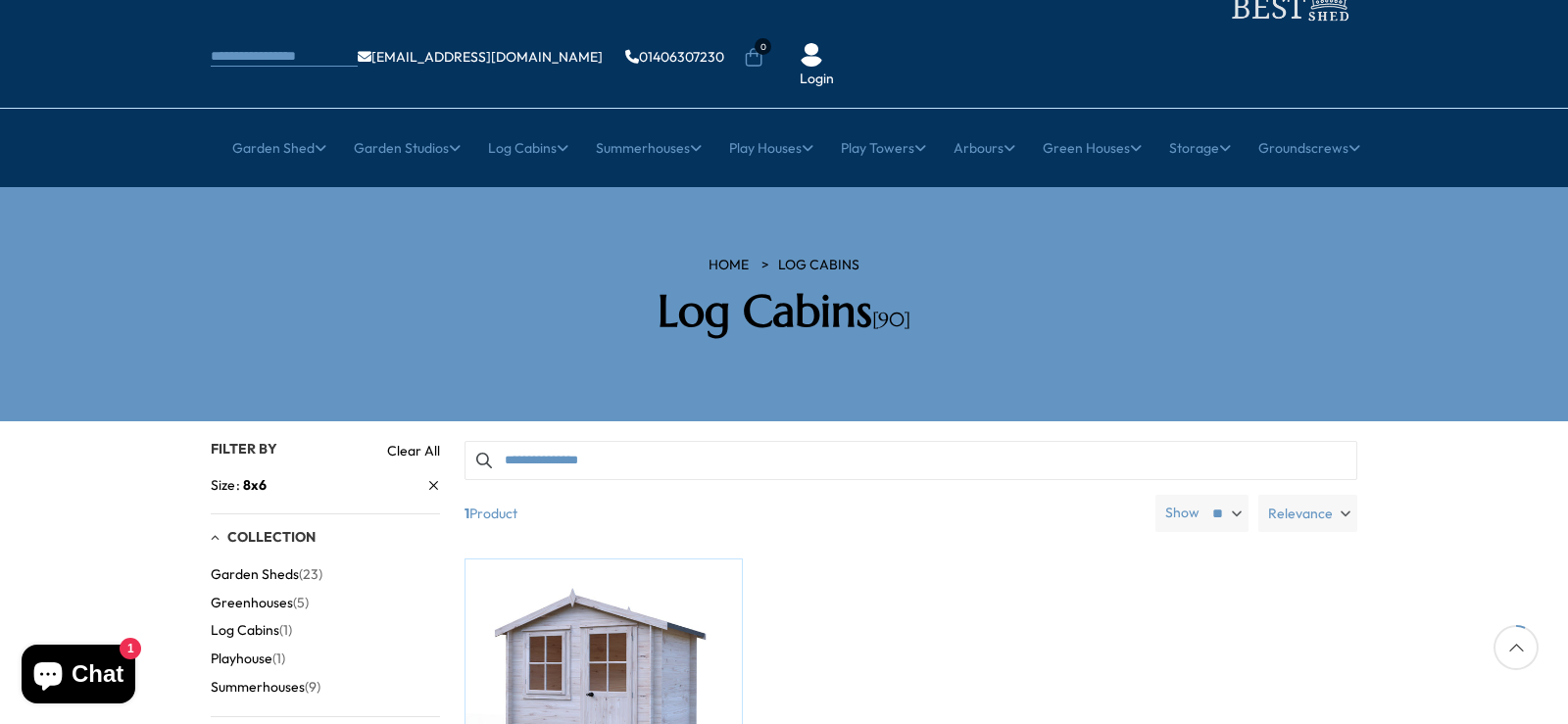
click at [289, 566] on span "Garden Sheds" at bounding box center [254, 574] width 88 height 17
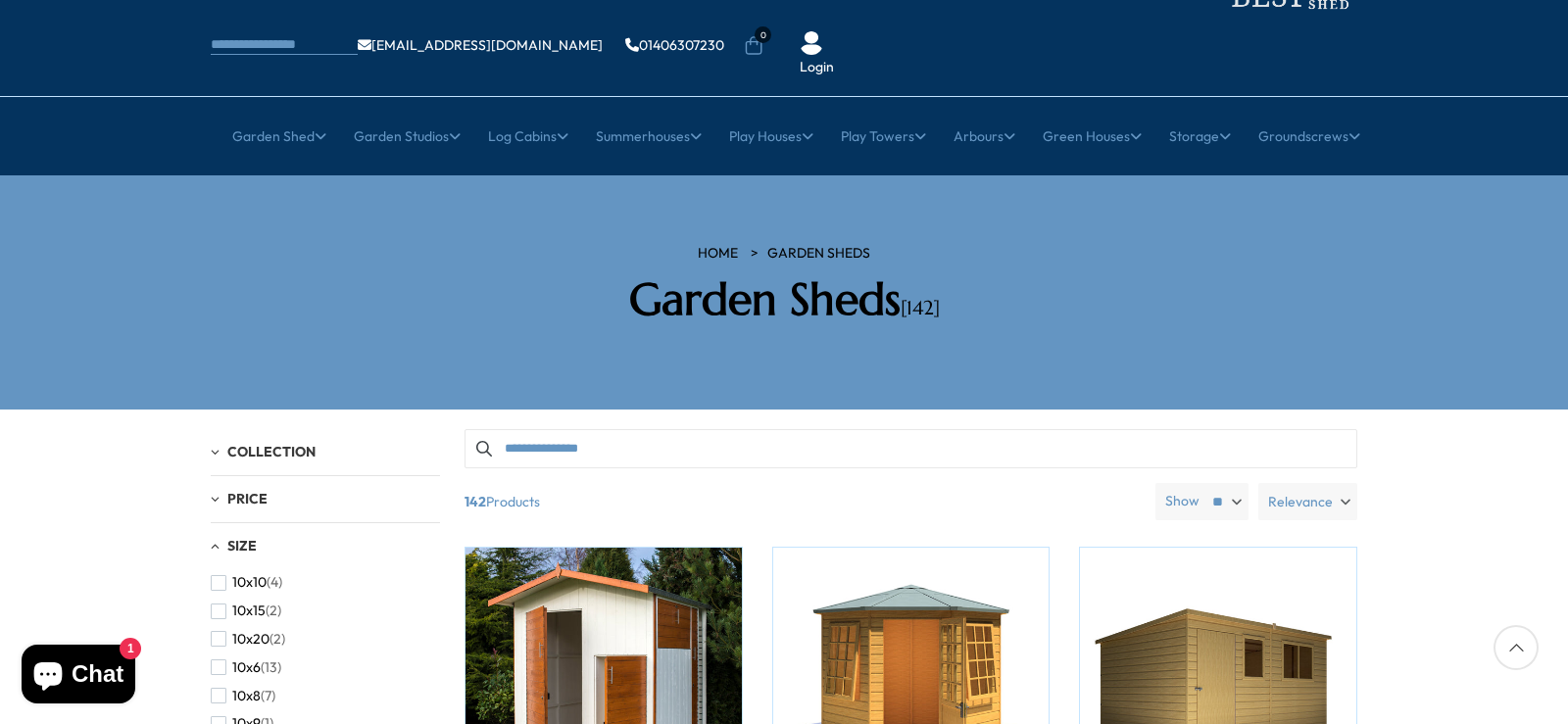
scroll to position [294, 0]
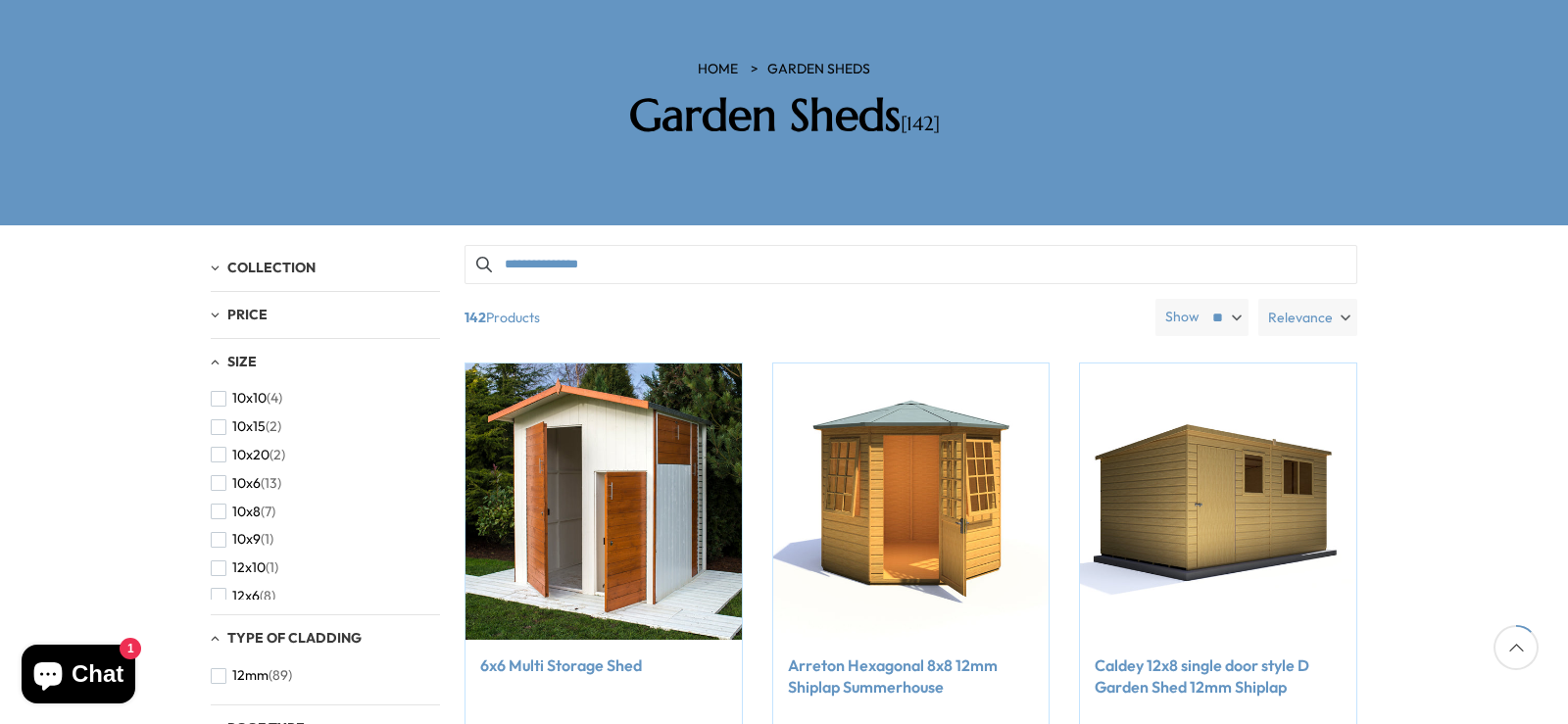
click at [1325, 298] on span "Relevance" at bounding box center [1300, 317] width 65 height 37
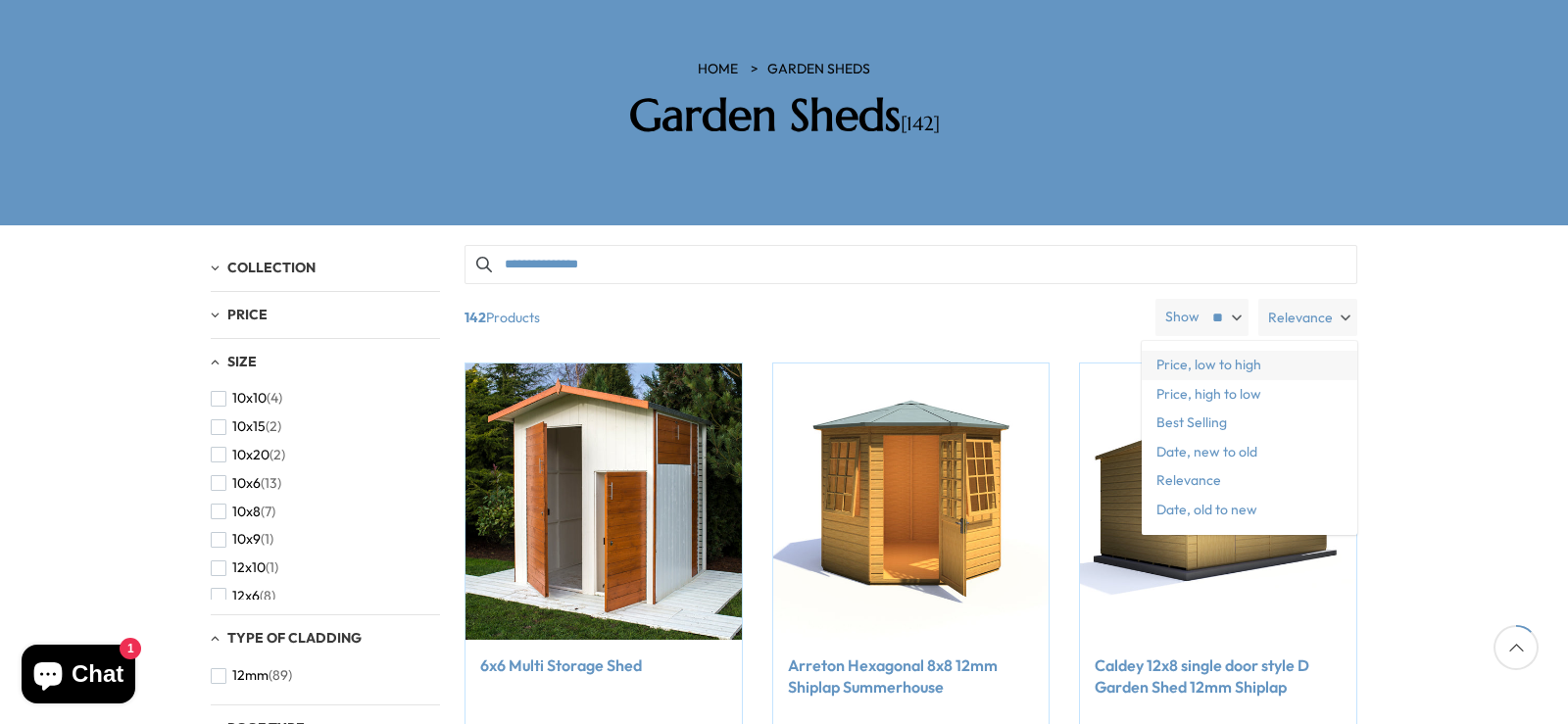
click at [1196, 351] on span "Price, low to high" at bounding box center [1249, 365] width 216 height 30
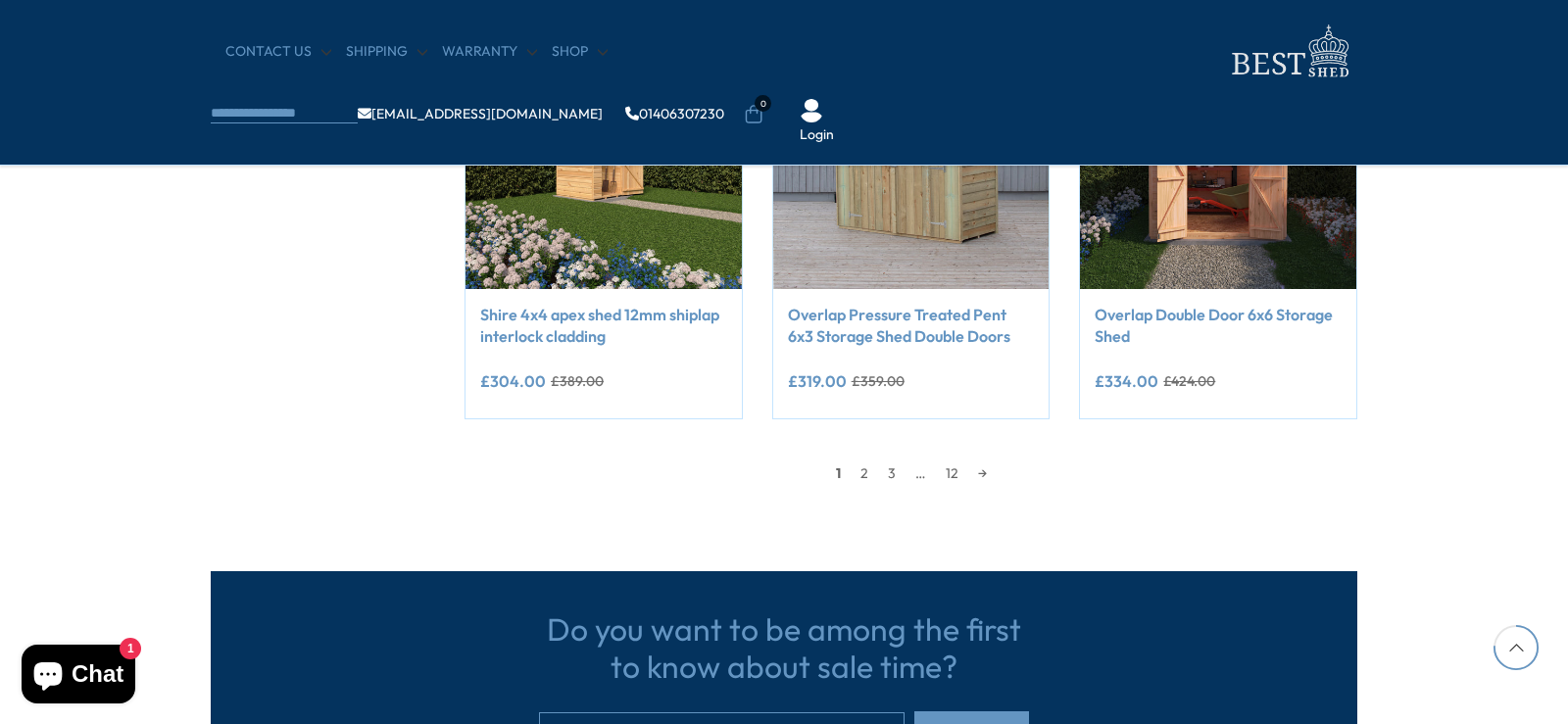
scroll to position [1762, 0]
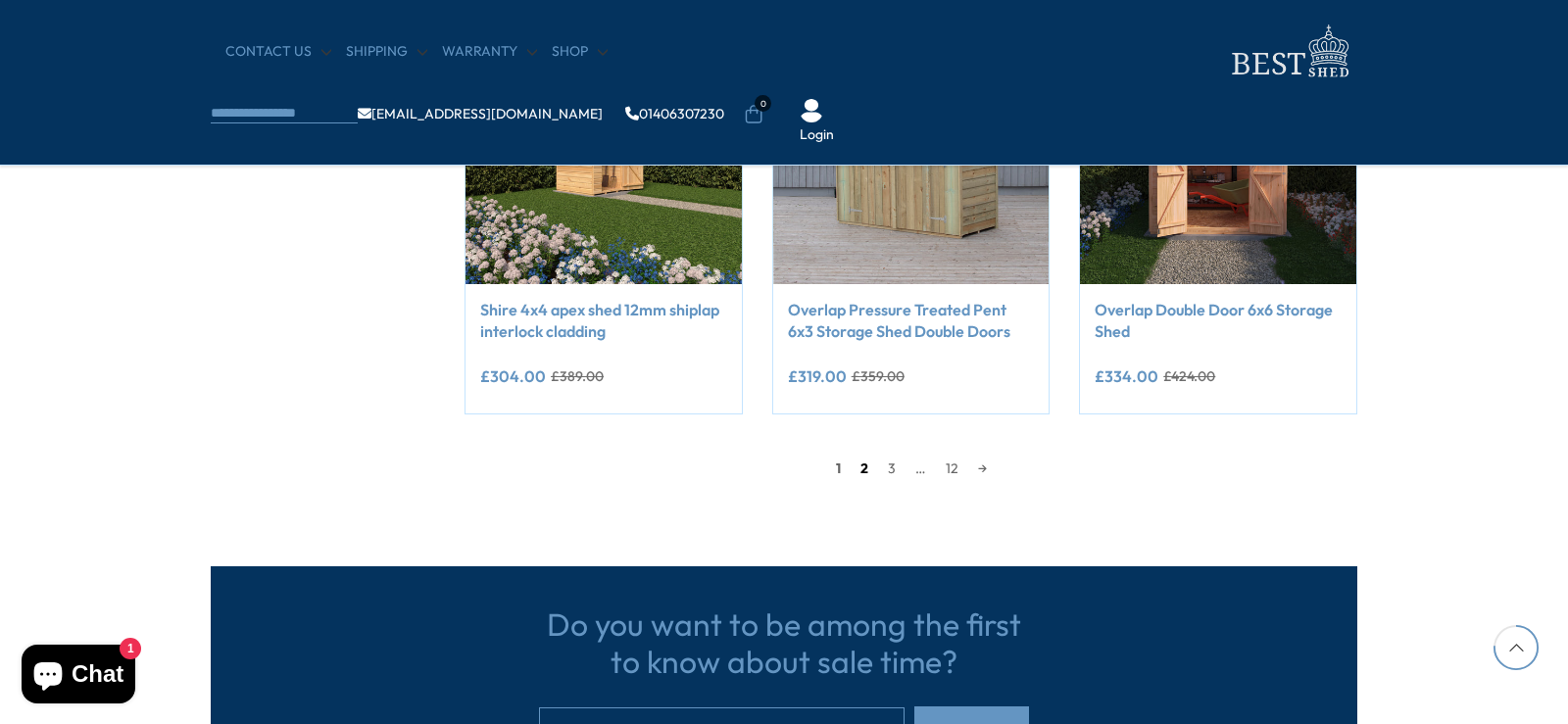
click at [865, 461] on link "2" at bounding box center [864, 468] width 28 height 30
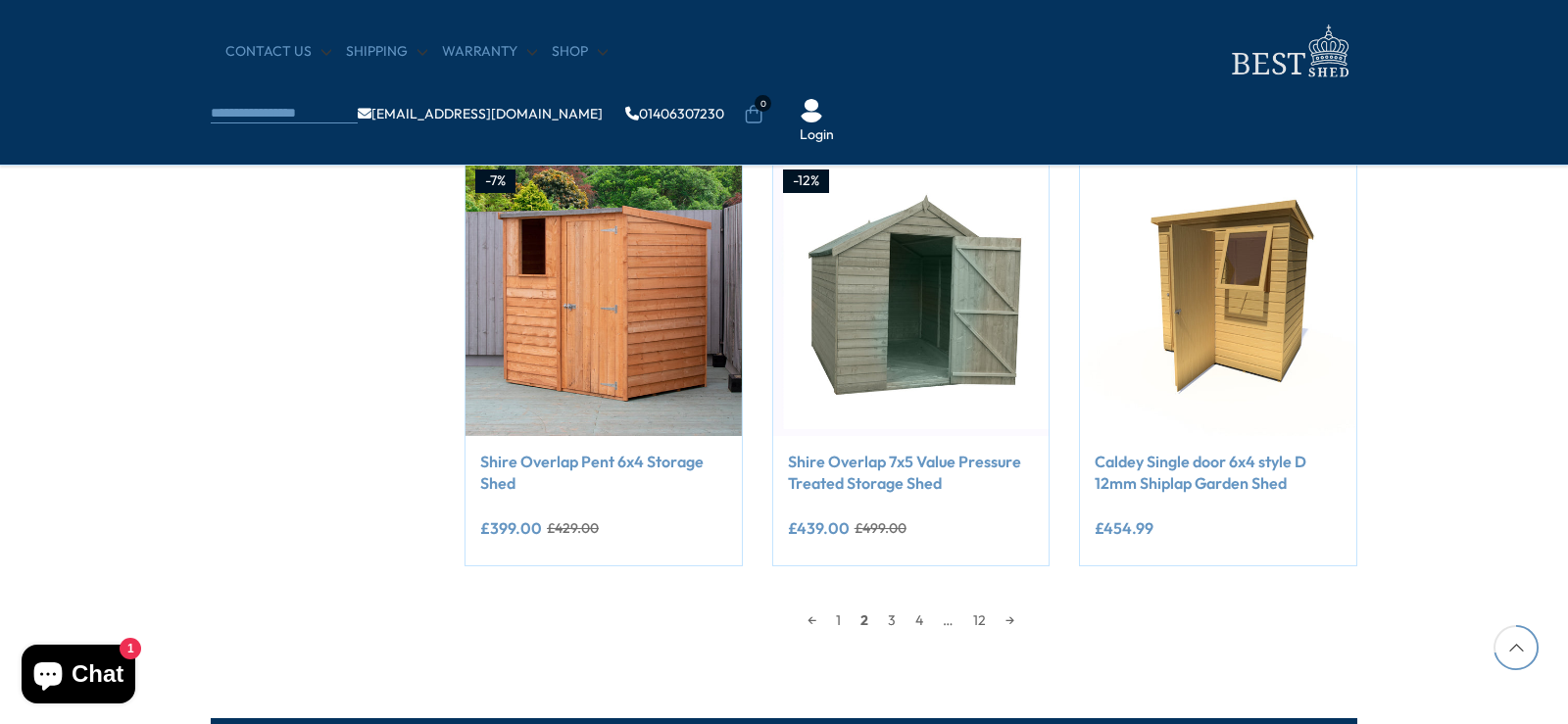
scroll to position [1646, 0]
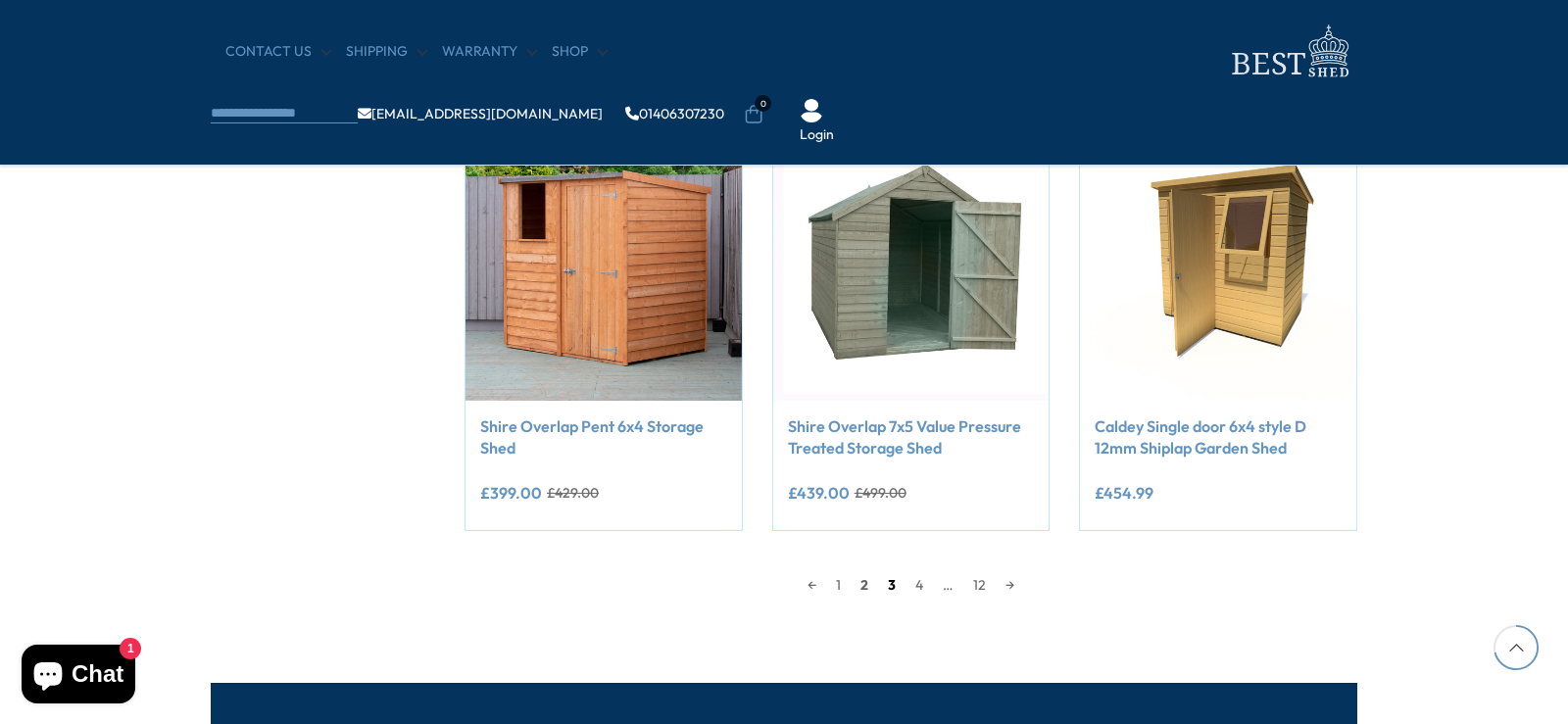
click at [889, 586] on link "3" at bounding box center [892, 585] width 28 height 30
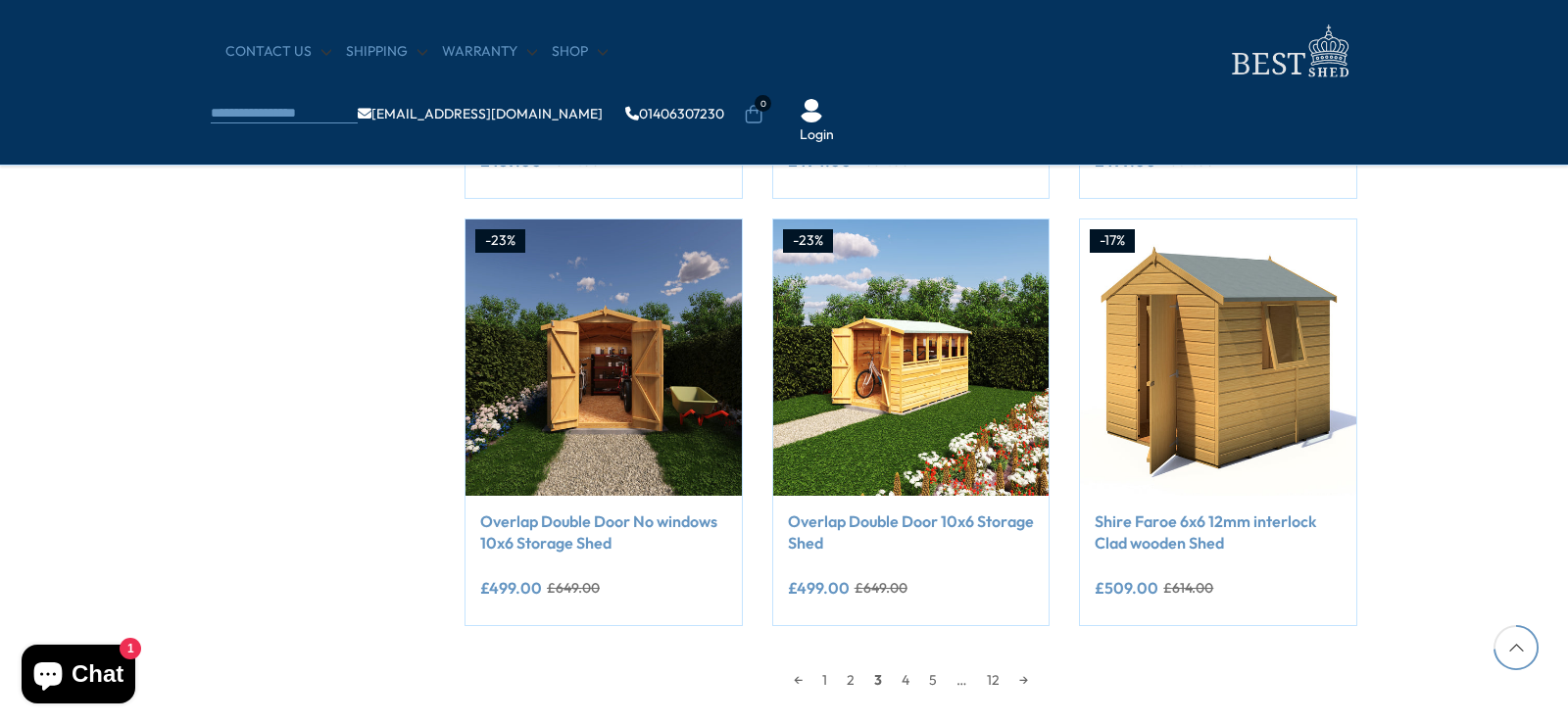
scroll to position [1744, 0]
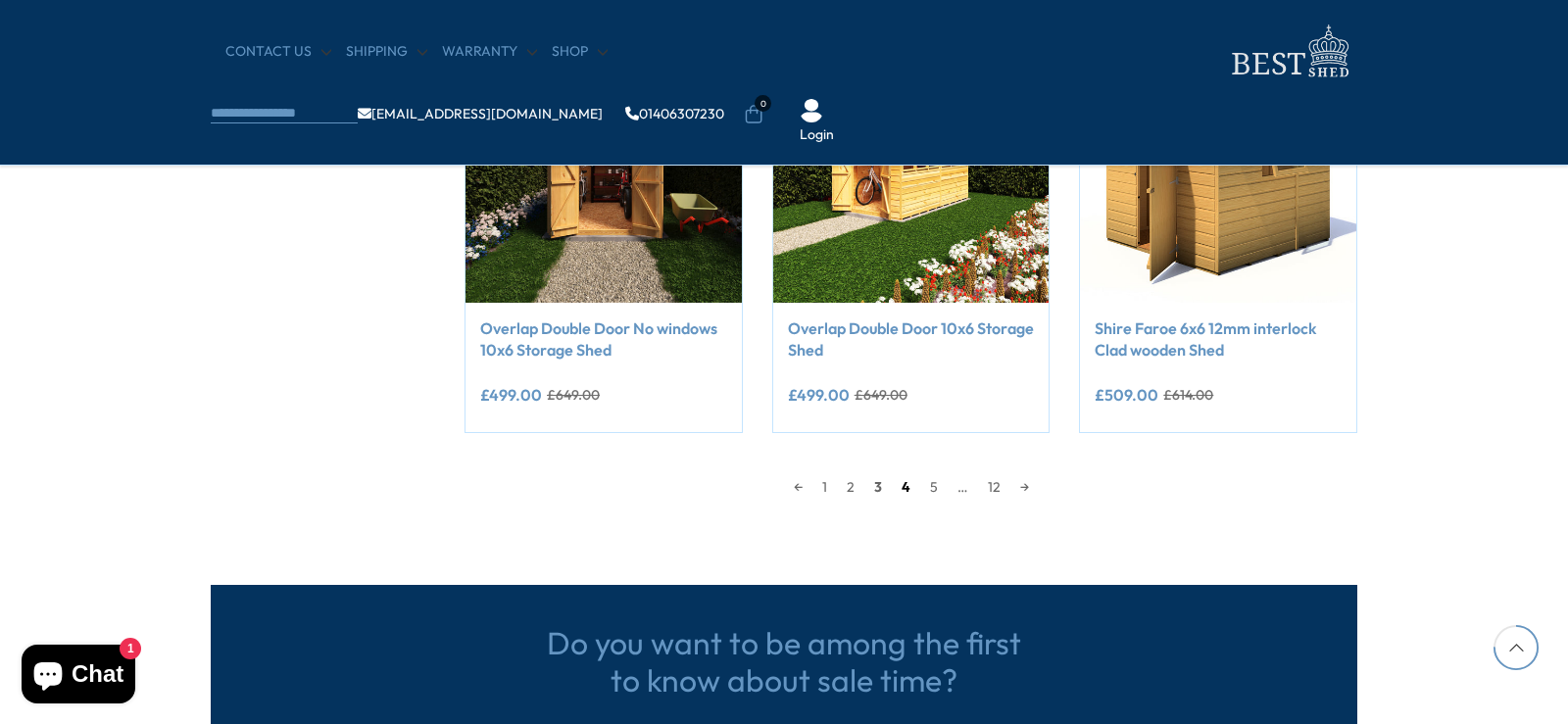
click at [907, 485] on link "4" at bounding box center [906, 487] width 29 height 30
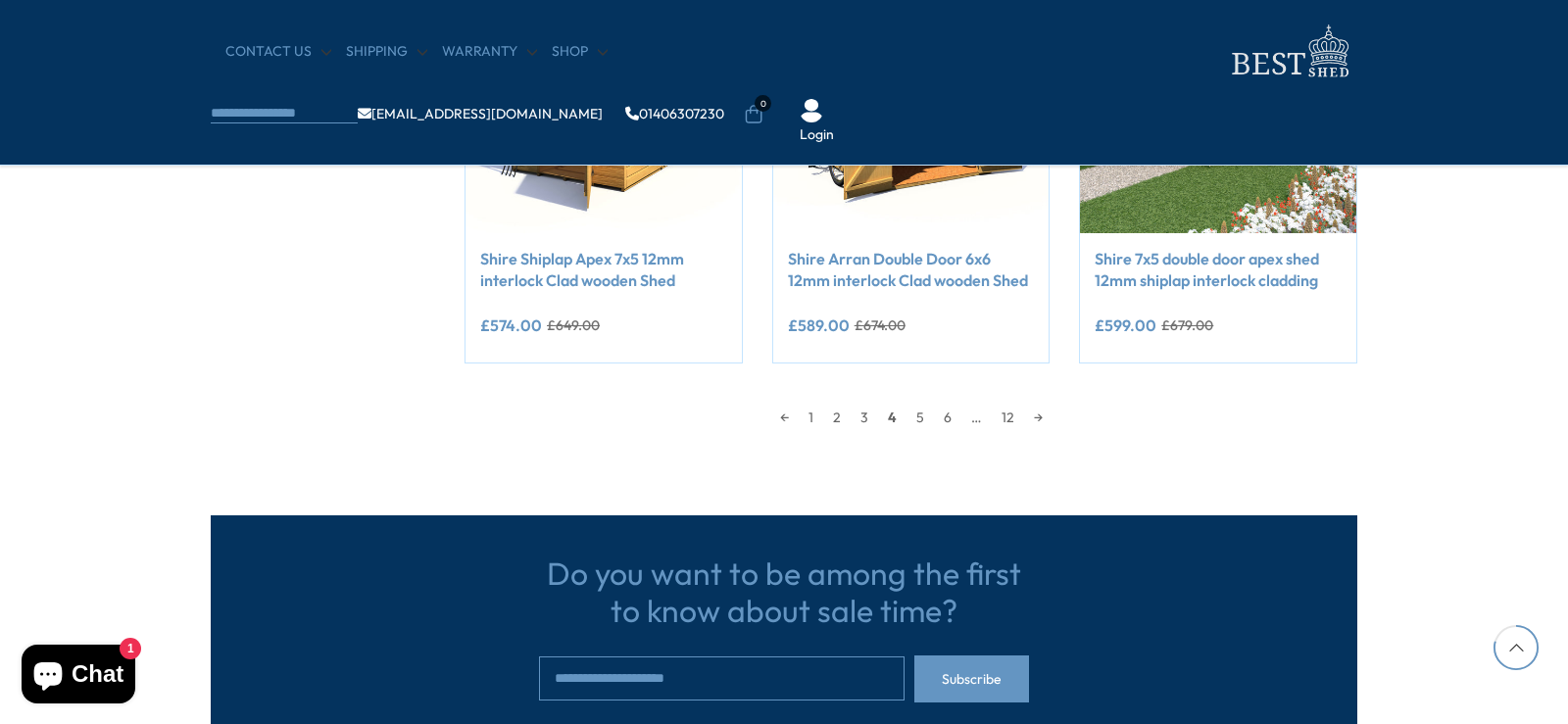
scroll to position [1842, 0]
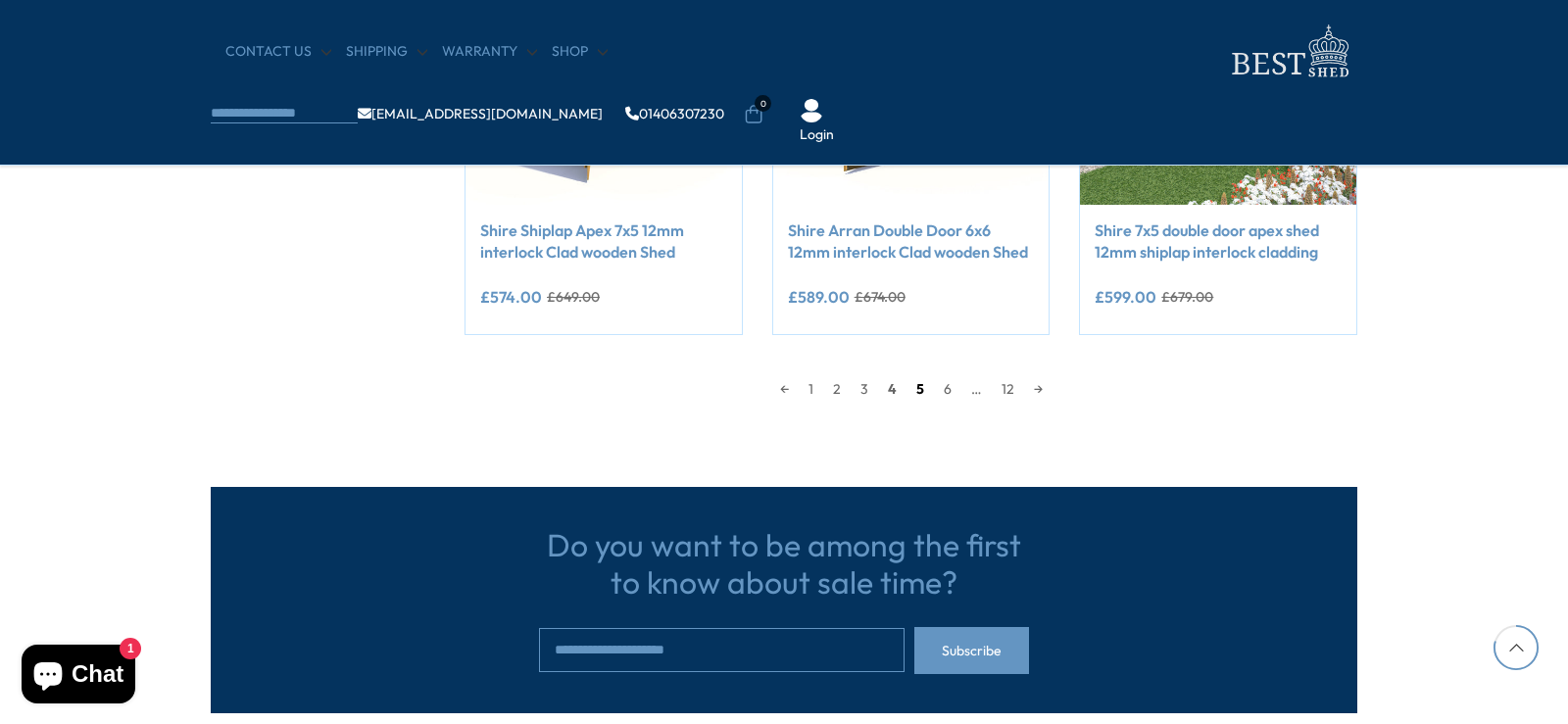
click at [918, 388] on link "5" at bounding box center [920, 389] width 28 height 30
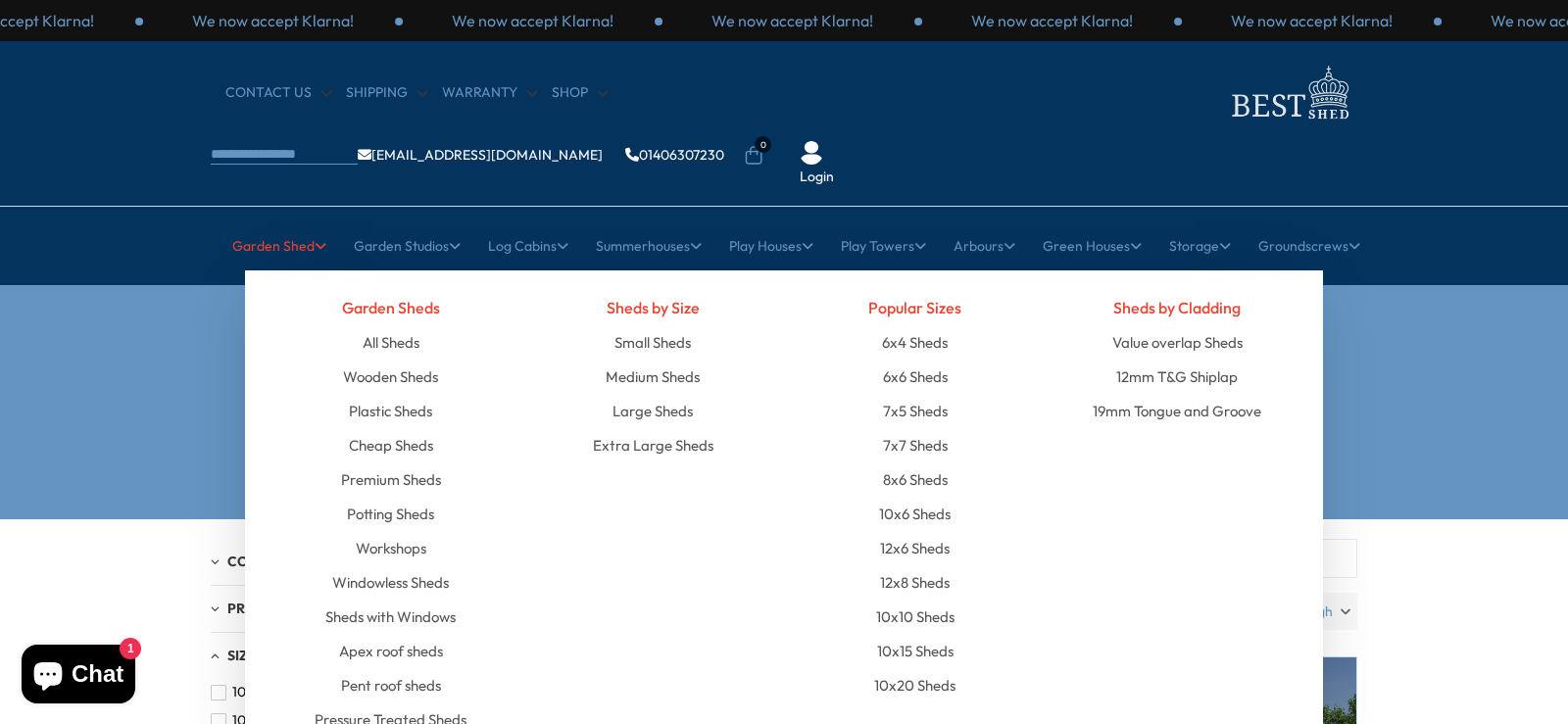
scroll to position [98, 0]
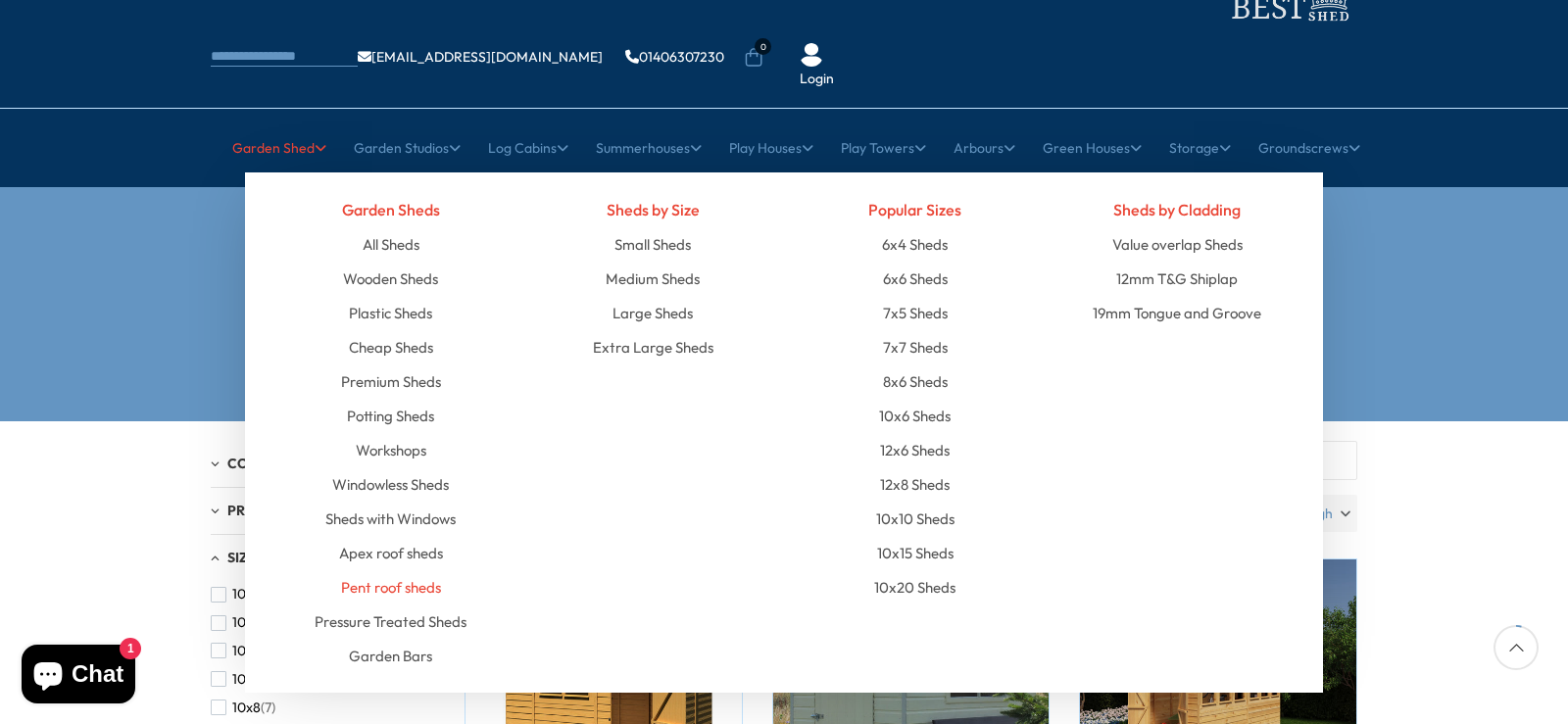
click at [423, 570] on link "Pent roof sheds" at bounding box center [390, 587] width 100 height 34
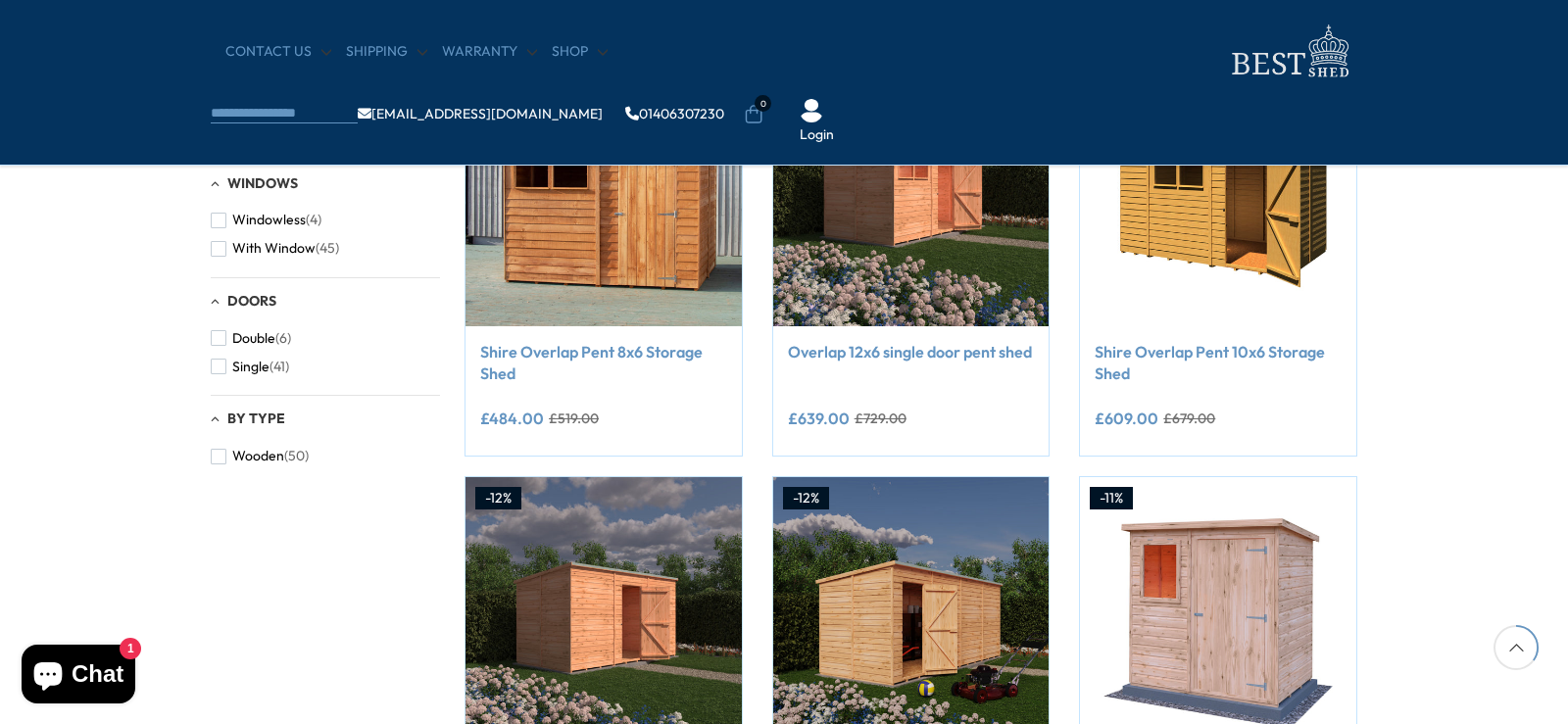
scroll to position [882, 0]
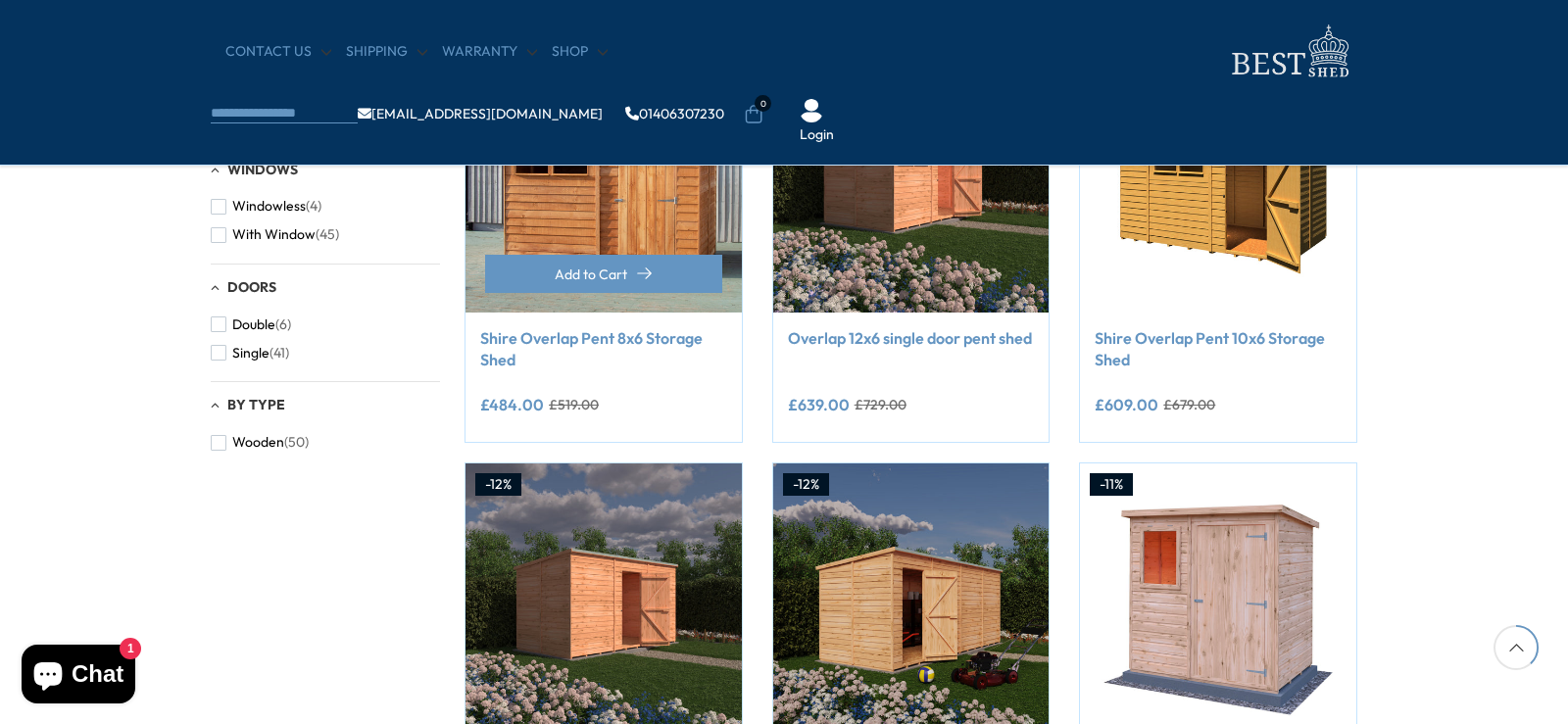
click at [670, 334] on link "Shire Overlap Pent 8x6 Storage Shed" at bounding box center [603, 349] width 247 height 44
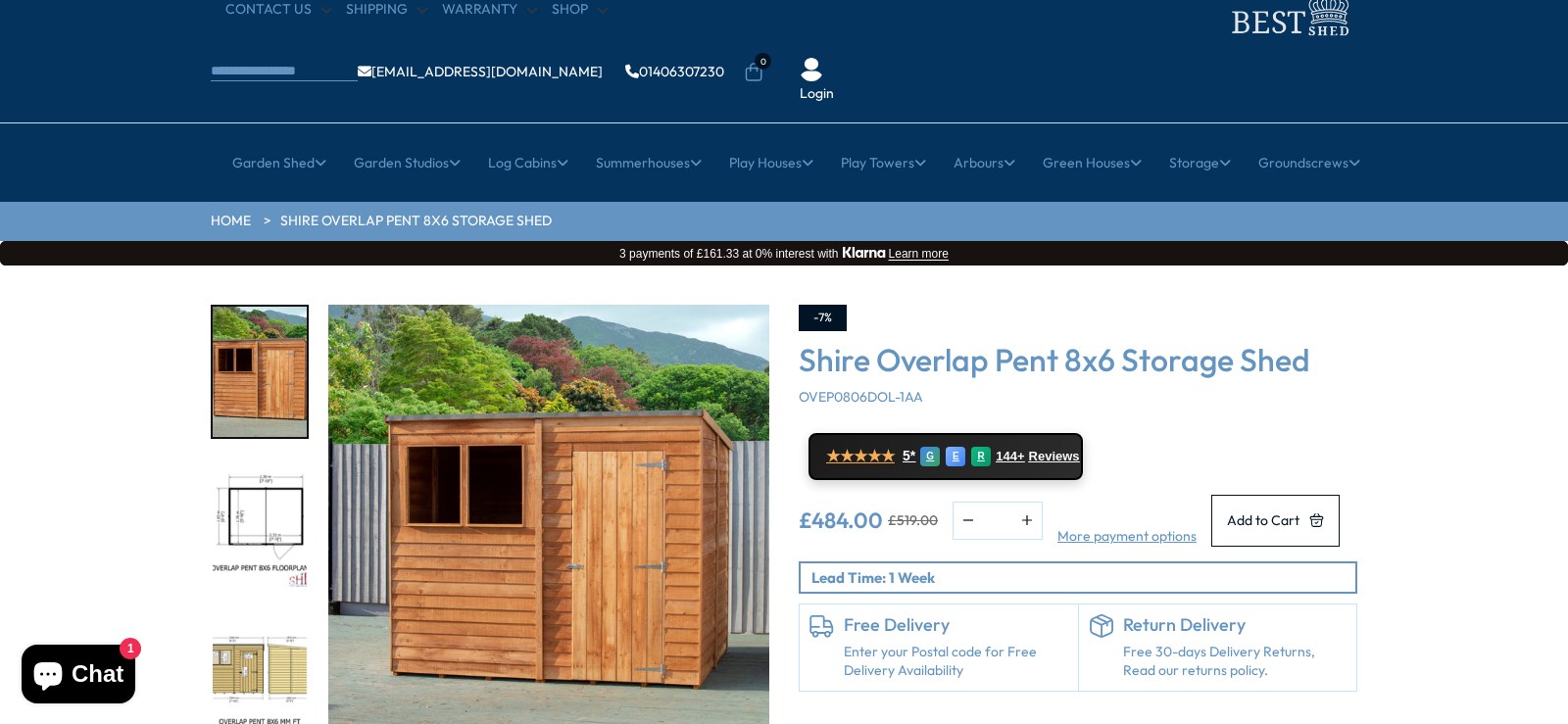
scroll to position [196, 0]
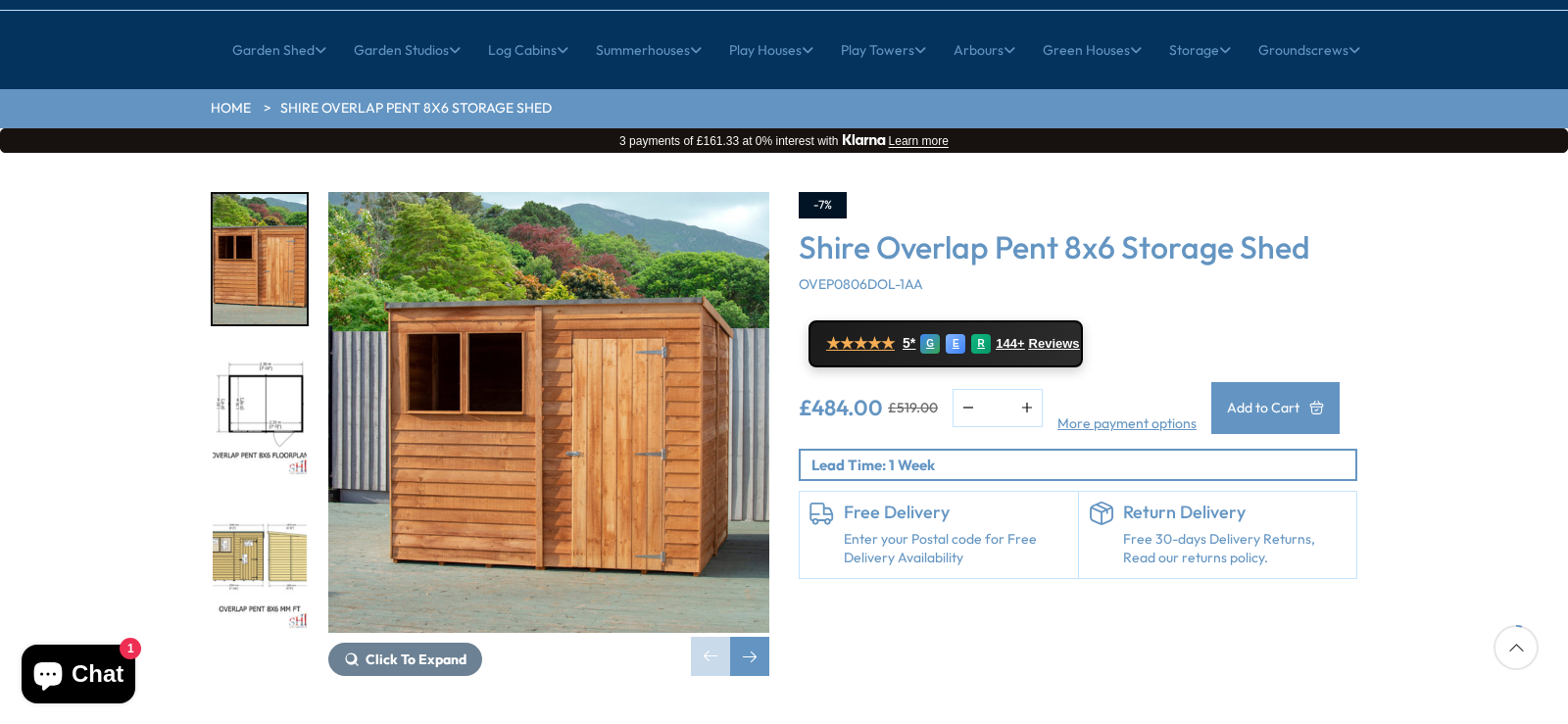
click at [1299, 401] on span "Add to Cart" at bounding box center [1263, 408] width 73 height 14
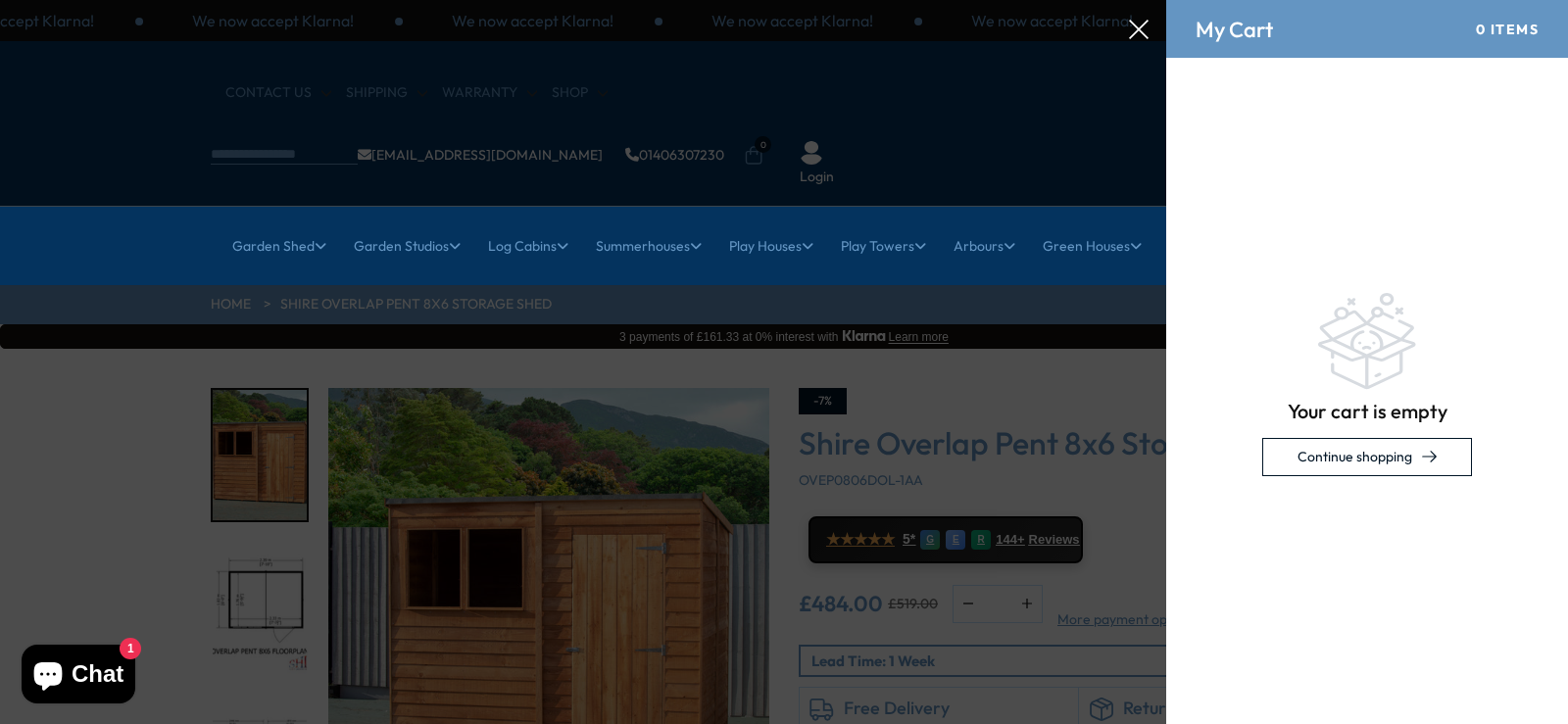
scroll to position [0, 0]
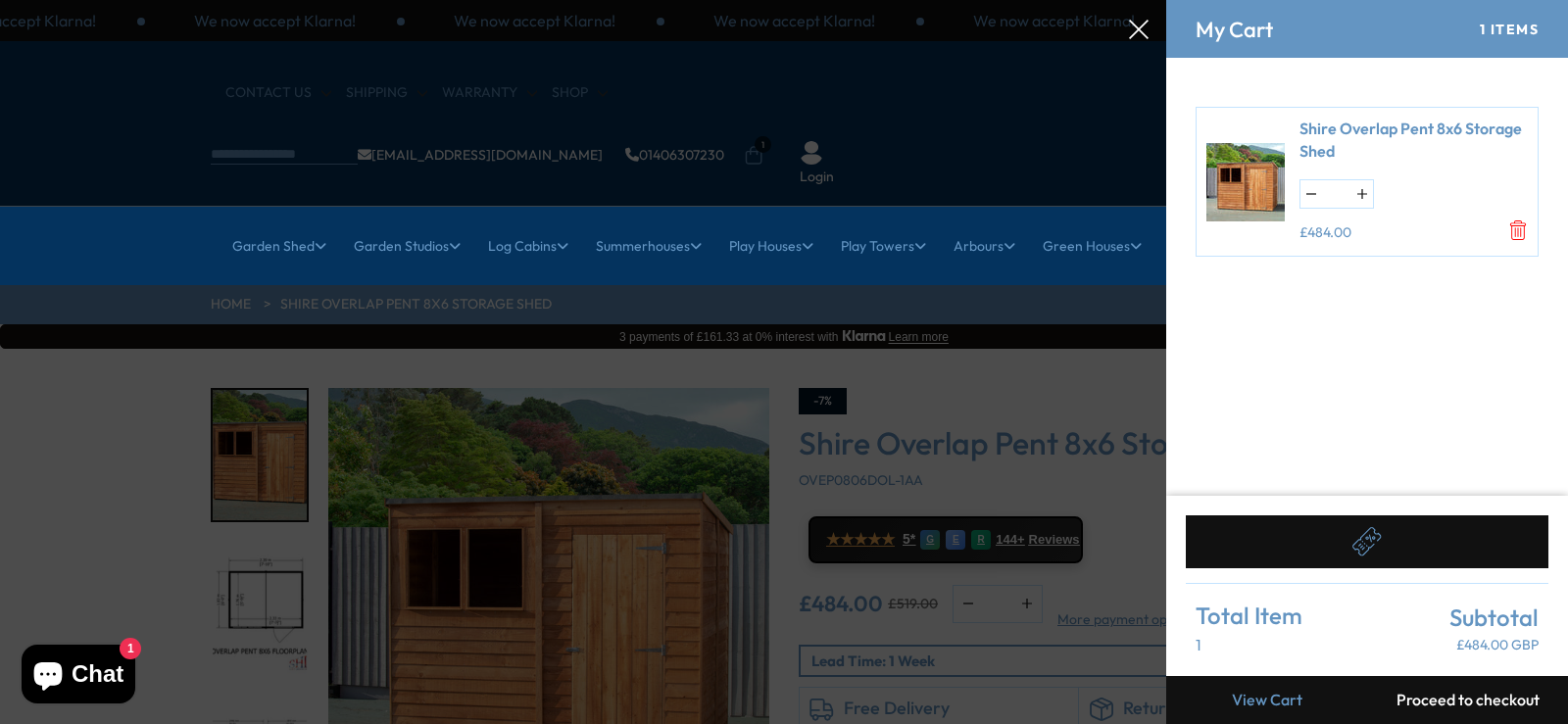
click at [1464, 698] on button "Proceed to checkout" at bounding box center [1467, 699] width 201 height 48
